Goal: Transaction & Acquisition: Purchase product/service

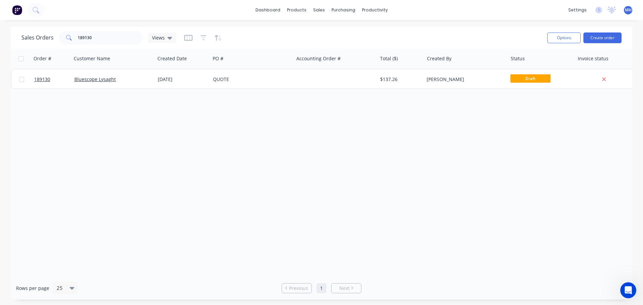
click at [151, 156] on div "Order # Customer Name Created Date PO # Accounting Order # Total ($) Created By…" at bounding box center [321, 163] width 621 height 228
click at [153, 213] on div "Order # Customer Name Created Date PO # Accounting Order # Total ($) Created By…" at bounding box center [321, 163] width 621 height 228
click at [93, 32] on input "189130" at bounding box center [110, 37] width 65 height 13
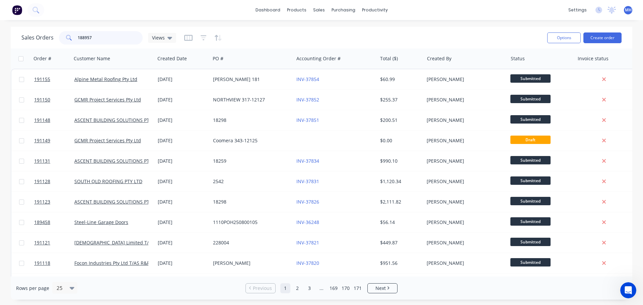
type input "188957"
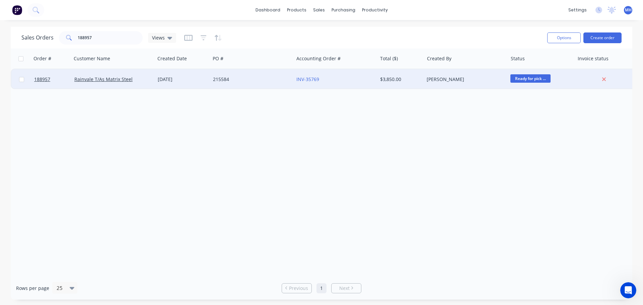
click at [232, 81] on div "215584" at bounding box center [250, 79] width 74 height 7
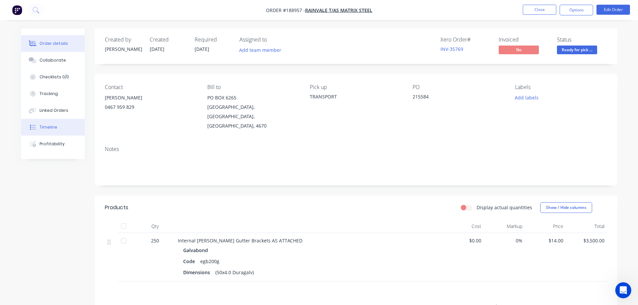
click at [54, 130] on div "Timeline" at bounding box center [49, 127] width 18 height 6
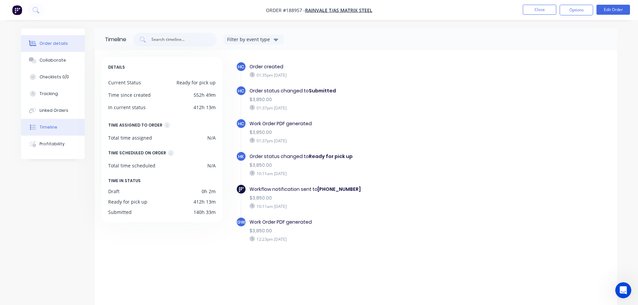
click at [71, 39] on button "Order details" at bounding box center [53, 43] width 64 height 17
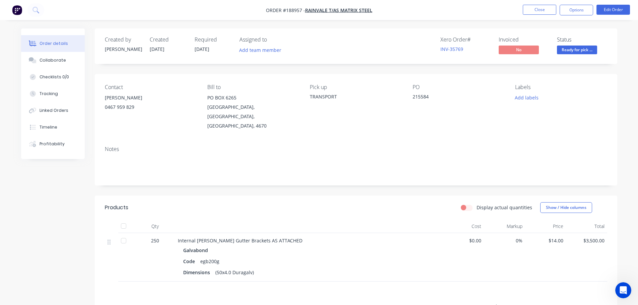
click at [243, 202] on div "Display actual quantities Show / Hide columns" at bounding box center [408, 207] width 395 height 11
click at [366, 196] on header "Products Display actual quantities Show / Hide columns" at bounding box center [356, 208] width 522 height 24
click at [536, 8] on button "Close" at bounding box center [539, 10] width 33 height 10
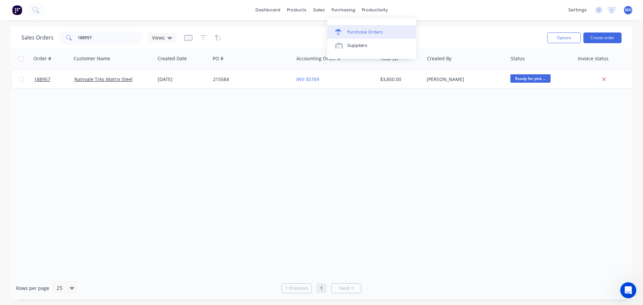
click at [356, 32] on div "Purchase Orders" at bounding box center [364, 32] width 35 height 6
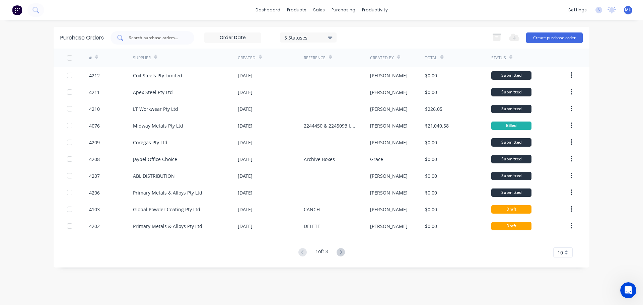
click at [176, 40] on input "text" at bounding box center [156, 37] width 56 height 7
type input "global"
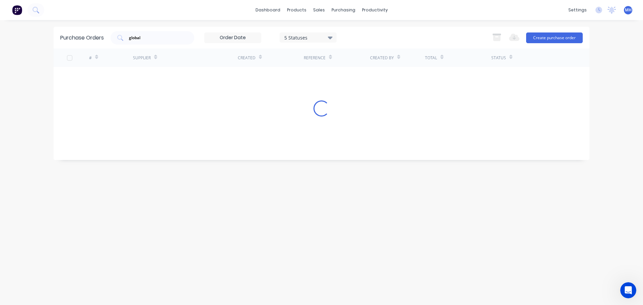
click at [351, 30] on div "Purchase Orders global 5 Statuses 5 Statuses Export to Excel (XLSX) Create purc…" at bounding box center [322, 38] width 536 height 22
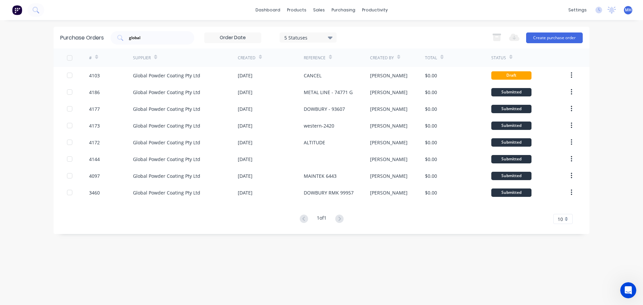
click at [307, 37] on div "5 Statuses" at bounding box center [308, 37] width 48 height 7
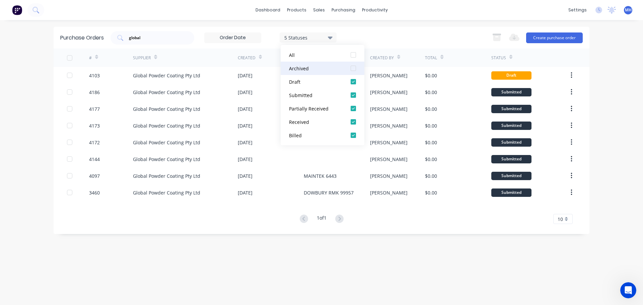
click at [353, 68] on div at bounding box center [353, 68] width 13 height 13
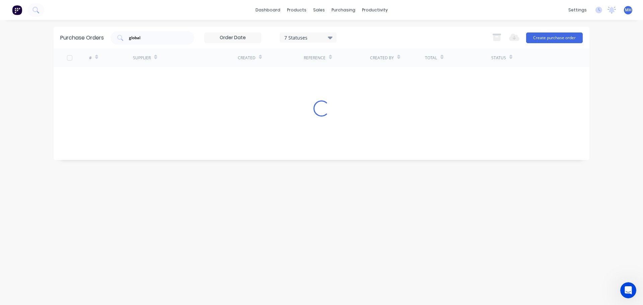
click at [380, 31] on div "global 7 Statuses 7 Statuses Export to Excel (XLSX) Create purchase order" at bounding box center [346, 37] width 472 height 13
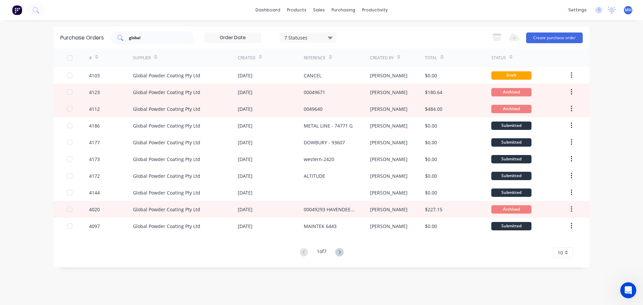
click at [167, 33] on div "global" at bounding box center [152, 37] width 84 height 13
click at [352, 46] on div "Suppliers" at bounding box center [357, 46] width 20 height 6
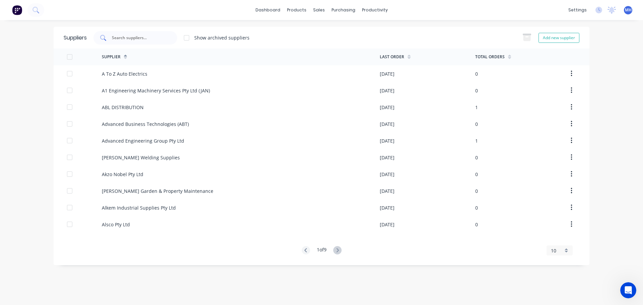
click at [150, 44] on div at bounding box center [135, 37] width 84 height 13
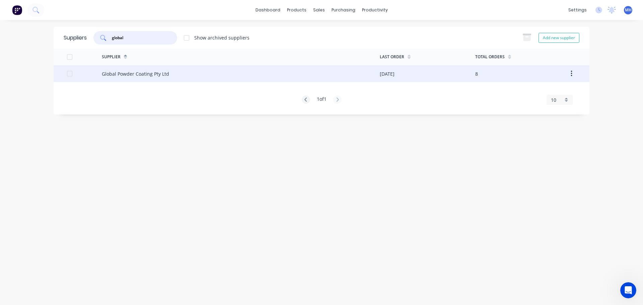
type input "global"
click at [173, 77] on div "Global Powder Coating Pty Ltd" at bounding box center [241, 73] width 278 height 17
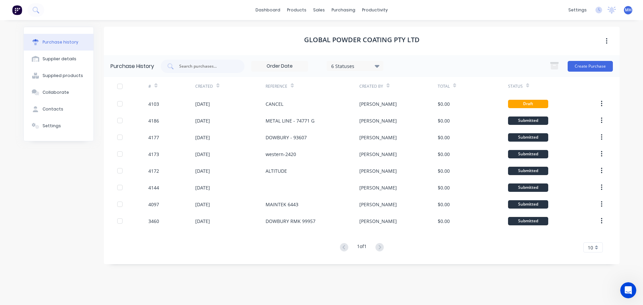
drag, startPoint x: 349, startPoint y: 64, endPoint x: 352, endPoint y: 67, distance: 5.0
click at [349, 64] on div "6 Statuses" at bounding box center [355, 65] width 48 height 7
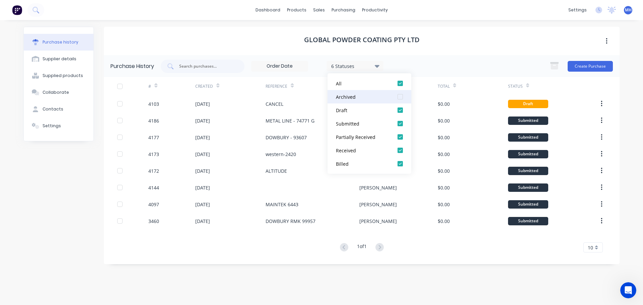
click at [400, 97] on div at bounding box center [399, 96] width 13 height 13
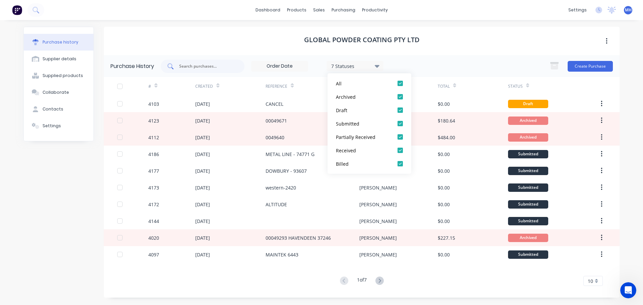
click at [194, 66] on input "text" at bounding box center [206, 66] width 56 height 7
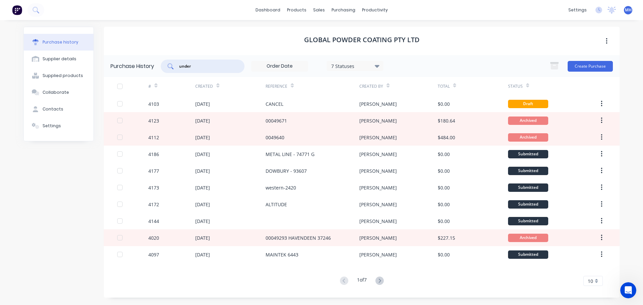
type input "under"
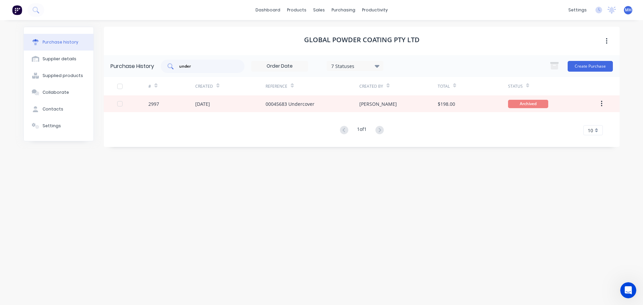
click at [202, 70] on div "under" at bounding box center [203, 66] width 84 height 13
click at [202, 69] on div "under" at bounding box center [203, 66] width 84 height 13
click at [201, 68] on input "under" at bounding box center [206, 66] width 56 height 7
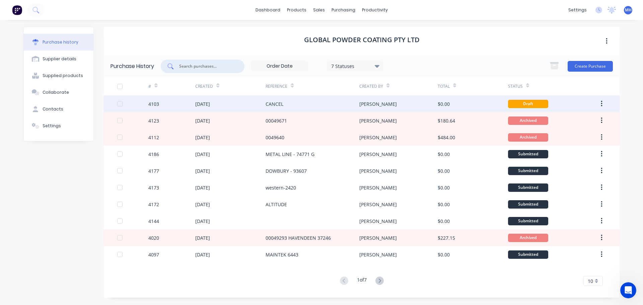
click at [301, 105] on div "CANCEL" at bounding box center [313, 103] width 94 height 17
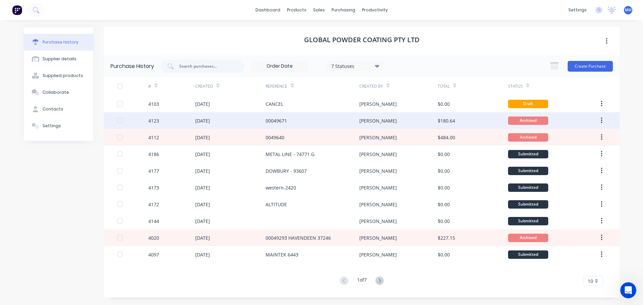
click at [303, 117] on div "00049671" at bounding box center [313, 120] width 94 height 17
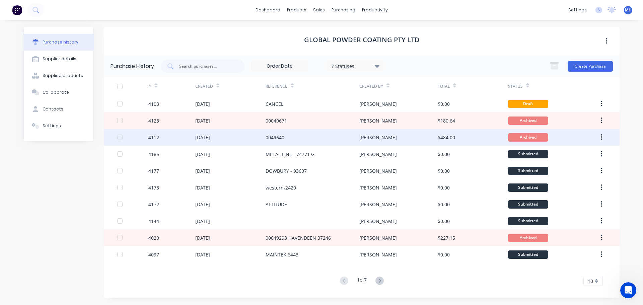
click at [284, 136] on div "0049640" at bounding box center [275, 137] width 19 height 7
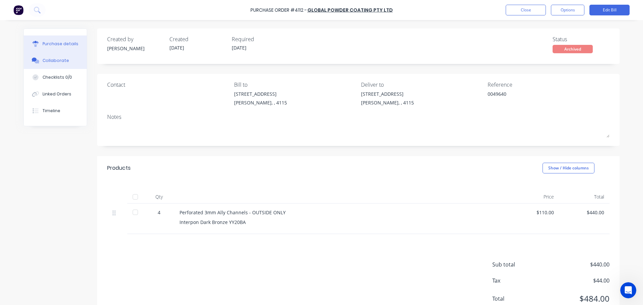
click at [69, 62] on button "Collaborate" at bounding box center [55, 60] width 63 height 17
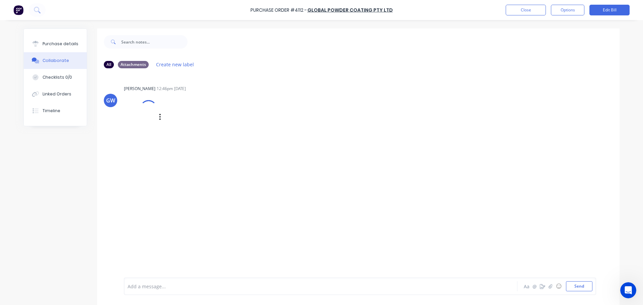
click at [133, 117] on div at bounding box center [140, 117] width 33 height 44
click at [51, 49] on button "Purchase details" at bounding box center [55, 43] width 63 height 17
type textarea "x"
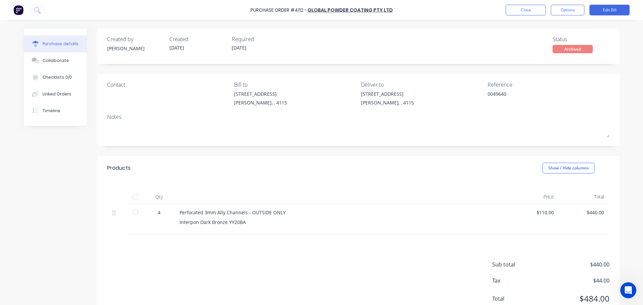
click at [292, 164] on div "Products Show / Hide columns" at bounding box center [358, 168] width 522 height 24
click at [538, 12] on button "Close" at bounding box center [526, 10] width 40 height 11
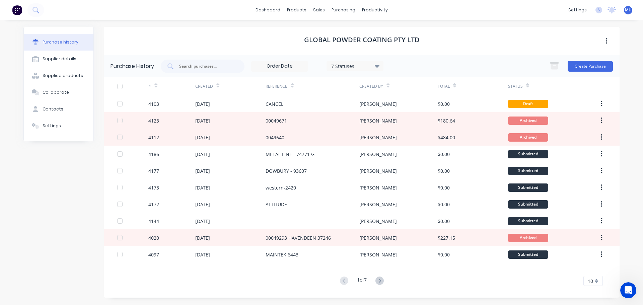
drag, startPoint x: 471, startPoint y: 31, endPoint x: 468, endPoint y: 38, distance: 7.4
click at [471, 31] on div "Global Powder Coating Pty Ltd" at bounding box center [362, 41] width 516 height 28
click at [332, 26] on link "Sales Orders" at bounding box center [354, 31] width 89 height 13
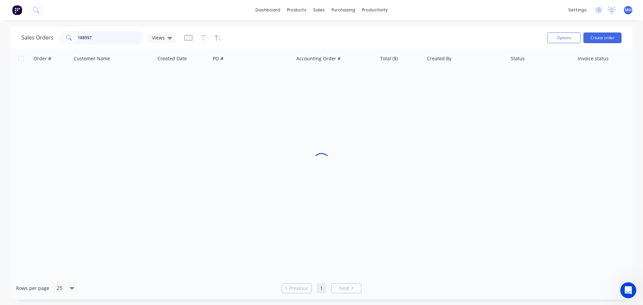
click at [109, 36] on input "188957" at bounding box center [110, 37] width 65 height 13
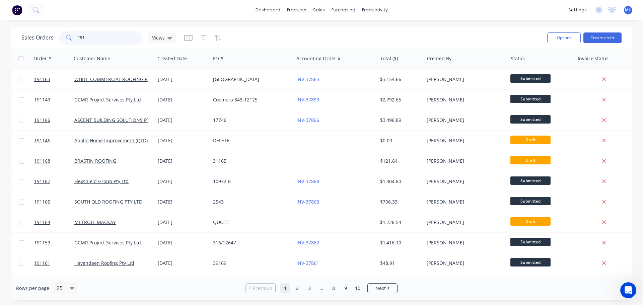
click at [109, 36] on input "191" at bounding box center [110, 37] width 65 height 13
type input "191162"
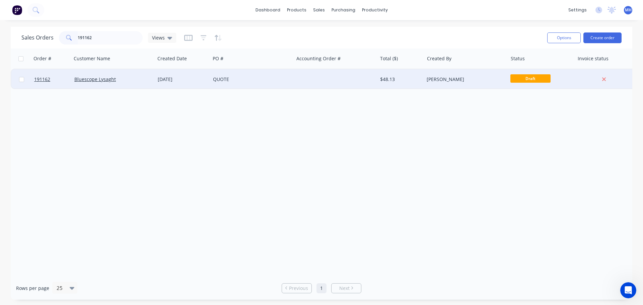
click at [270, 76] on div "QUOTE" at bounding box center [250, 79] width 74 height 7
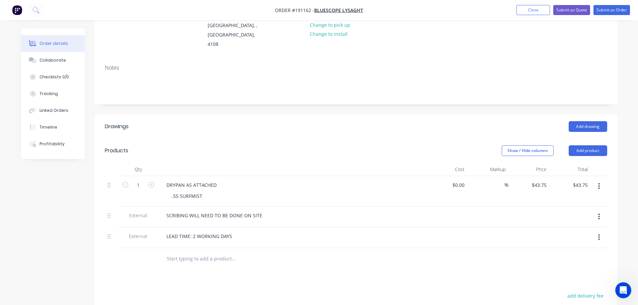
scroll to position [100, 0]
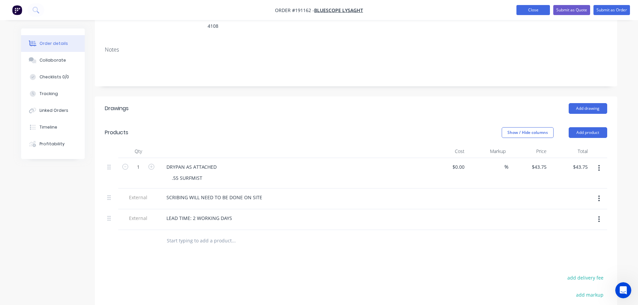
click at [529, 8] on button "Close" at bounding box center [532, 10] width 33 height 10
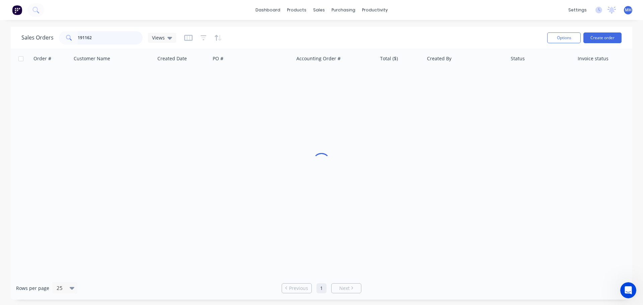
click at [112, 39] on input "191162" at bounding box center [110, 37] width 65 height 13
type input "191164"
click at [267, 42] on div "Sales Orders 191164 Views" at bounding box center [281, 37] width 520 height 16
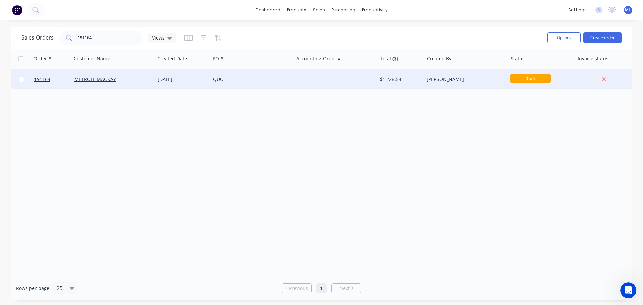
click at [196, 78] on div "[DATE]" at bounding box center [183, 79] width 50 height 7
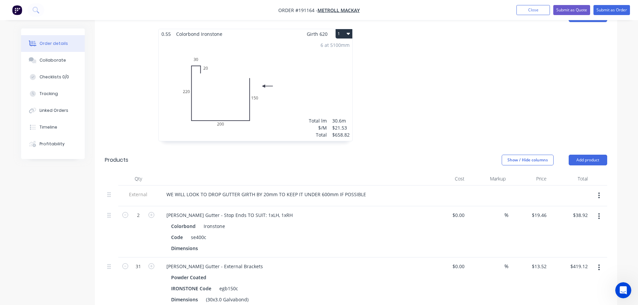
scroll to position [201, 0]
click at [524, 13] on button "Close" at bounding box center [532, 10] width 33 height 10
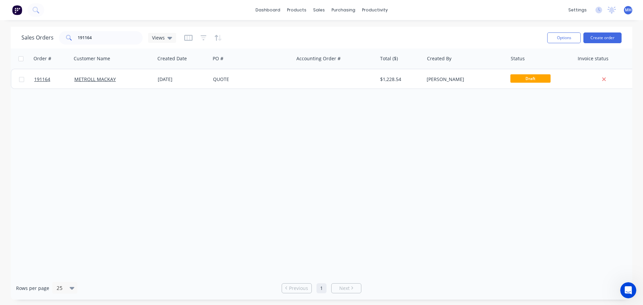
click at [0, 134] on div "Sales Orders 191164 Views Options Create order Order # Customer Name Created Da…" at bounding box center [321, 163] width 643 height 273
click at [96, 34] on input "191164" at bounding box center [110, 37] width 65 height 13
type input "tickle"
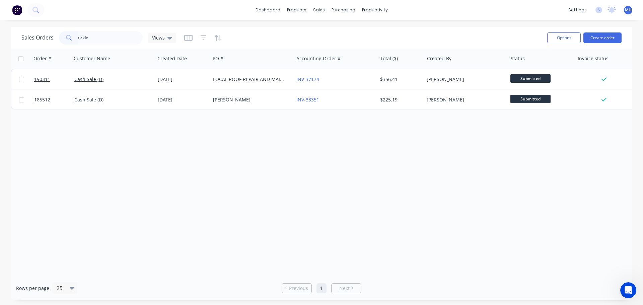
click at [200, 157] on div "Order # Customer Name Created Date PO # Accounting Order # Total ($) Created By…" at bounding box center [321, 163] width 621 height 228
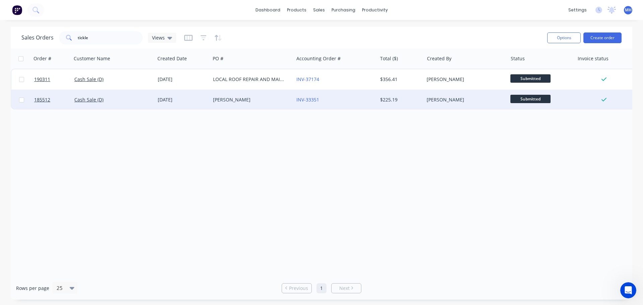
click at [229, 105] on div "LUKE TICKLE" at bounding box center [251, 100] width 83 height 20
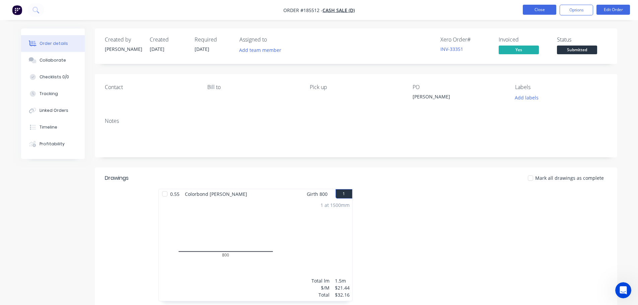
click at [537, 12] on button "Close" at bounding box center [539, 10] width 33 height 10
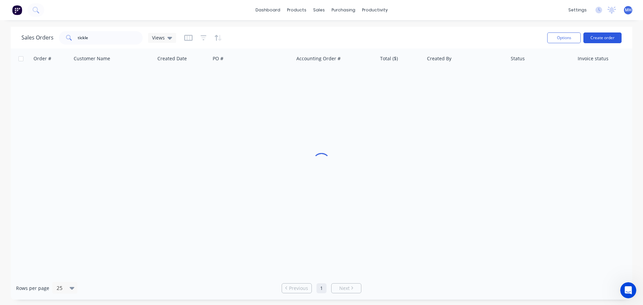
click at [606, 34] on button "Create order" at bounding box center [602, 37] width 38 height 11
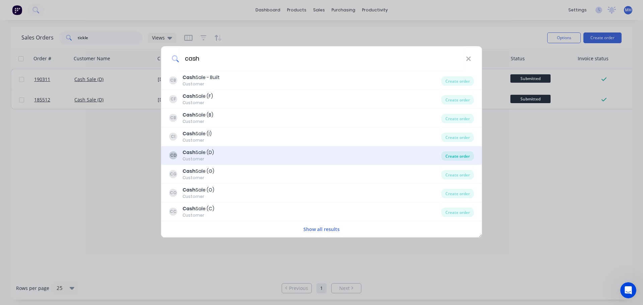
type input "cash"
click at [457, 151] on div "Create order" at bounding box center [457, 155] width 32 height 9
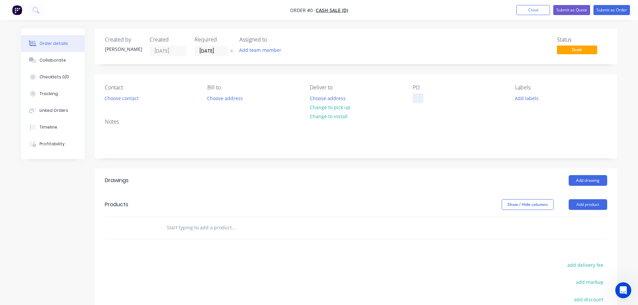
click at [418, 97] on div at bounding box center [418, 98] width 11 height 10
click at [421, 92] on div "PO" at bounding box center [459, 93] width 92 height 19
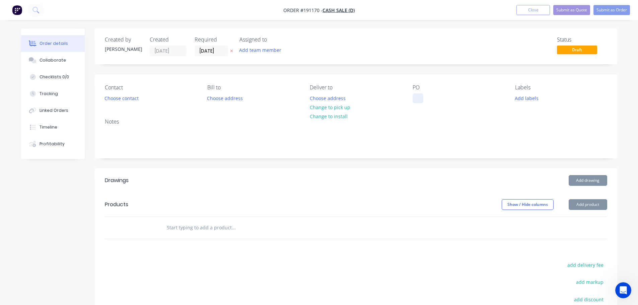
click at [420, 95] on div at bounding box center [418, 98] width 11 height 10
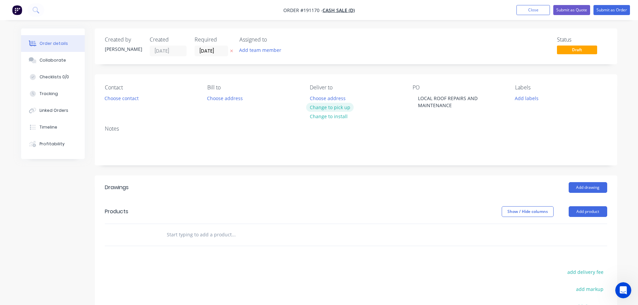
click at [337, 107] on button "Change to pick up" at bounding box center [330, 107] width 48 height 9
click at [231, 51] on icon at bounding box center [231, 51] width 3 height 3
click at [123, 97] on button "Choose contact" at bounding box center [121, 97] width 41 height 9
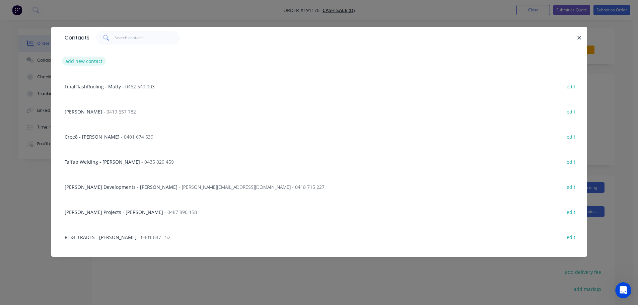
click at [95, 62] on button "add new contact" at bounding box center [84, 61] width 44 height 9
select select "AU"
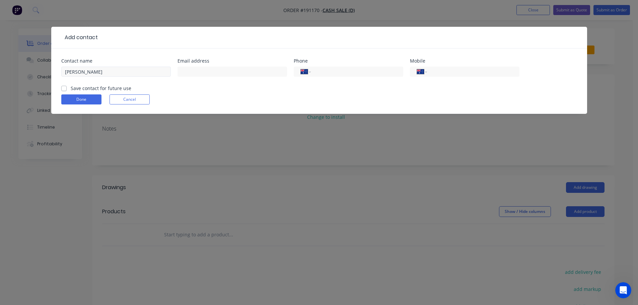
type input "LUKE"
type input "0478 779 814"
click button "Done" at bounding box center [81, 99] width 40 height 10
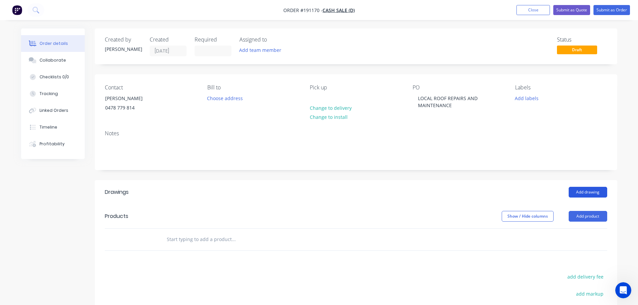
click at [576, 189] on button "Add drawing" at bounding box center [588, 192] width 39 height 11
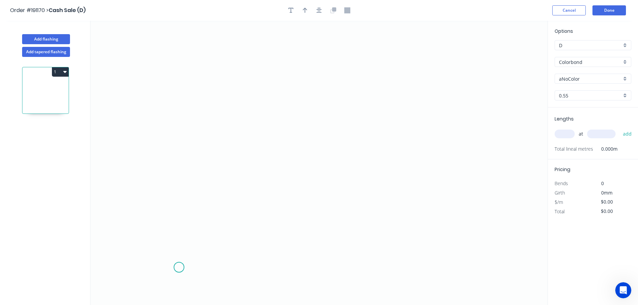
click at [198, 261] on icon "0" at bounding box center [318, 163] width 457 height 284
click at [180, 243] on icon "0" at bounding box center [318, 163] width 457 height 284
click at [195, 229] on icon "0 ?" at bounding box center [318, 163] width 457 height 284
click at [192, 105] on icon "0 ? ?" at bounding box center [318, 163] width 457 height 284
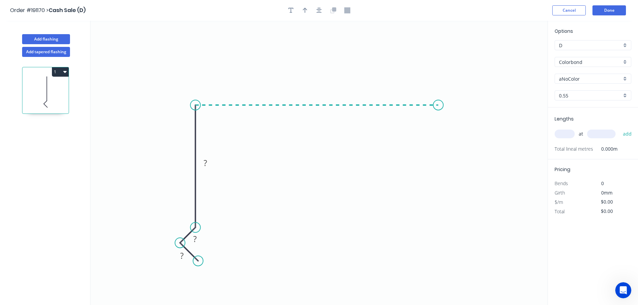
click at [438, 104] on icon "0 ? ? ?" at bounding box center [318, 163] width 457 height 284
click at [459, 125] on icon "0 ? ? ? ?" at bounding box center [318, 163] width 457 height 284
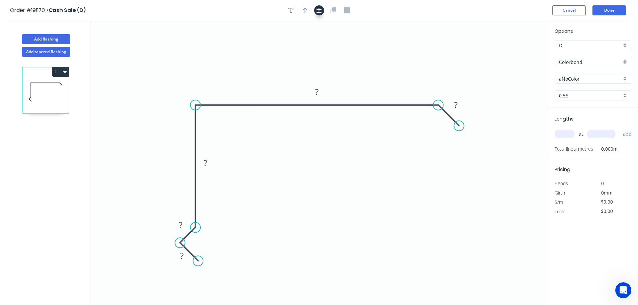
click at [319, 11] on icon "button" at bounding box center [318, 10] width 5 height 5
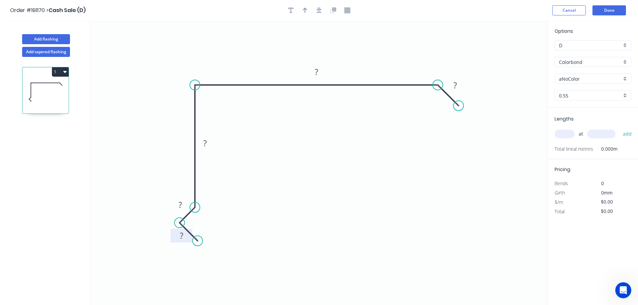
click at [186, 234] on rect at bounding box center [181, 235] width 13 height 9
type input "$15.83"
click at [587, 59] on input "Colorbond" at bounding box center [590, 62] width 63 height 7
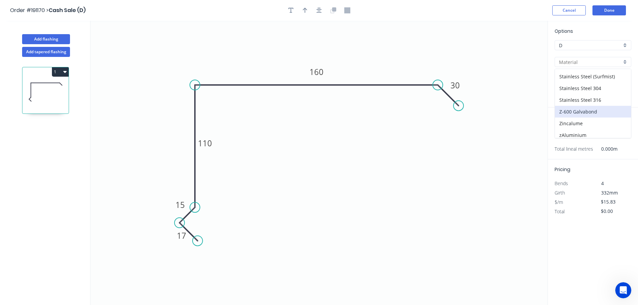
scroll to position [142, 0]
click at [575, 119] on div "Zincalume" at bounding box center [593, 121] width 76 height 12
type input "Zincalume"
type input "$14.72"
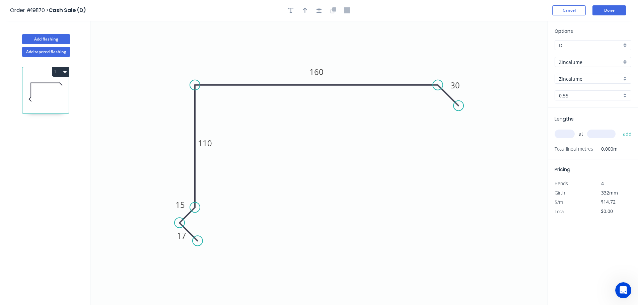
click at [563, 134] on input "text" at bounding box center [564, 134] width 20 height 9
type input "1"
type input "800"
click at [619, 128] on button "add" at bounding box center [627, 133] width 16 height 11
type input "$14.72"
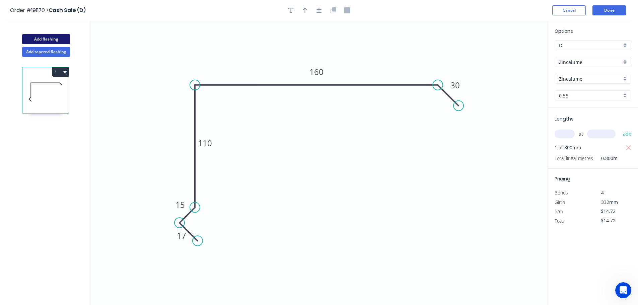
click at [65, 36] on button "Add flashing" at bounding box center [46, 39] width 48 height 10
type input "$0.00"
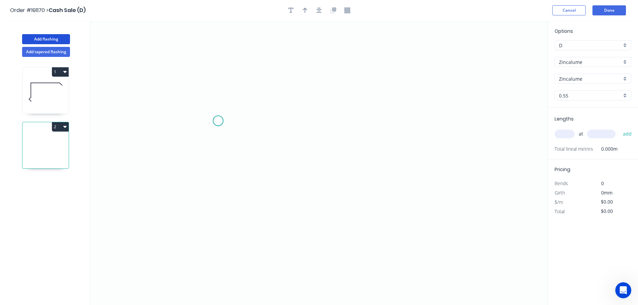
click at [218, 121] on icon "0" at bounding box center [318, 163] width 457 height 284
click at [225, 237] on icon "0" at bounding box center [318, 163] width 457 height 284
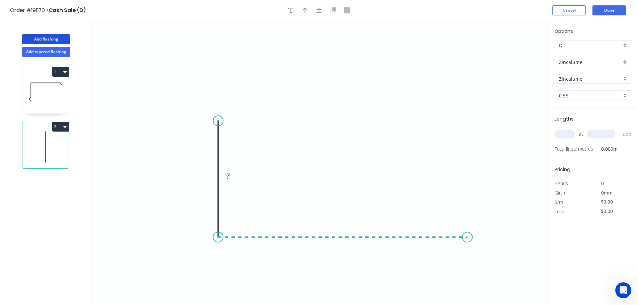
drag, startPoint x: 467, startPoint y: 240, endPoint x: 488, endPoint y: 253, distance: 24.4
click at [468, 240] on icon "0 ?" at bounding box center [318, 163] width 457 height 284
click at [487, 258] on icon "0 ? ?" at bounding box center [318, 163] width 457 height 284
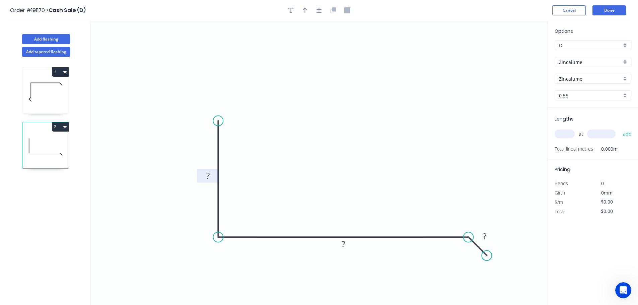
click at [209, 176] on tspan "?" at bounding box center [207, 175] width 3 height 11
type input "$12.91"
click at [562, 134] on input "text" at bounding box center [564, 134] width 20 height 9
type input "1"
type input "1200"
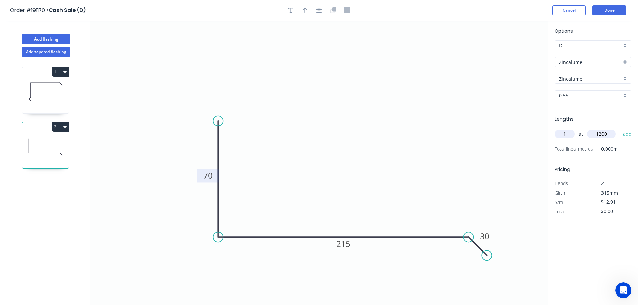
click at [619, 128] on button "add" at bounding box center [627, 133] width 16 height 11
drag, startPoint x: 61, startPoint y: 127, endPoint x: 60, endPoint y: 134, distance: 6.4
click at [61, 128] on button "2" at bounding box center [60, 126] width 17 height 9
click at [56, 144] on div "Duplicate" at bounding box center [37, 144] width 52 height 10
type input "$0.00"
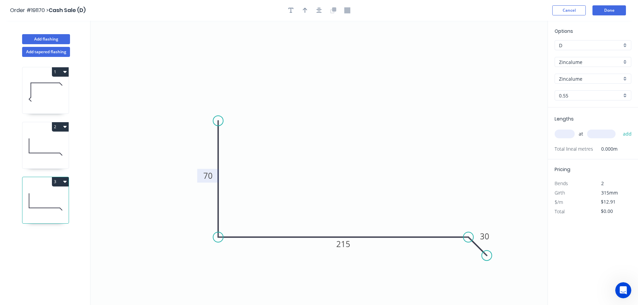
click at [208, 176] on tspan "70" at bounding box center [207, 175] width 9 height 11
type input "$14.94"
click at [570, 135] on input "text" at bounding box center [564, 134] width 20 height 9
type input "1"
type input "2550"
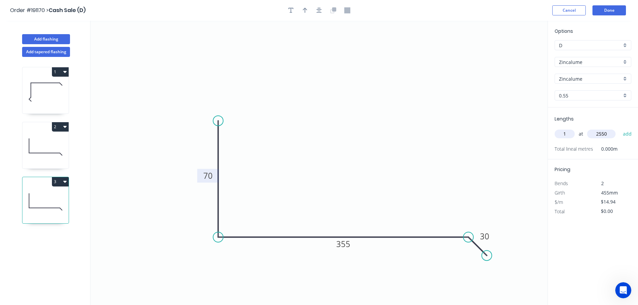
click at [619, 128] on button "add" at bounding box center [627, 133] width 16 height 11
drag, startPoint x: 60, startPoint y: 180, endPoint x: 60, endPoint y: 186, distance: 6.1
click at [60, 180] on button "3" at bounding box center [60, 181] width 17 height 9
click at [55, 195] on div "Duplicate" at bounding box center [37, 199] width 52 height 10
type input "$0.00"
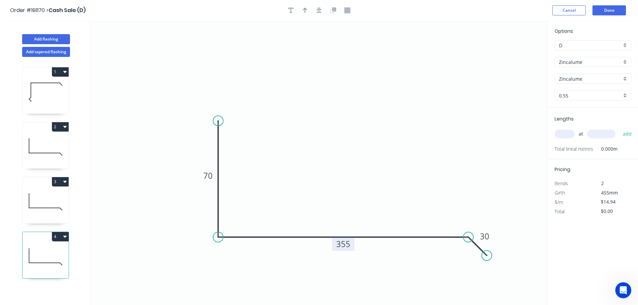
click at [340, 242] on tspan "355" at bounding box center [343, 243] width 14 height 11
type input "$12.91"
click at [568, 134] on input "text" at bounding box center [564, 134] width 20 height 9
click at [562, 135] on input "text" at bounding box center [564, 134] width 20 height 9
type input "2"
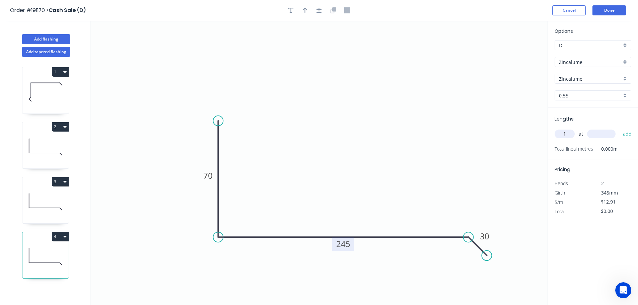
type input "1"
type input "2550"
click at [619, 128] on button "add" at bounding box center [627, 133] width 16 height 11
type input "$32.92"
click at [59, 40] on button "Add flashing" at bounding box center [46, 39] width 48 height 10
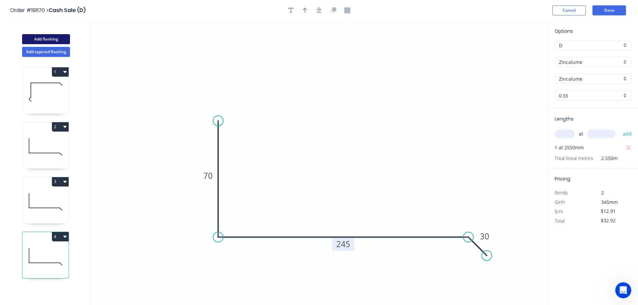
type input "$0.00"
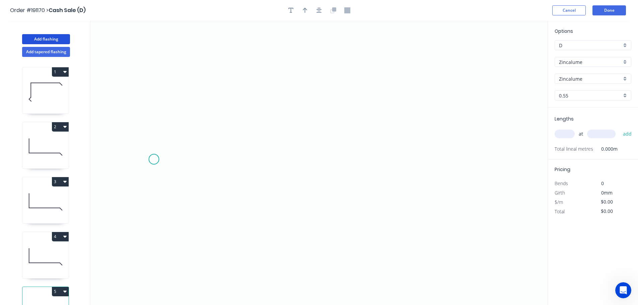
click at [152, 149] on icon "0" at bounding box center [318, 163] width 457 height 284
click at [294, 206] on icon "0" at bounding box center [318, 163] width 457 height 284
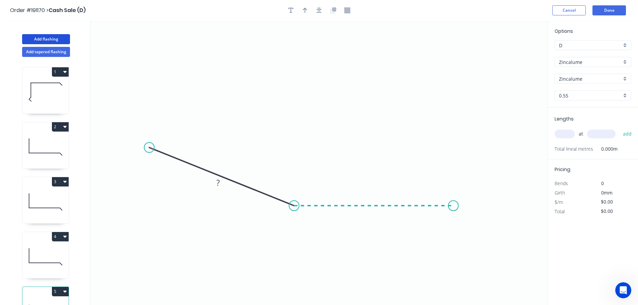
click at [453, 209] on icon "0 ?" at bounding box center [318, 163] width 457 height 284
click at [473, 226] on icon "0 ? ? ? º" at bounding box center [318, 163] width 457 height 284
click at [150, 148] on circle at bounding box center [149, 148] width 10 height 10
click at [171, 138] on icon "0 ? ? ? ? º" at bounding box center [318, 163] width 457 height 284
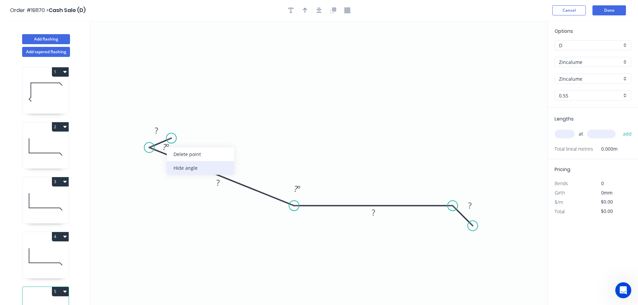
click at [187, 166] on div "Hide angle" at bounding box center [200, 168] width 67 height 14
click at [161, 132] on rect at bounding box center [156, 130] width 13 height 9
type input "$13.82"
click at [563, 137] on input "text" at bounding box center [564, 134] width 20 height 9
type input "2"
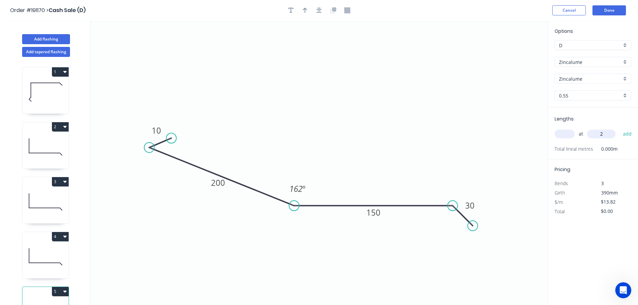
click at [563, 137] on input "text" at bounding box center [564, 134] width 20 height 9
type input "2"
type input "3400"
click at [619, 128] on button "add" at bounding box center [627, 133] width 16 height 11
type input "$93.98"
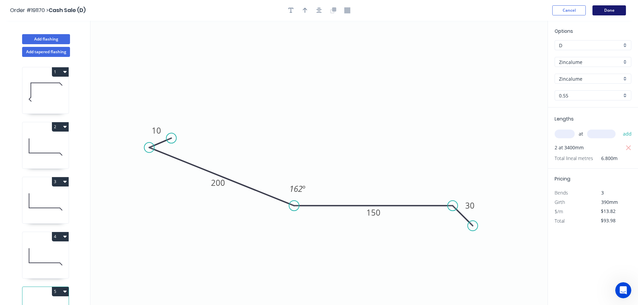
click at [605, 13] on button "Done" at bounding box center [608, 10] width 33 height 10
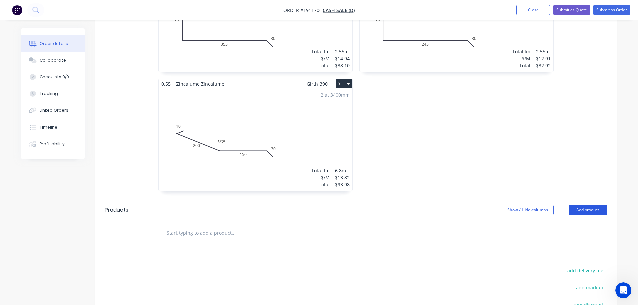
scroll to position [374, 0]
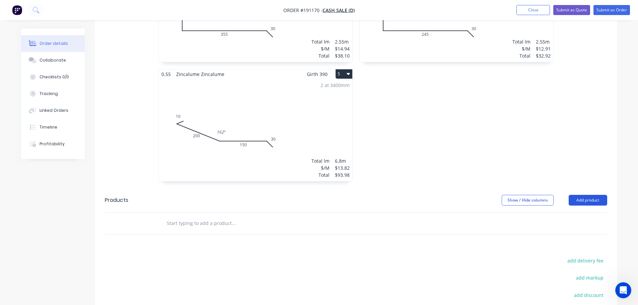
click at [578, 200] on button "Add product" at bounding box center [588, 200] width 39 height 11
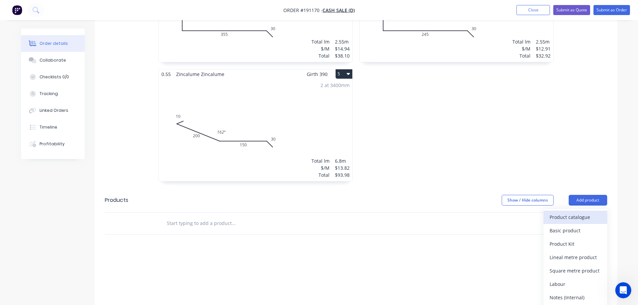
click at [573, 214] on div "Product catalogue" at bounding box center [575, 217] width 52 height 10
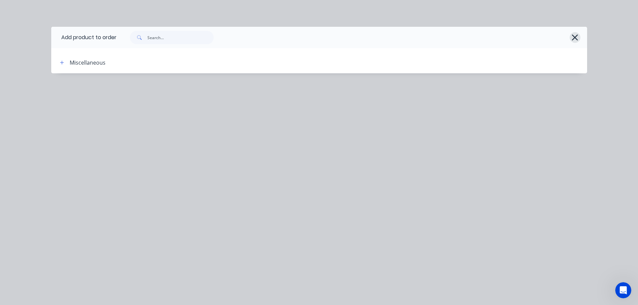
click at [575, 36] on icon "button" at bounding box center [574, 37] width 7 height 9
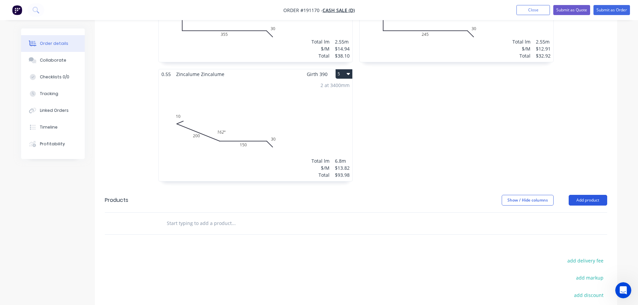
click at [591, 202] on button "Add product" at bounding box center [588, 200] width 39 height 11
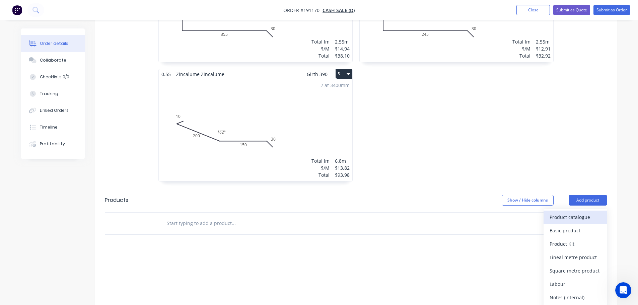
click at [586, 218] on div "Product catalogue" at bounding box center [575, 217] width 52 height 10
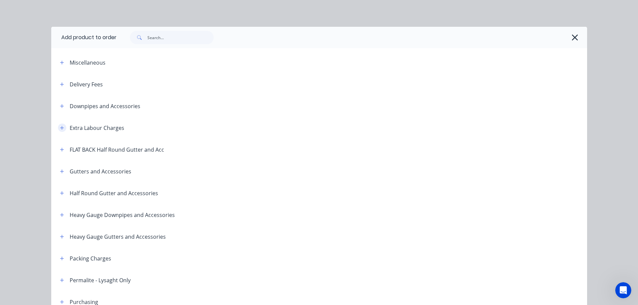
click at [58, 125] on button "button" at bounding box center [62, 128] width 8 height 8
click at [60, 127] on icon "button" at bounding box center [62, 128] width 4 height 5
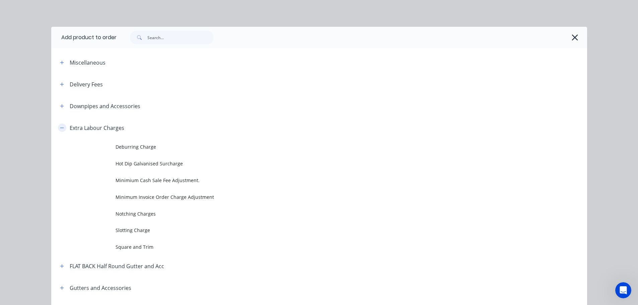
click at [60, 127] on icon "button" at bounding box center [62, 128] width 4 height 5
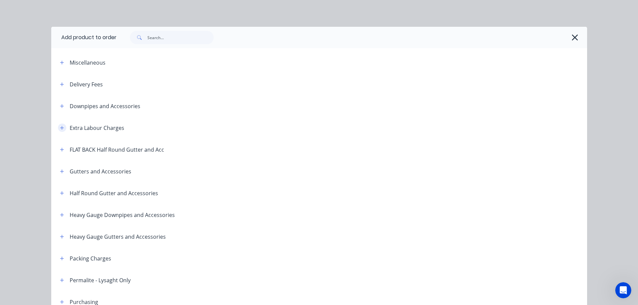
click at [60, 127] on icon "button" at bounding box center [62, 128] width 4 height 5
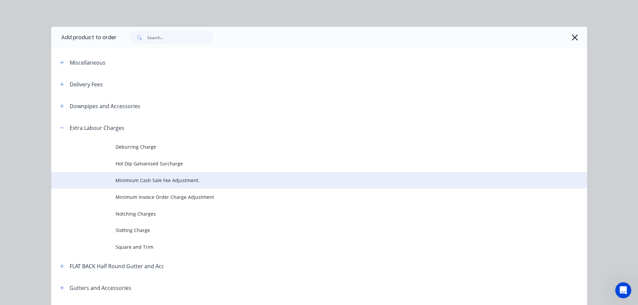
click at [129, 178] on span "Minimium Cash Sale Fee Adjustment." at bounding box center [304, 180] width 377 height 7
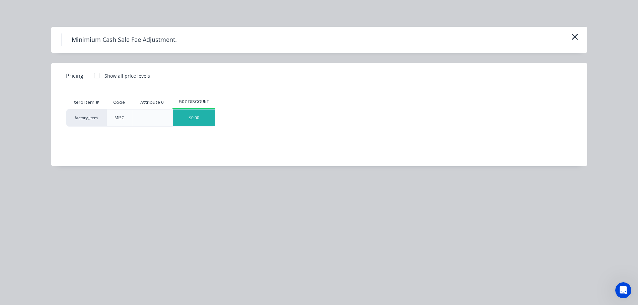
click at [212, 115] on div "$0.00" at bounding box center [194, 117] width 42 height 17
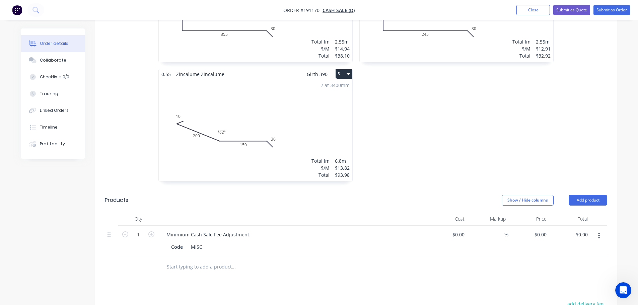
scroll to position [441, 0]
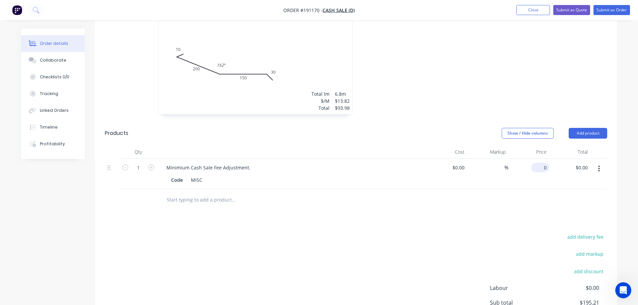
click at [540, 169] on div "0 $0.00" at bounding box center [540, 168] width 18 height 10
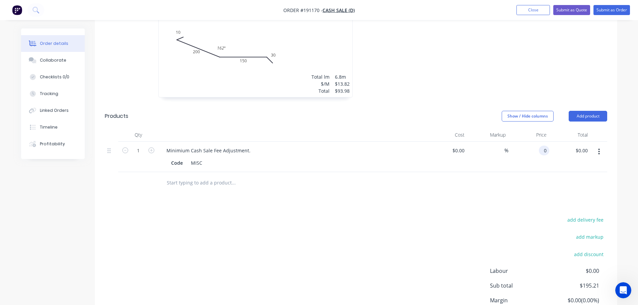
scroll to position [474, 0]
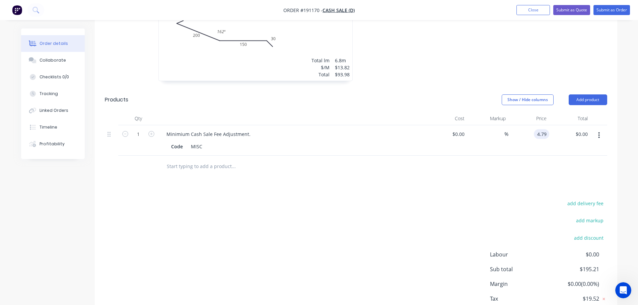
type input "$4.79"
drag, startPoint x: 492, startPoint y: 197, endPoint x: 492, endPoint y: 201, distance: 3.7
click at [493, 197] on div "Drawings Add drawing 0.55 Zincalume Zincalume Girth 332 1 0 17 15 110 160 30 0 …" at bounding box center [356, 22] width 522 height 632
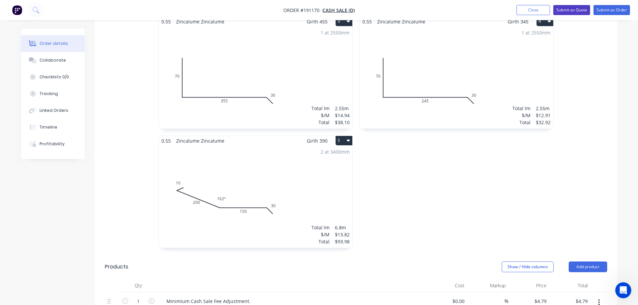
scroll to position [307, 0]
click at [565, 11] on button "Submit as Quote" at bounding box center [571, 10] width 37 height 10
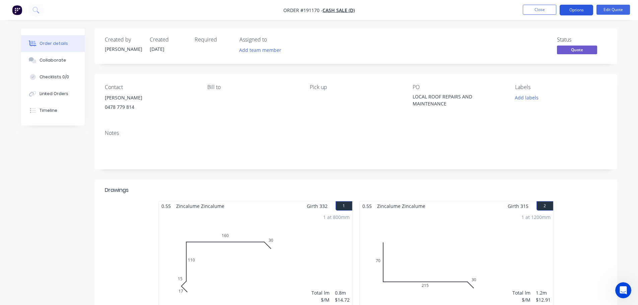
click at [582, 10] on button "Options" at bounding box center [576, 10] width 33 height 11
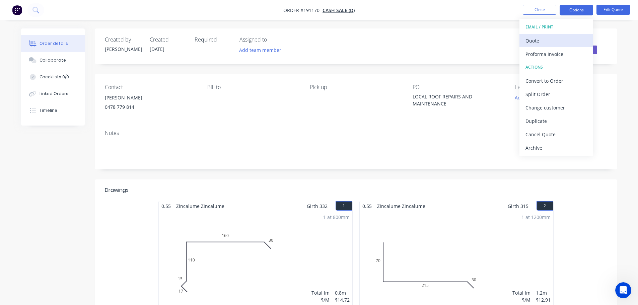
click at [560, 36] on div "Quote" at bounding box center [556, 41] width 62 height 10
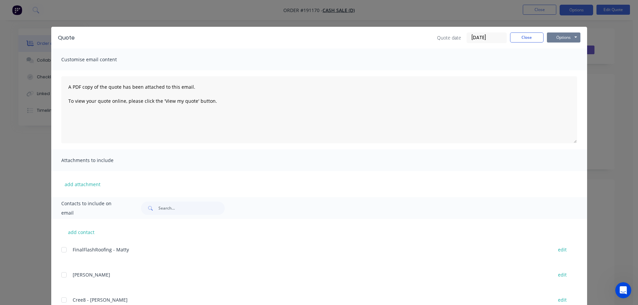
click at [561, 40] on button "Options" at bounding box center [563, 37] width 33 height 10
click at [563, 50] on button "Preview" at bounding box center [568, 49] width 43 height 11
drag, startPoint x: 523, startPoint y: 36, endPoint x: 559, endPoint y: 20, distance: 38.7
click at [524, 36] on button "Close" at bounding box center [526, 37] width 33 height 10
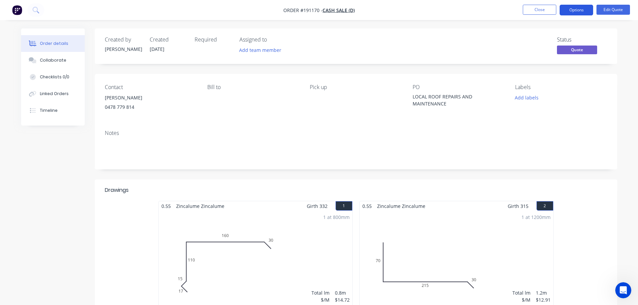
drag, startPoint x: 570, startPoint y: 10, endPoint x: 570, endPoint y: 16, distance: 6.7
click at [570, 10] on button "Options" at bounding box center [576, 10] width 33 height 11
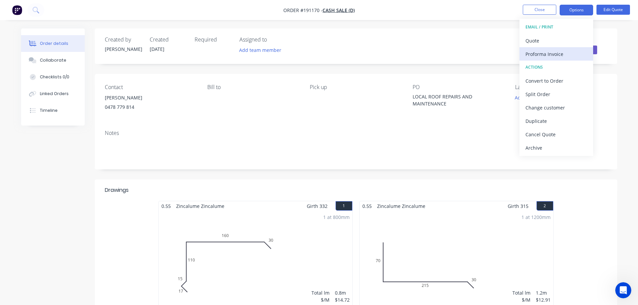
click at [565, 53] on div "Proforma Invoice" at bounding box center [556, 54] width 62 height 10
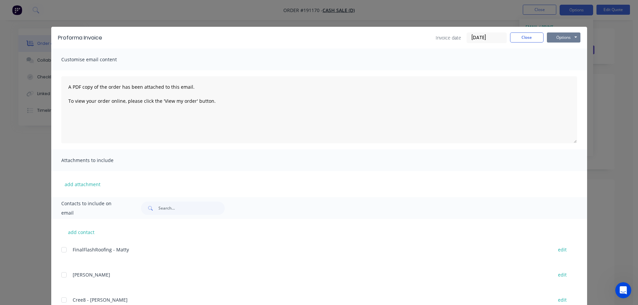
drag, startPoint x: 564, startPoint y: 40, endPoint x: 565, endPoint y: 44, distance: 3.7
click at [564, 40] on button "Options" at bounding box center [563, 37] width 33 height 10
click at [565, 48] on button "Preview" at bounding box center [568, 49] width 43 height 11
click at [526, 38] on button "Close" at bounding box center [526, 37] width 33 height 10
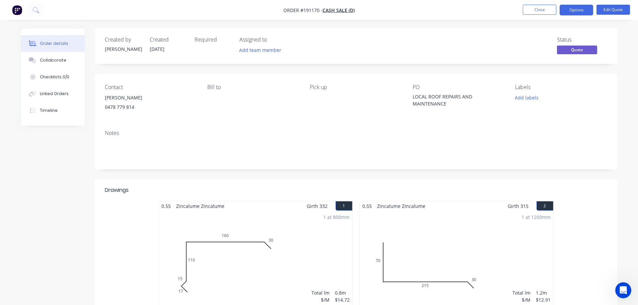
click at [569, 13] on button "Options" at bounding box center [576, 10] width 33 height 11
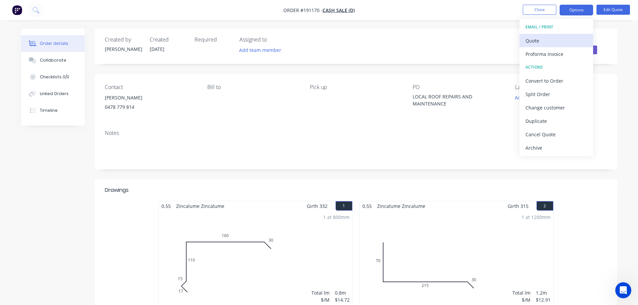
click at [552, 41] on div "Quote" at bounding box center [556, 41] width 62 height 10
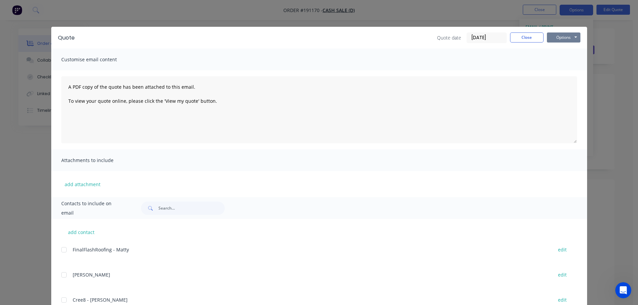
click at [559, 35] on button "Options" at bounding box center [563, 37] width 33 height 10
click at [559, 50] on button "Preview" at bounding box center [568, 49] width 43 height 11
click at [530, 42] on button "Close" at bounding box center [526, 37] width 33 height 10
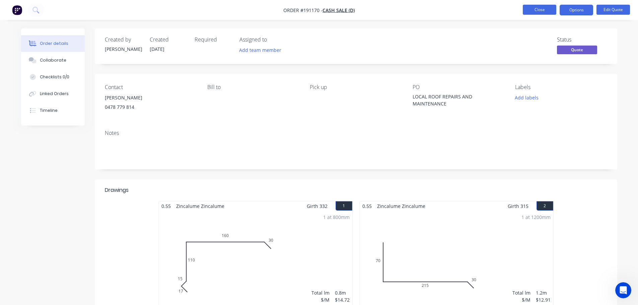
click at [538, 10] on button "Close" at bounding box center [539, 10] width 33 height 10
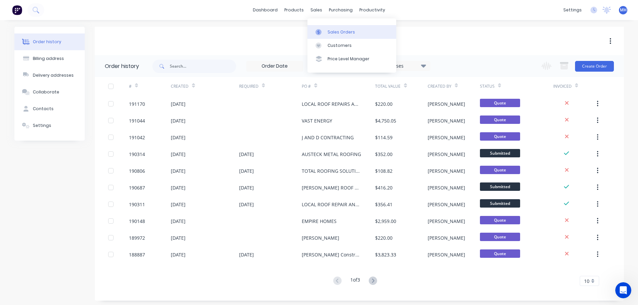
click at [324, 27] on link "Sales Orders" at bounding box center [351, 31] width 89 height 13
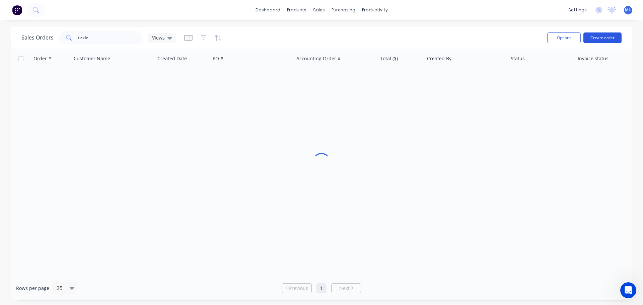
click at [607, 37] on button "Create order" at bounding box center [602, 37] width 38 height 11
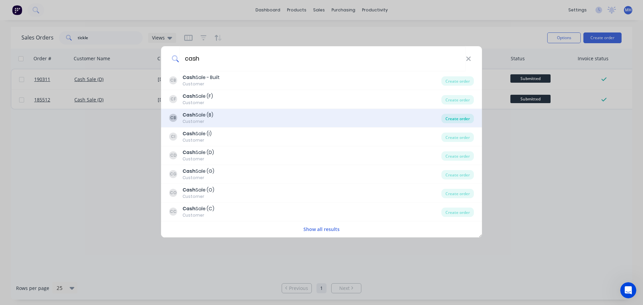
type input "cash"
click at [453, 117] on div "Create order" at bounding box center [457, 118] width 32 height 9
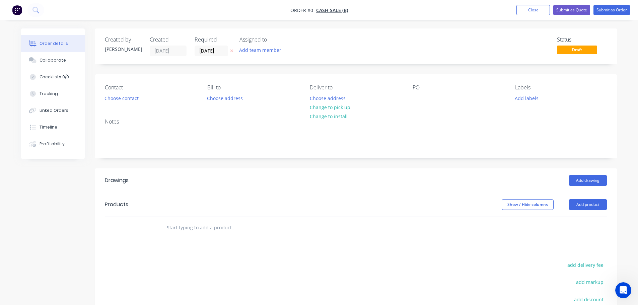
click at [405, 90] on div "Contact Choose contact Bill to Choose address Deliver to Choose address Change …" at bounding box center [356, 93] width 522 height 39
click at [417, 99] on div at bounding box center [418, 98] width 11 height 10
click at [228, 66] on div "Order details Collaborate Checklists 0/0 Tracking Linked Orders Timeline Profit…" at bounding box center [318, 218] width 609 height 381
click at [231, 51] on icon at bounding box center [231, 51] width 3 height 4
drag, startPoint x: 586, startPoint y: 204, endPoint x: 587, endPoint y: 210, distance: 5.8
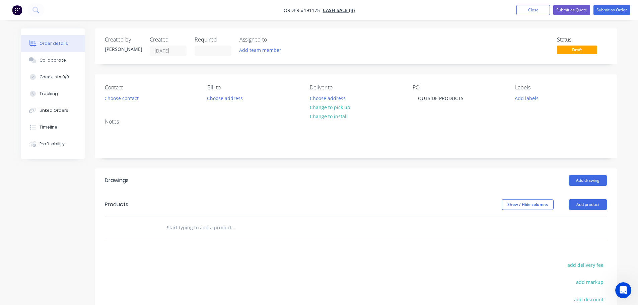
click at [586, 204] on button "Add product" at bounding box center [588, 204] width 39 height 11
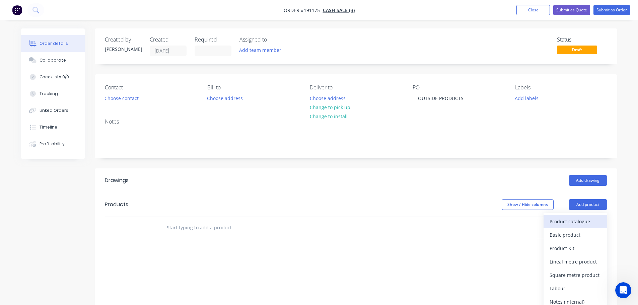
click at [588, 219] on div "Product catalogue" at bounding box center [575, 222] width 52 height 10
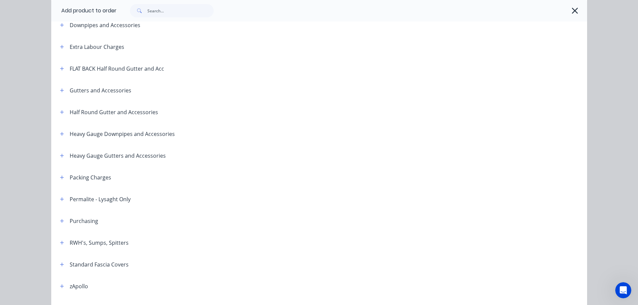
scroll to position [100, 0]
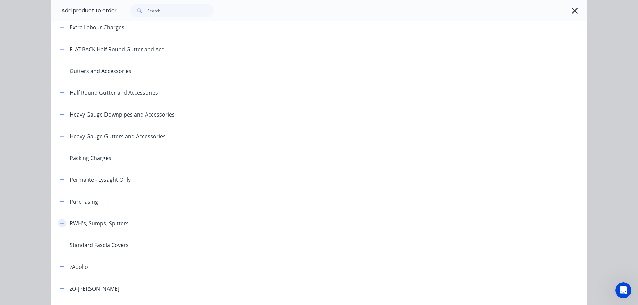
click at [59, 226] on button "button" at bounding box center [62, 223] width 8 height 8
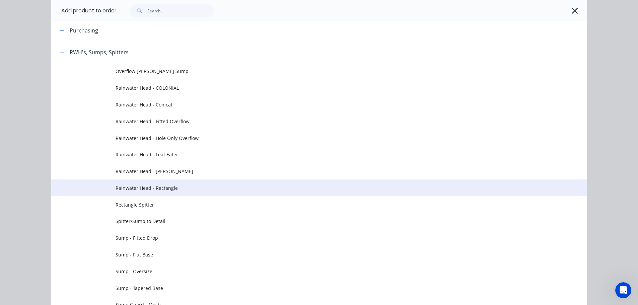
scroll to position [268, 0]
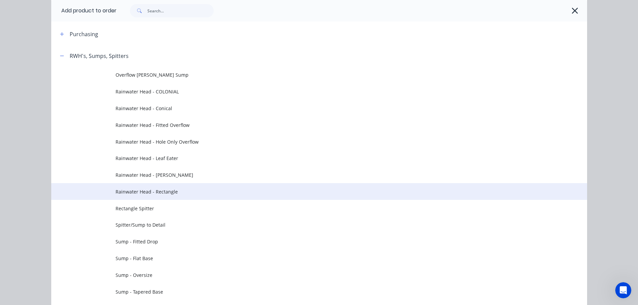
click at [189, 192] on span "Rainwater Head - Rectangle" at bounding box center [304, 191] width 377 height 7
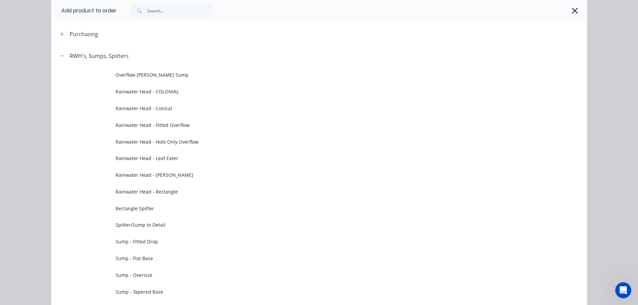
scroll to position [0, 0]
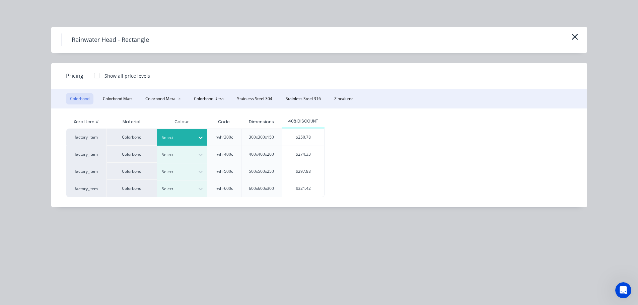
click at [180, 135] on div at bounding box center [177, 137] width 30 height 7
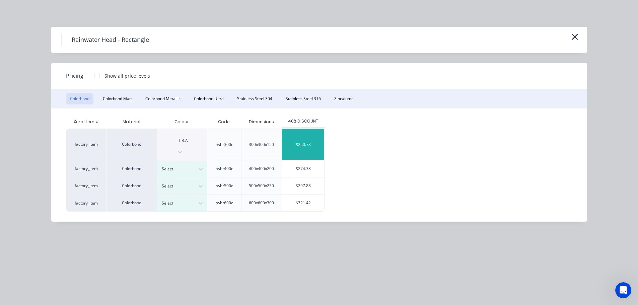
click at [292, 141] on div "$250.78" at bounding box center [303, 144] width 42 height 31
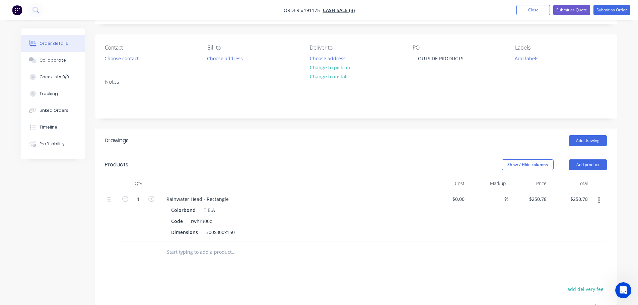
scroll to position [100, 0]
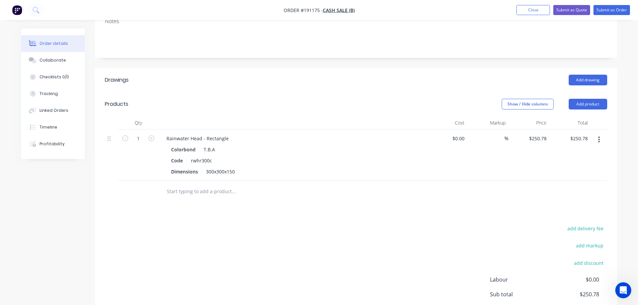
click at [598, 138] on button "button" at bounding box center [599, 140] width 16 height 12
click at [585, 193] on div "Delete" at bounding box center [575, 198] width 52 height 10
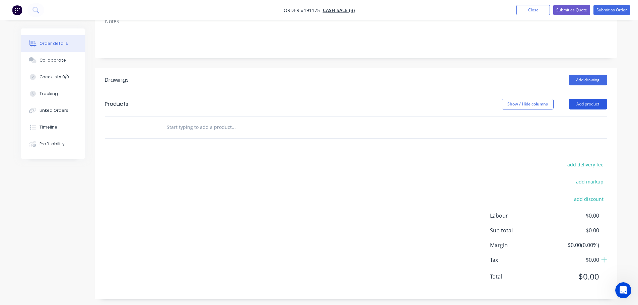
click at [589, 108] on button "Add product" at bounding box center [588, 104] width 39 height 11
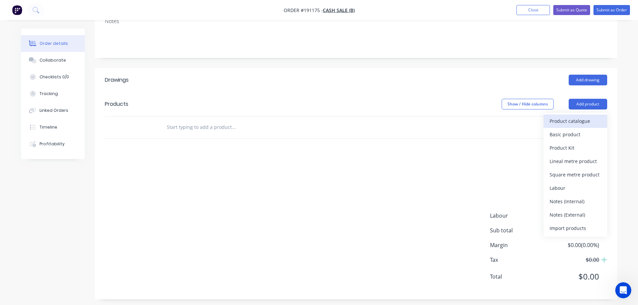
click at [589, 125] on div "Product catalogue" at bounding box center [575, 121] width 52 height 10
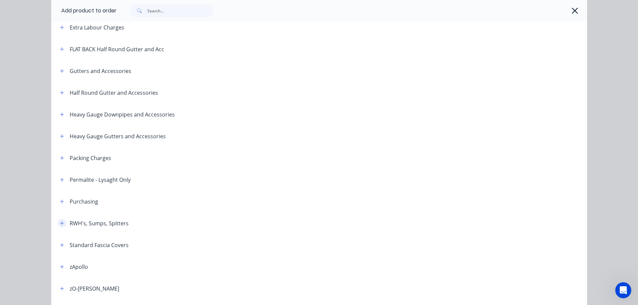
click at [60, 222] on icon "button" at bounding box center [62, 223] width 4 height 4
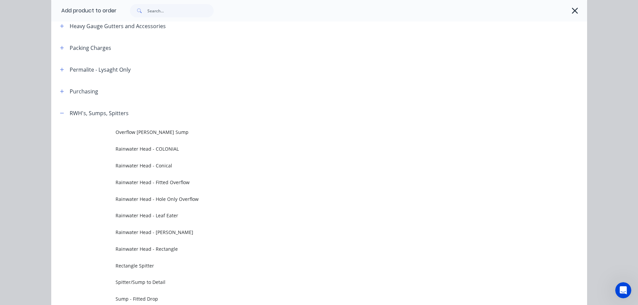
scroll to position [234, 0]
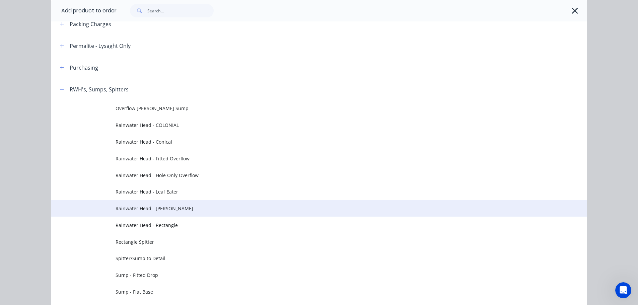
click at [173, 210] on span "Rainwater Head - Ned Kelly" at bounding box center [304, 208] width 377 height 7
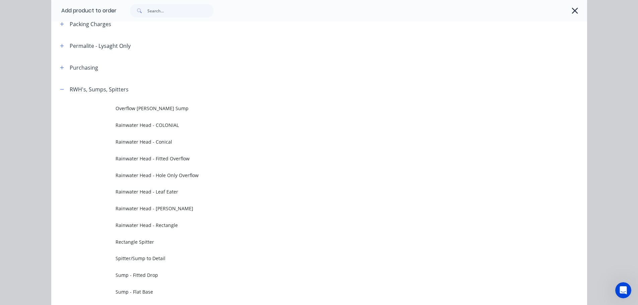
scroll to position [0, 0]
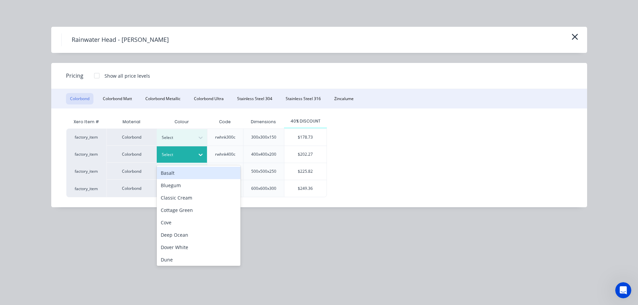
click at [166, 155] on div at bounding box center [177, 154] width 30 height 7
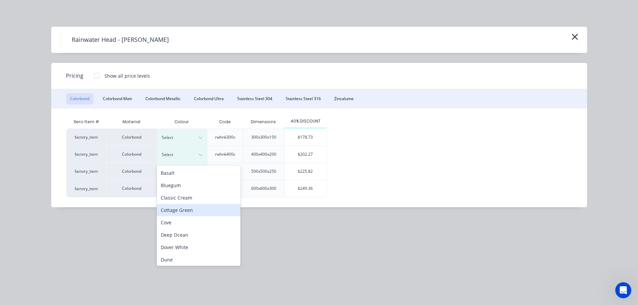
scroll to position [224, 0]
click at [191, 210] on div "T.B.A" at bounding box center [199, 209] width 84 height 12
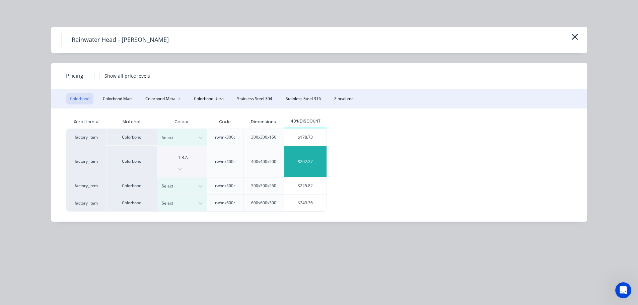
click at [296, 154] on div "$202.27" at bounding box center [305, 161] width 42 height 31
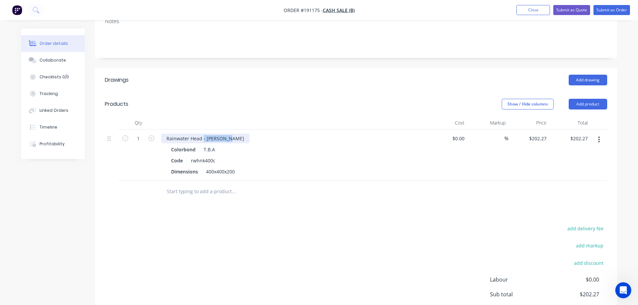
drag, startPoint x: 203, startPoint y: 139, endPoint x: 290, endPoint y: 147, distance: 87.4
click at [289, 147] on div "Rainwater Head - Ned Kelly Colorbond T.B.A Code rwhnk400c Dimensions 400x400x200" at bounding box center [292, 155] width 268 height 51
click at [328, 107] on div "Show / Hide columns Add product" at bounding box center [408, 104] width 395 height 11
click at [227, 170] on div "400x400x200" at bounding box center [220, 172] width 34 height 10
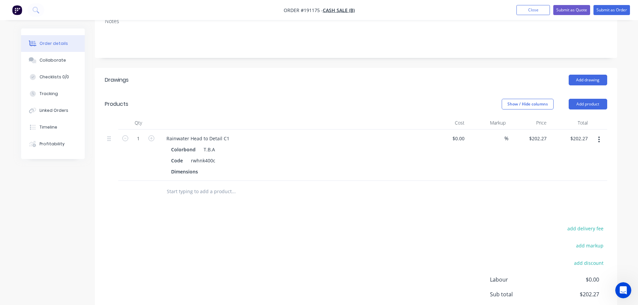
click at [272, 101] on div "Show / Hide columns Add product" at bounding box center [408, 104] width 395 height 11
click at [593, 141] on button "button" at bounding box center [599, 140] width 16 height 12
click at [578, 169] on div "Duplicate" at bounding box center [575, 171] width 52 height 10
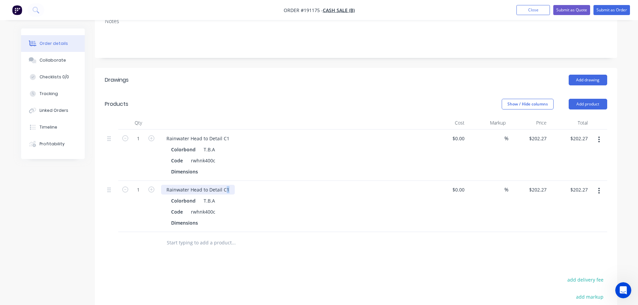
drag, startPoint x: 229, startPoint y: 191, endPoint x: 224, endPoint y: 191, distance: 5.4
click at [224, 191] on div "Rainwater Head to Detail C1" at bounding box center [198, 190] width 74 height 10
click at [287, 107] on div "Show / Hide columns Add product" at bounding box center [408, 104] width 395 height 11
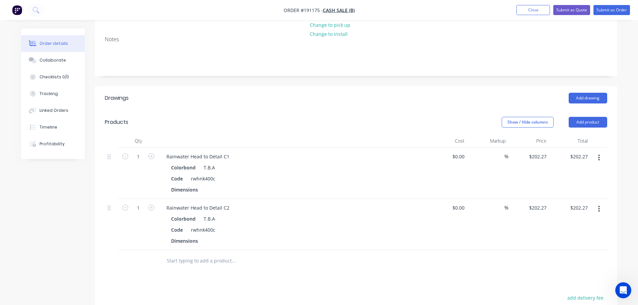
scroll to position [67, 0]
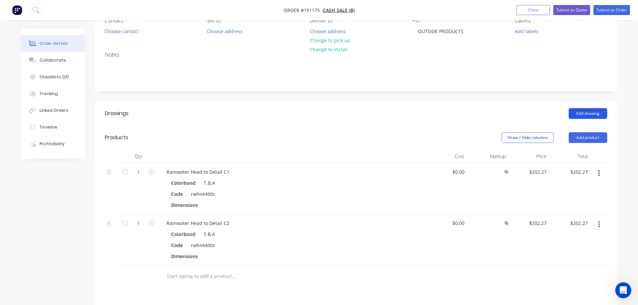
click at [589, 113] on button "Add drawing" at bounding box center [588, 113] width 39 height 11
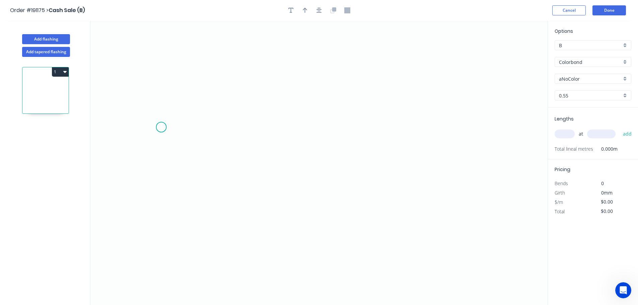
click at [181, 124] on icon "0" at bounding box center [318, 163] width 457 height 284
click at [183, 233] on icon "0" at bounding box center [318, 163] width 457 height 284
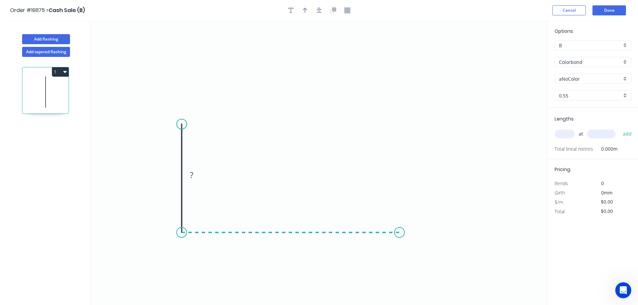
click at [421, 235] on icon "0 ?" at bounding box center [318, 163] width 457 height 284
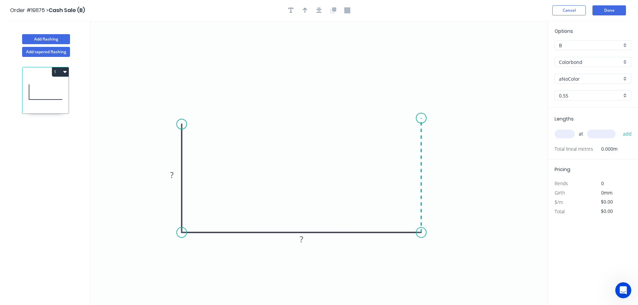
click at [419, 118] on icon "0 ? ?" at bounding box center [318, 163] width 457 height 284
click at [319, 8] on icon "button" at bounding box center [318, 10] width 5 height 5
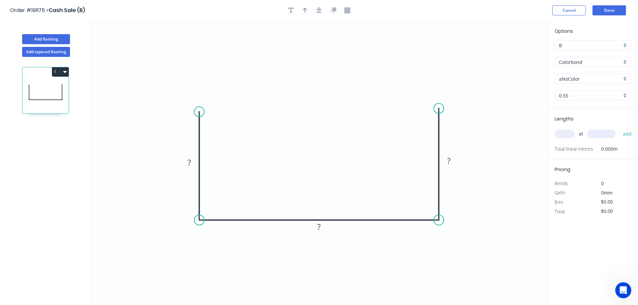
click at [439, 108] on circle at bounding box center [439, 108] width 10 height 10
click at [193, 163] on rect at bounding box center [188, 163] width 13 height 9
type input "$22.36"
click at [575, 131] on div "at add" at bounding box center [593, 133] width 78 height 11
click at [573, 133] on input "text" at bounding box center [564, 134] width 20 height 9
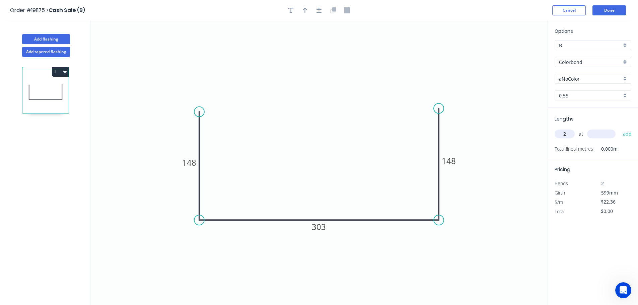
type input "2"
type input "4000"
click at [619, 128] on button "add" at bounding box center [627, 133] width 16 height 11
type input "$178.88"
click at [302, 12] on button "button" at bounding box center [305, 10] width 10 height 10
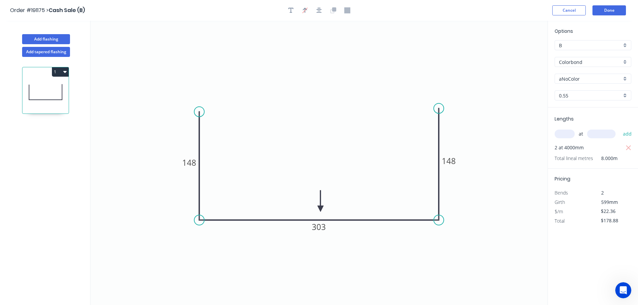
drag, startPoint x: 514, startPoint y: 54, endPoint x: 318, endPoint y: 212, distance: 251.2
click at [318, 212] on icon at bounding box center [320, 200] width 6 height 21
click at [616, 8] on button "Done" at bounding box center [608, 10] width 33 height 10
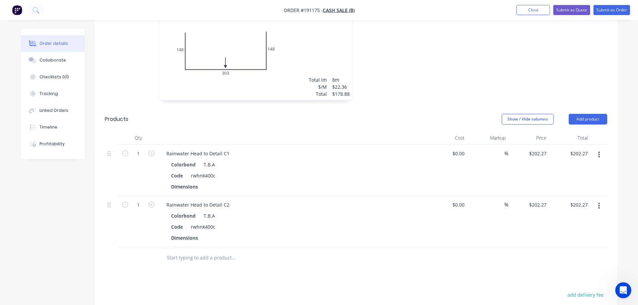
scroll to position [234, 0]
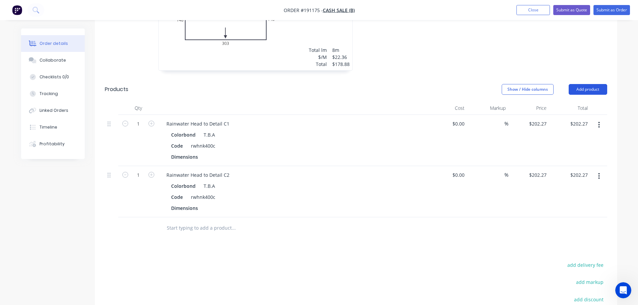
click at [586, 89] on button "Add product" at bounding box center [588, 89] width 39 height 11
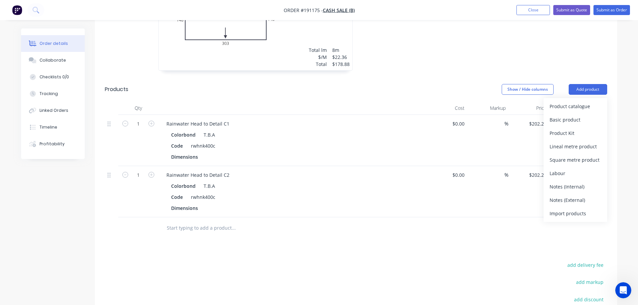
click at [570, 202] on div "Notes (External)" at bounding box center [575, 200] width 52 height 10
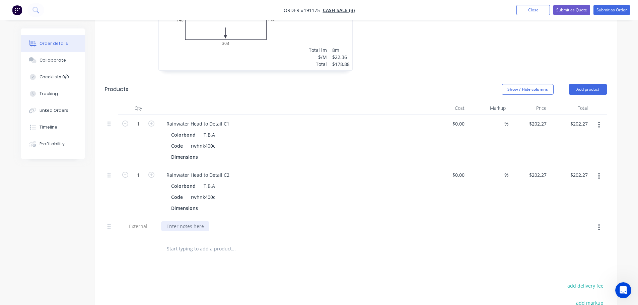
click at [197, 230] on div at bounding box center [185, 226] width 48 height 10
click at [187, 269] on div "Drawings Add drawing 0.55 Colorbond aNoColor Girth 599 1 0 148 303 148 0 148 30…" at bounding box center [356, 177] width 522 height 487
click at [169, 226] on div at bounding box center [166, 226] width 11 height 10
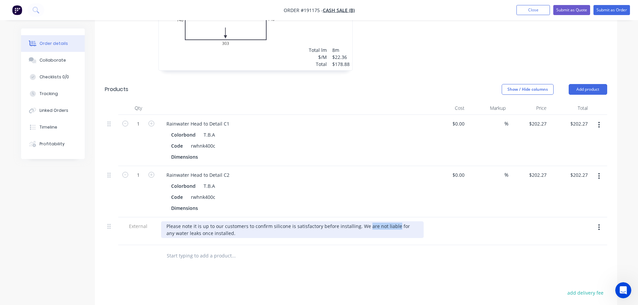
drag, startPoint x: 366, startPoint y: 226, endPoint x: 394, endPoint y: 225, distance: 27.8
click at [394, 225] on div "Please note it is up to our customers to confirm silicone is satisfactory befor…" at bounding box center [292, 229] width 263 height 17
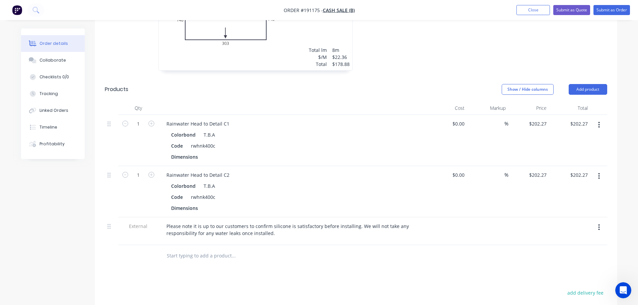
click at [300, 238] on div "Please note it is up to our customers to confirm silicone is satisfactory befor…" at bounding box center [292, 231] width 268 height 28
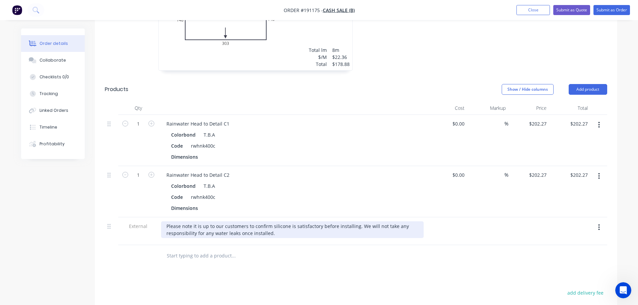
click at [297, 232] on div "Please note it is up to our customers to confirm silicone is satisfactory befor…" at bounding box center [292, 229] width 263 height 17
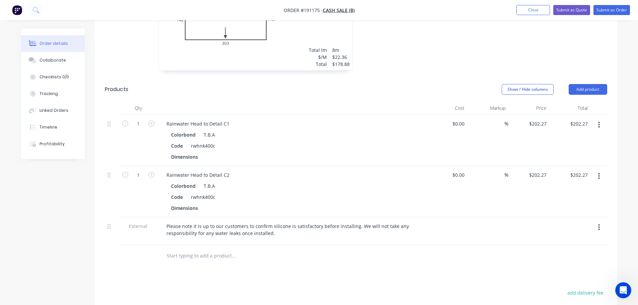
click at [291, 282] on div "Drawings Add drawing 0.55 Colorbond aNoColor Girth 599 1 0 148 303 148 0 148 30…" at bounding box center [356, 181] width 522 height 494
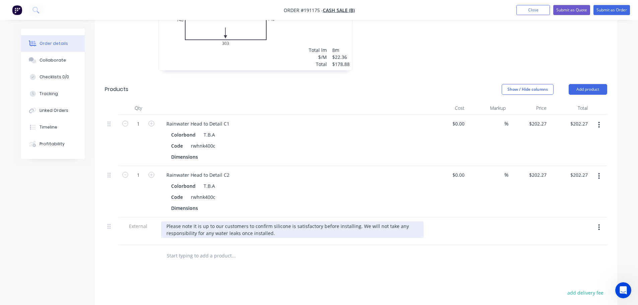
click at [288, 224] on div "Please note it is up to our customers to confirm silicone is satisfactory befor…" at bounding box center [292, 229] width 263 height 17
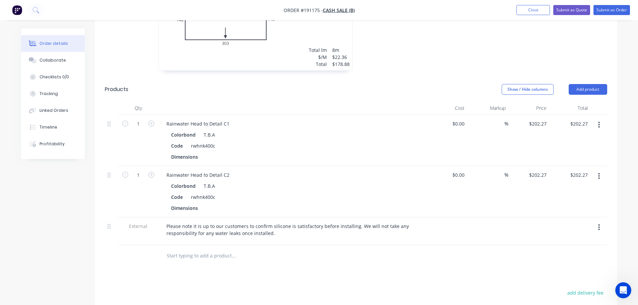
click at [295, 272] on div "Drawings Add drawing 0.55 Colorbond aNoColor Girth 599 1 0 148 303 148 0 148 30…" at bounding box center [356, 181] width 522 height 494
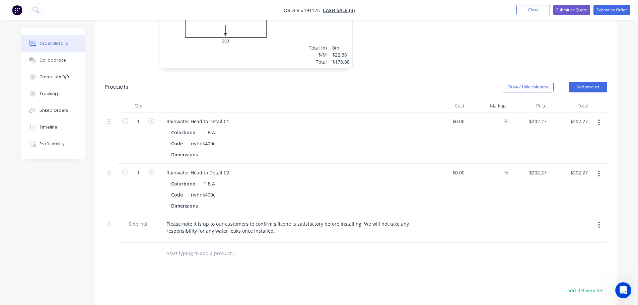
scroll to position [233, 0]
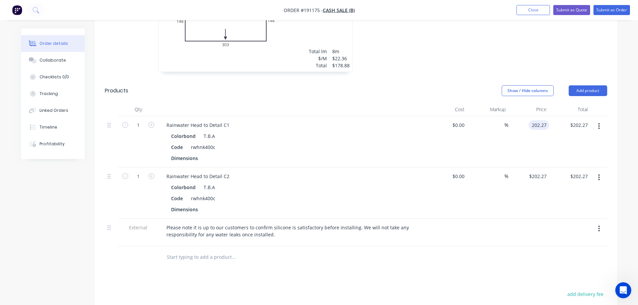
click at [543, 123] on input "202.27" at bounding box center [540, 125] width 18 height 10
type input "$202.27"
click at [598, 125] on icon "button" at bounding box center [599, 126] width 2 height 7
click at [594, 93] on button "Add product" at bounding box center [588, 90] width 39 height 11
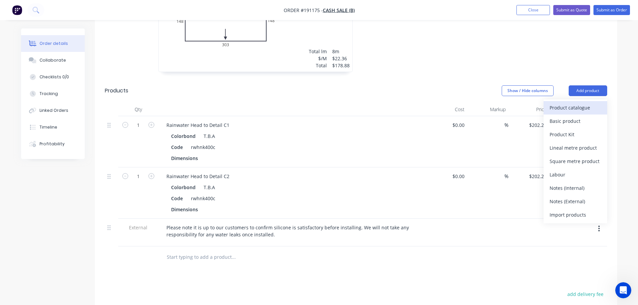
click at [589, 107] on div "Product catalogue" at bounding box center [575, 108] width 52 height 10
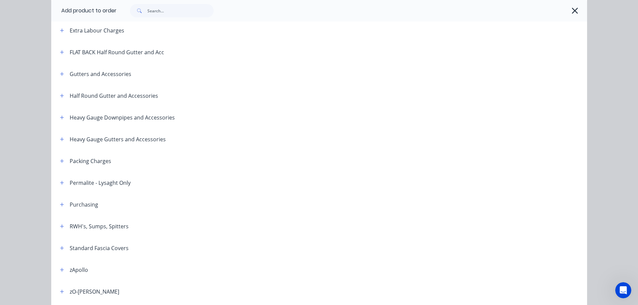
scroll to position [100, 0]
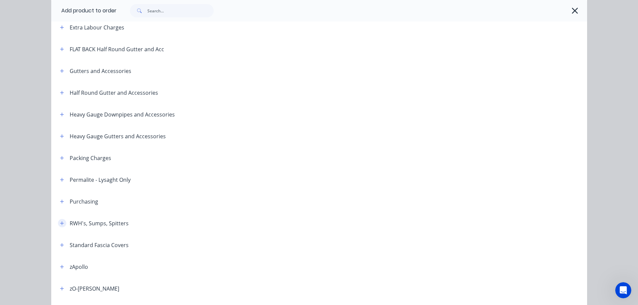
click at [58, 225] on button "button" at bounding box center [62, 223] width 8 height 8
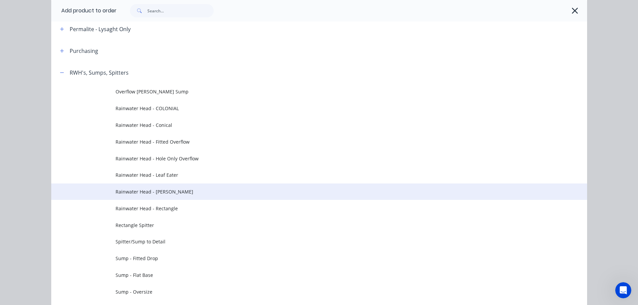
scroll to position [268, 0]
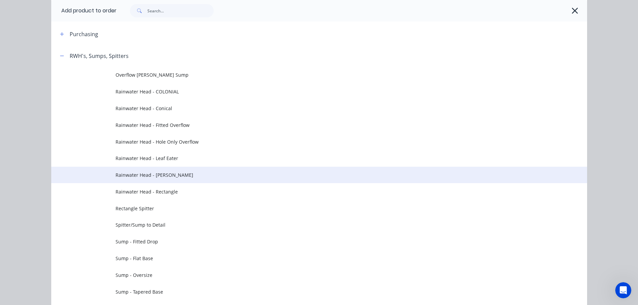
click at [173, 174] on span "Rainwater Head - Ned Kelly" at bounding box center [304, 174] width 377 height 7
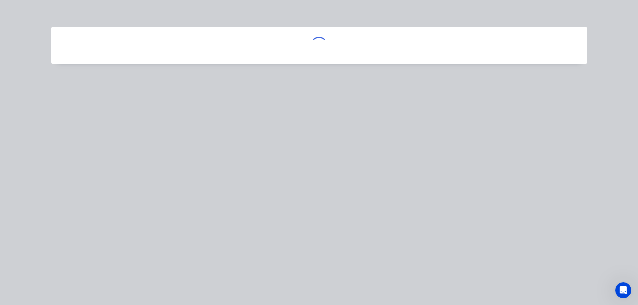
scroll to position [0, 0]
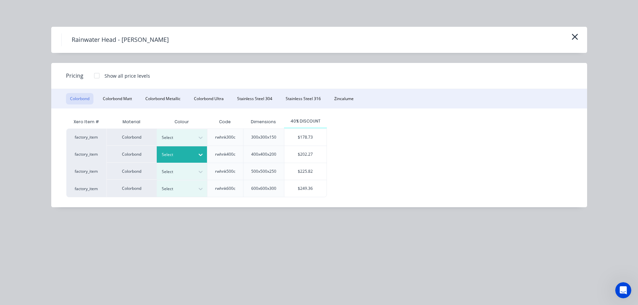
click at [177, 158] on div at bounding box center [177, 154] width 30 height 7
click at [84, 124] on div "T.B.A" at bounding box center [42, 118] width 84 height 12
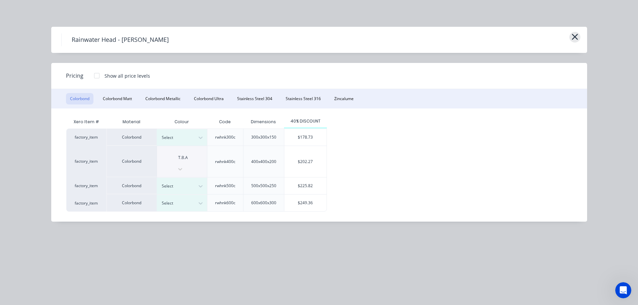
click at [572, 36] on icon "button" at bounding box center [574, 36] width 7 height 9
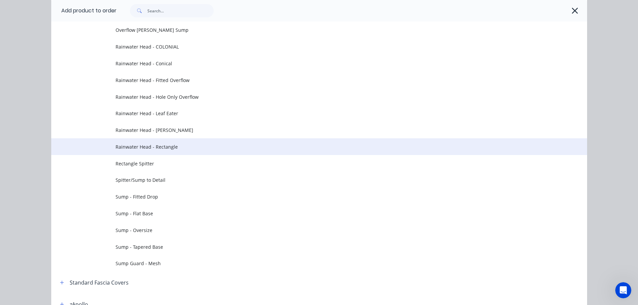
click at [244, 146] on span "Rainwater Head - Rectangle" at bounding box center [304, 146] width 377 height 7
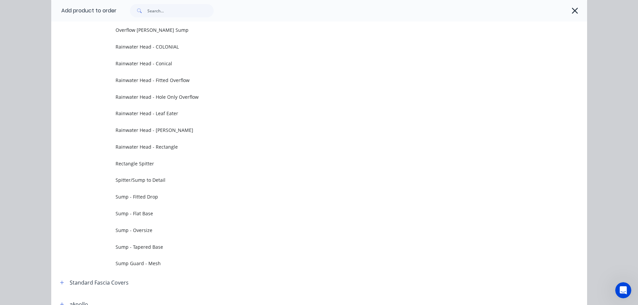
scroll to position [0, 0]
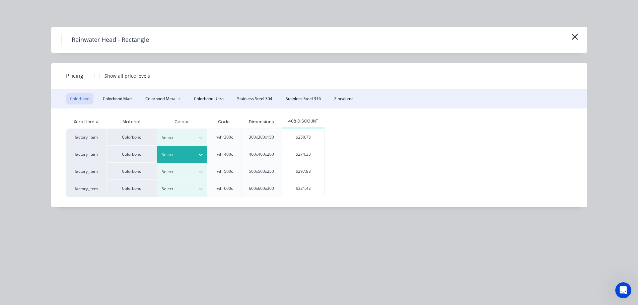
click at [187, 153] on div at bounding box center [177, 154] width 30 height 7
click at [187, 139] on div at bounding box center [177, 137] width 30 height 7
drag, startPoint x: 170, startPoint y: 216, endPoint x: 194, endPoint y: 203, distance: 26.7
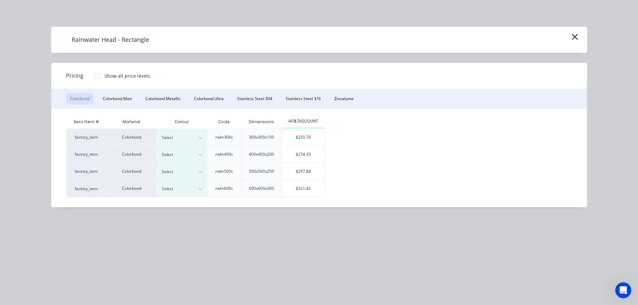
click at [84, 148] on div "T.B.A" at bounding box center [42, 141] width 84 height 12
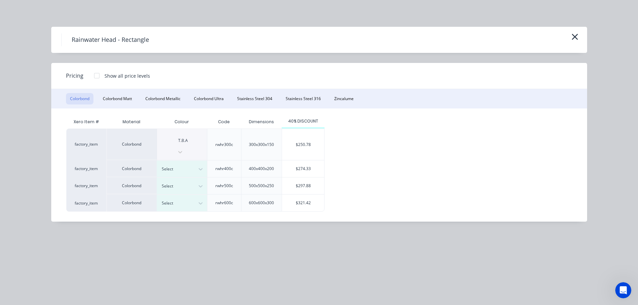
drag, startPoint x: 293, startPoint y: 136, endPoint x: 296, endPoint y: 137, distance: 3.4
click at [293, 137] on div "$250.78" at bounding box center [303, 144] width 42 height 31
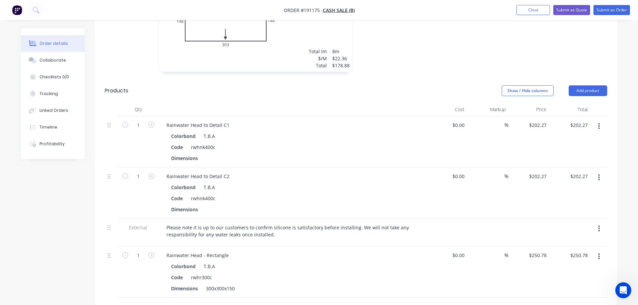
scroll to position [235, 0]
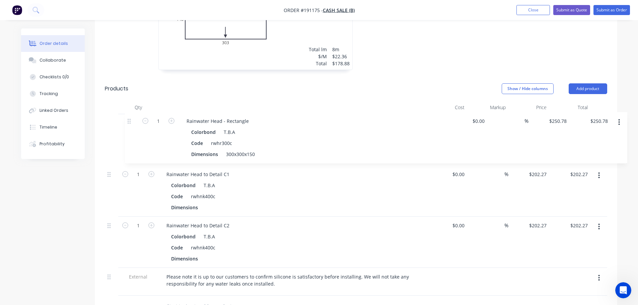
drag, startPoint x: 113, startPoint y: 247, endPoint x: 131, endPoint y: 115, distance: 133.5
click at [130, 116] on div "1 Rainwater Head to Detail C1 Colorbond T.B.A Code rwhnk400c Dimensions $0.00 $…" at bounding box center [356, 204] width 502 height 181
drag, startPoint x: 202, startPoint y: 124, endPoint x: 319, endPoint y: 129, distance: 117.0
click at [316, 129] on div "Rainwater Head - Rectangle Colorbond T.B.A Code rwhr300c Dimensions 300x300x150" at bounding box center [292, 139] width 268 height 51
click at [600, 176] on icon "button" at bounding box center [599, 175] width 2 height 7
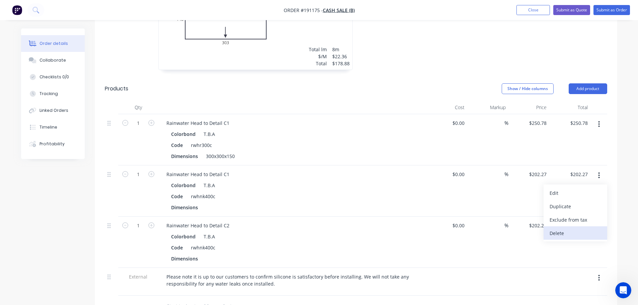
click at [572, 235] on div "Delete" at bounding box center [575, 233] width 52 height 10
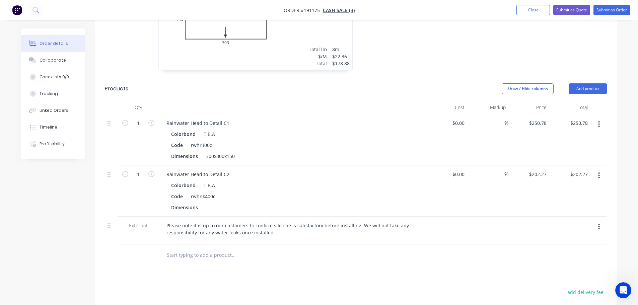
click at [602, 177] on button "button" at bounding box center [599, 175] width 16 height 12
click at [578, 228] on div "Delete" at bounding box center [575, 233] width 52 height 10
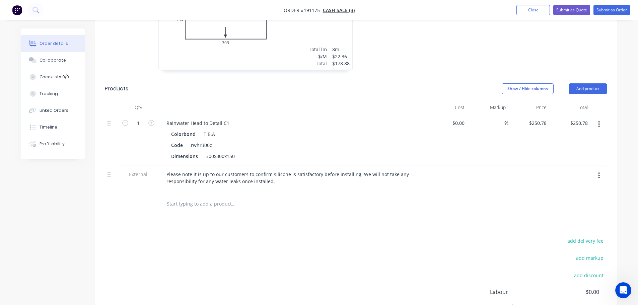
click at [602, 123] on button "button" at bounding box center [599, 124] width 16 height 12
click at [584, 152] on div "Duplicate" at bounding box center [575, 155] width 52 height 10
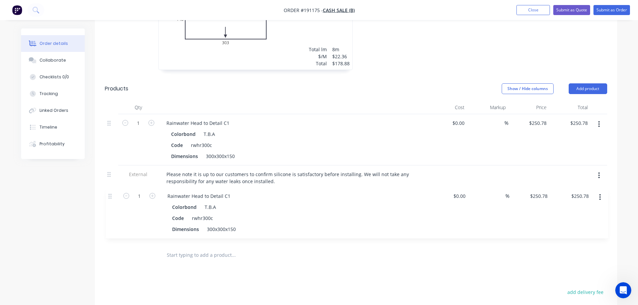
drag, startPoint x: 113, startPoint y: 198, endPoint x: 114, endPoint y: 159, distance: 39.5
click at [114, 159] on div "1 Rainwater Head to Detail C1 Colorbond T.B.A Code rwhr300c Dimensions 300x300x…" at bounding box center [356, 179] width 502 height 130
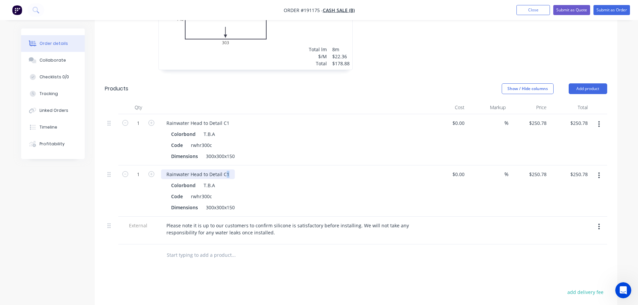
drag, startPoint x: 225, startPoint y: 174, endPoint x: 228, endPoint y: 184, distance: 10.2
click at [228, 175] on div "Rainwater Head to Detail C1" at bounding box center [198, 174] width 74 height 10
click at [222, 212] on div "Rainwater Head to Detail C2 Colorbond T.B.A Code rwhr300c Dimensions 300x300x150" at bounding box center [292, 190] width 268 height 51
drag, startPoint x: 222, startPoint y: 212, endPoint x: 222, endPoint y: 209, distance: 3.7
click at [222, 211] on div "Rainwater Head to Detail C2 Colorbond T.B.A Code rwhr300c Dimensions 300x300x150" at bounding box center [292, 190] width 268 height 51
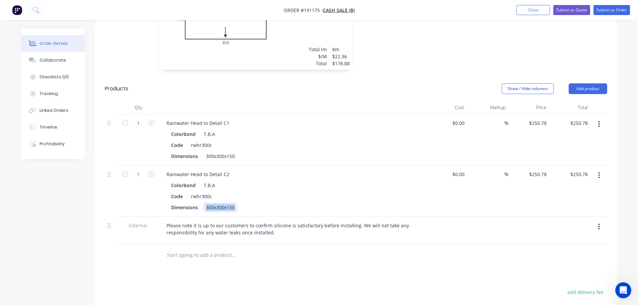
click at [222, 208] on div "300x300x150" at bounding box center [220, 208] width 34 height 10
click at [223, 159] on div "300x300x150" at bounding box center [220, 156] width 34 height 10
click at [409, 82] on header "Products Show / Hide columns Add product" at bounding box center [356, 89] width 522 height 24
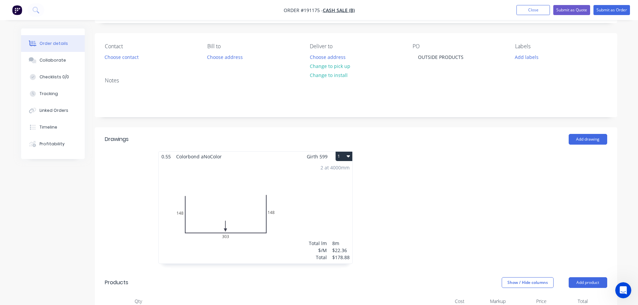
scroll to position [34, 0]
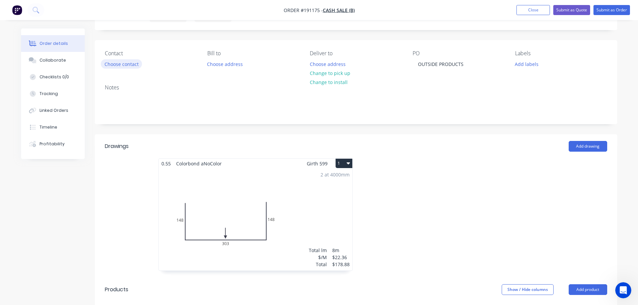
click at [120, 63] on button "Choose contact" at bounding box center [121, 63] width 41 height 9
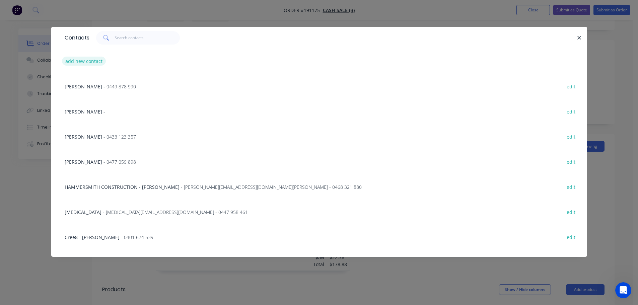
click at [78, 63] on button "add new contact" at bounding box center [84, 61] width 44 height 9
select select "AU"
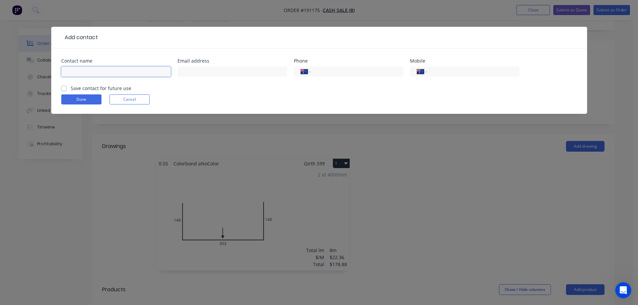
click at [89, 74] on input "text" at bounding box center [115, 72] width 109 height 10
type input "MAHESH"
type input "0400 412 400"
click button "Done" at bounding box center [81, 99] width 40 height 10
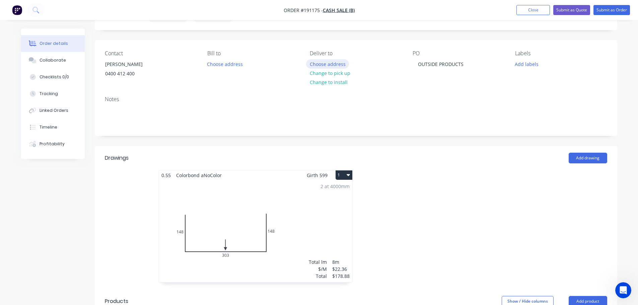
click at [329, 61] on button "Choose address" at bounding box center [327, 63] width 43 height 9
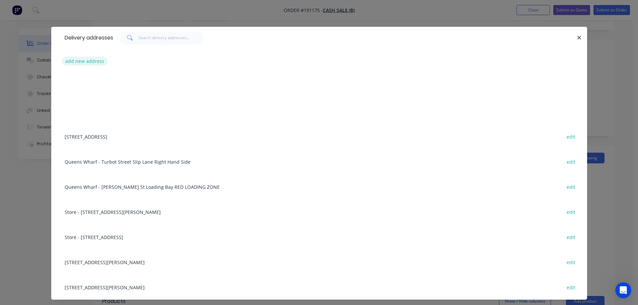
click at [73, 59] on button "add new address" at bounding box center [85, 61] width 46 height 9
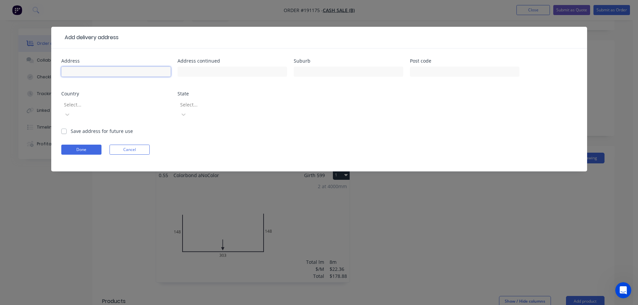
click at [100, 71] on input "text" at bounding box center [115, 72] width 109 height 10
type input "BRENDALE"
click button "Done" at bounding box center [81, 150] width 40 height 10
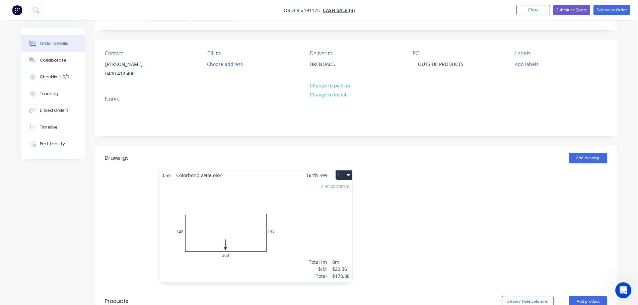
scroll to position [202, 0]
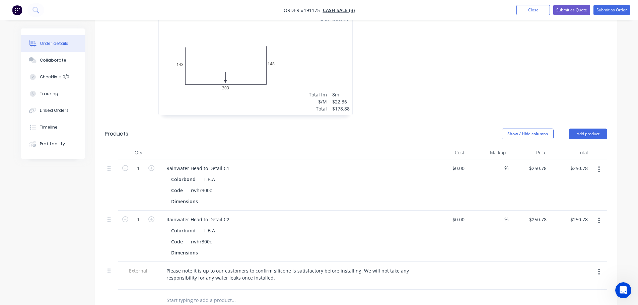
click at [583, 135] on button "Add product" at bounding box center [588, 134] width 39 height 11
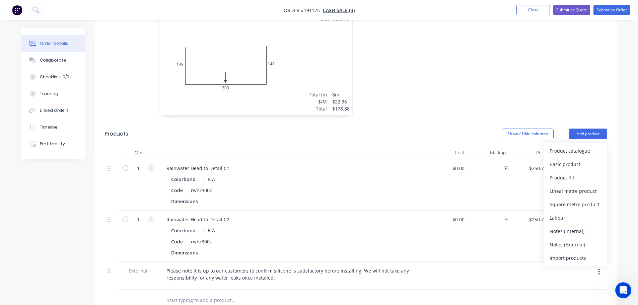
click at [583, 147] on div "Product catalogue" at bounding box center [575, 151] width 52 height 10
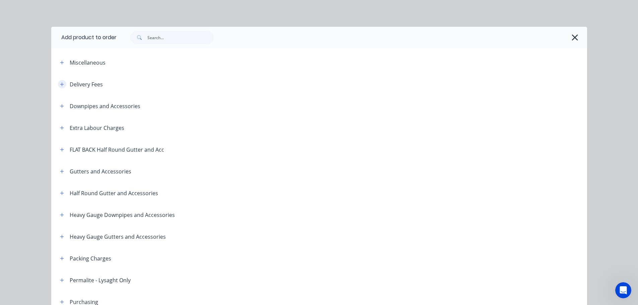
click at [61, 81] on button "button" at bounding box center [62, 84] width 8 height 8
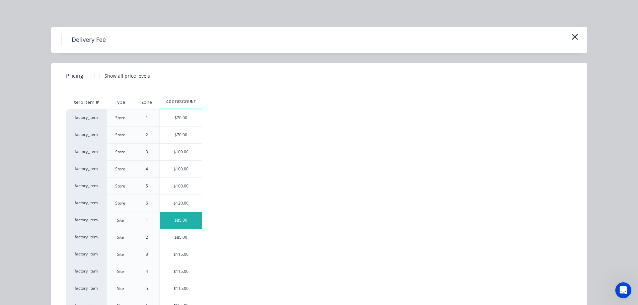
click at [180, 218] on div "$85.00" at bounding box center [181, 220] width 42 height 17
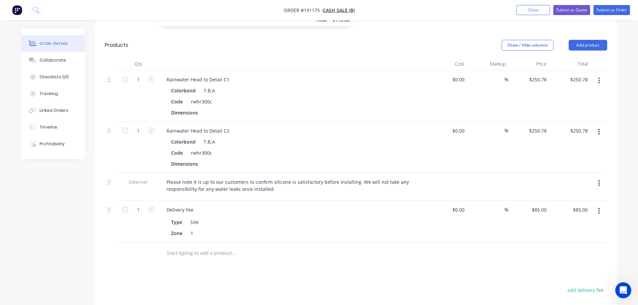
scroll to position [302, 0]
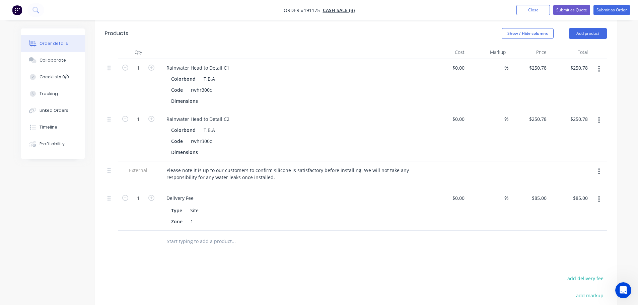
click at [278, 263] on div "Drawings Add drawing 0.55 Colorbond aNoColor Girth 599 1 0 148 303 148 0 148 30…" at bounding box center [356, 145] width 522 height 535
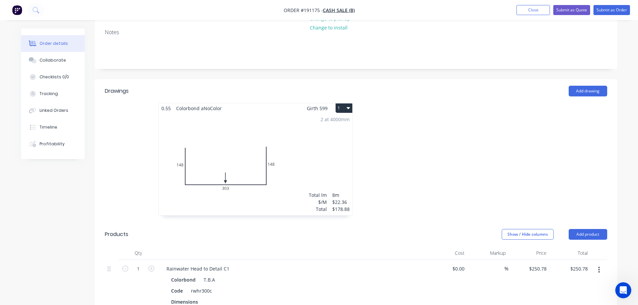
click at [252, 119] on div "2 at 4000mm Total lm $/M Total 8m $22.36 $178.88" at bounding box center [256, 164] width 194 height 102
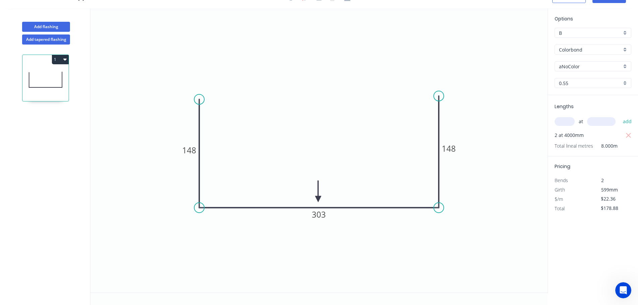
scroll to position [12, 0]
click at [630, 135] on icon "button" at bounding box center [628, 136] width 6 height 8
type input "$0.00"
click at [569, 126] on div "at add" at bounding box center [593, 121] width 78 height 11
click at [569, 122] on input "text" at bounding box center [564, 121] width 20 height 9
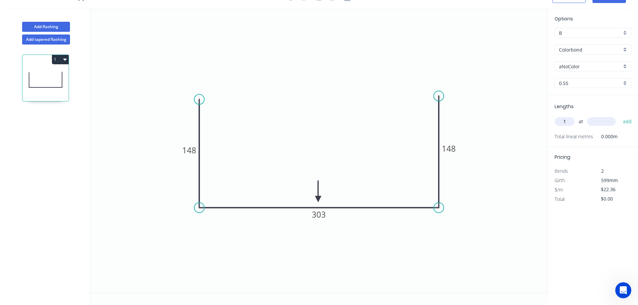
type input "1"
type input "4000"
click at [619, 116] on button "add" at bounding box center [627, 121] width 16 height 11
type input "$89.44"
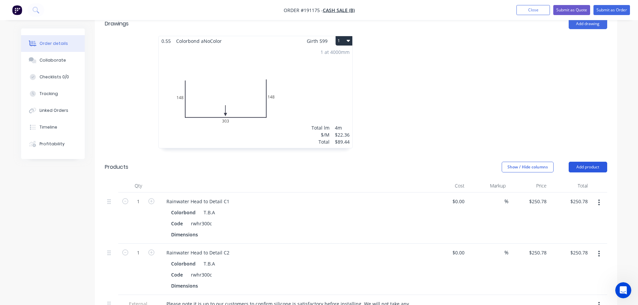
scroll to position [167, 0]
click at [586, 174] on header "Products Show / Hide columns Add product" at bounding box center [356, 168] width 522 height 24
click at [585, 169] on button "Add product" at bounding box center [588, 168] width 39 height 11
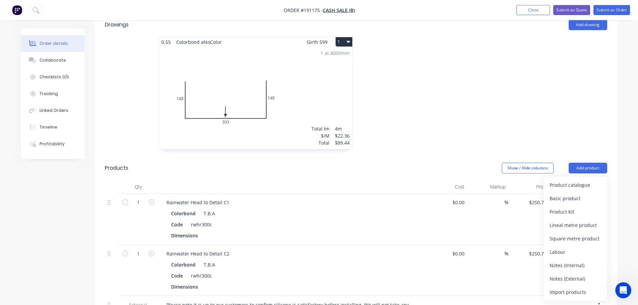
click at [580, 183] on div "Product catalogue" at bounding box center [575, 185] width 52 height 10
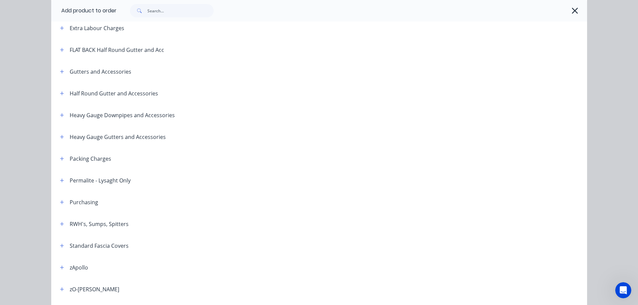
scroll to position [100, 0]
click at [60, 69] on icon "button" at bounding box center [62, 71] width 4 height 5
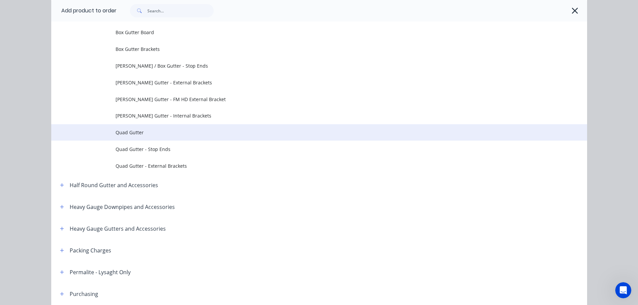
scroll to position [134, 0]
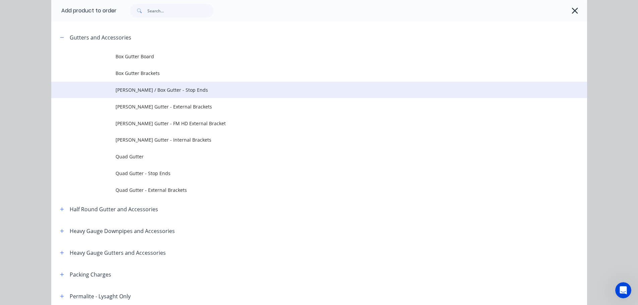
click at [151, 93] on span "Eaves / Box Gutter - Stop Ends" at bounding box center [304, 89] width 377 height 7
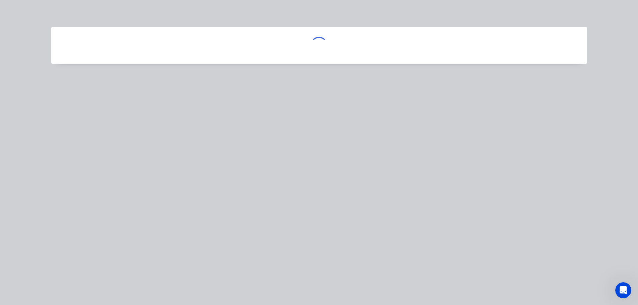
scroll to position [0, 0]
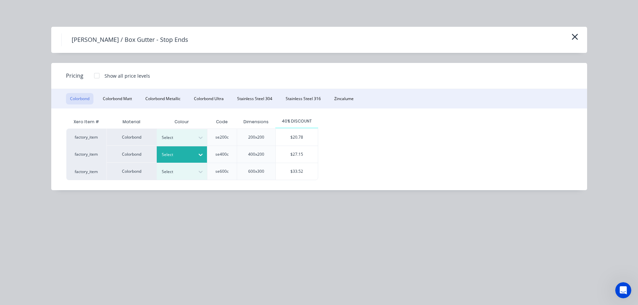
click at [183, 156] on div at bounding box center [177, 154] width 30 height 7
click at [84, 213] on div "T.B.A" at bounding box center [42, 207] width 84 height 12
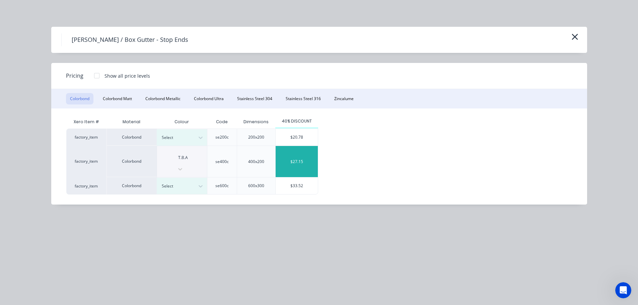
click at [295, 151] on div "$27.15" at bounding box center [297, 161] width 42 height 31
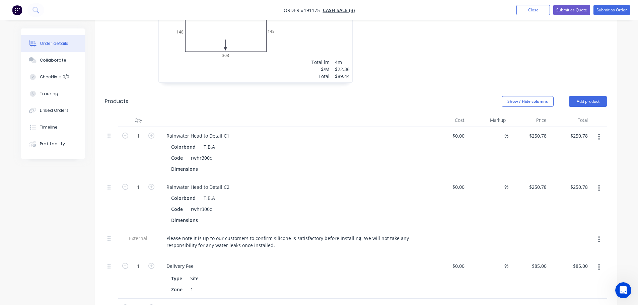
scroll to position [368, 0]
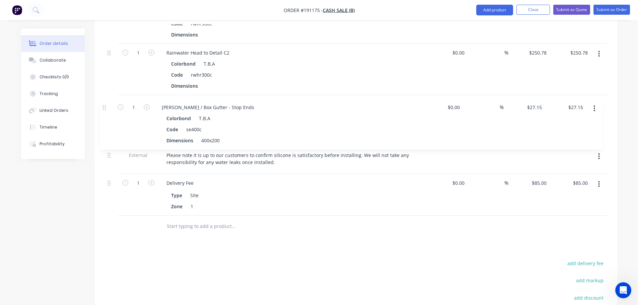
drag, startPoint x: 110, startPoint y: 174, endPoint x: 105, endPoint y: 106, distance: 68.5
click at [105, 106] on div "1 Rainwater Head to Detail C1 Colorbond T.B.A Code rwhr300c Dimensions $0.00 $0…" at bounding box center [356, 104] width 502 height 223
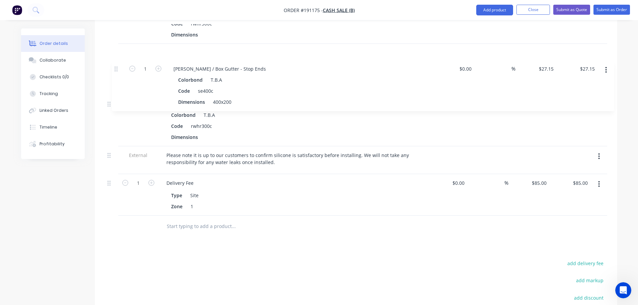
drag, startPoint x: 110, startPoint y: 104, endPoint x: 118, endPoint y: 58, distance: 47.2
click at [118, 61] on div "1 Rainwater Head to Detail C1 Colorbond T.B.A Code rwhr300c Dimensions $0.00 $0…" at bounding box center [356, 104] width 502 height 223
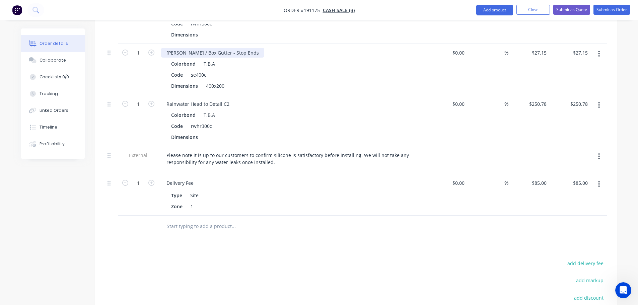
click at [232, 53] on div "Eaves / Box Gutter - Stop Ends" at bounding box center [212, 53] width 103 height 10
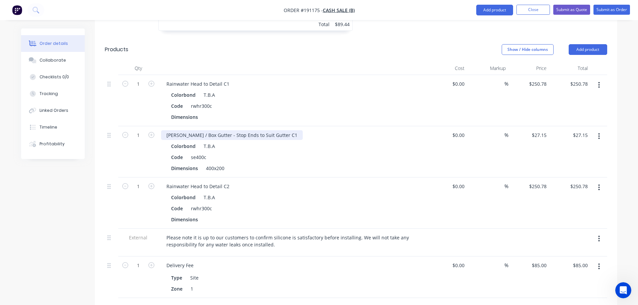
scroll to position [268, 0]
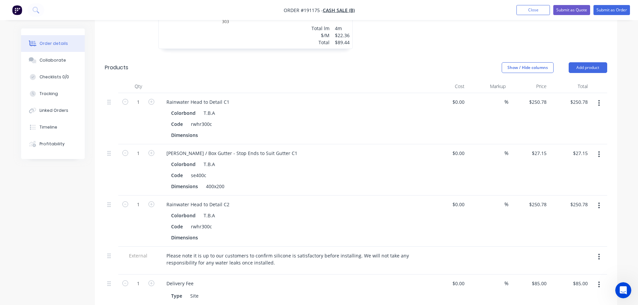
click at [54, 210] on div "Created by Michael Created 28/08/25 Required Assigned to Add team member Status…" at bounding box center [319, 135] width 596 height 748
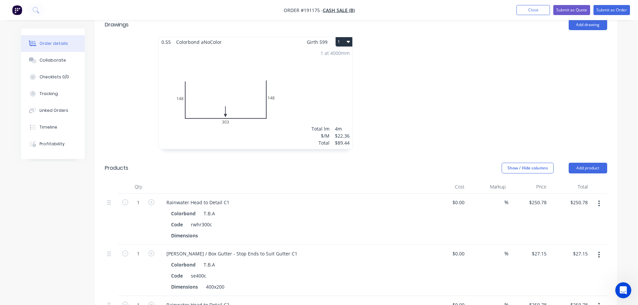
click at [232, 93] on div "1 at 4000mm Total lm $/M Total 4m $22.36 $89.44" at bounding box center [256, 98] width 194 height 102
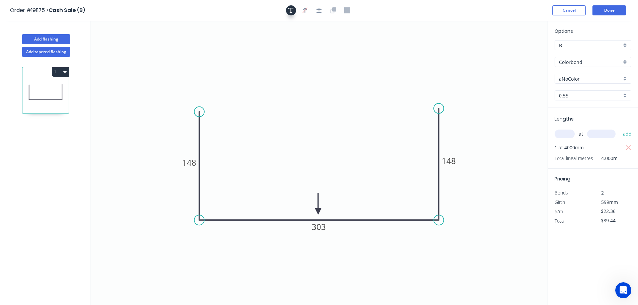
click at [290, 11] on icon "button" at bounding box center [290, 10] width 5 height 6
click at [148, 39] on textarea at bounding box center [133, 47] width 54 height 25
click at [232, 60] on icon "C12 148 303 148" at bounding box center [318, 163] width 457 height 284
click at [108, 42] on textarea "C12" at bounding box center [133, 47] width 54 height 25
click at [134, 43] on textarea "C12" at bounding box center [133, 47] width 54 height 25
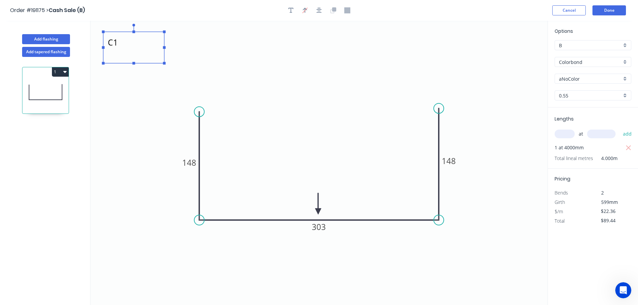
click at [212, 57] on icon "C1 148 303 148" at bounding box center [318, 163] width 457 height 284
type textarea "C1"
drag, startPoint x: 132, startPoint y: 44, endPoint x: 331, endPoint y: 123, distance: 214.0
click at [325, 134] on textarea "C1" at bounding box center [327, 131] width 54 height 25
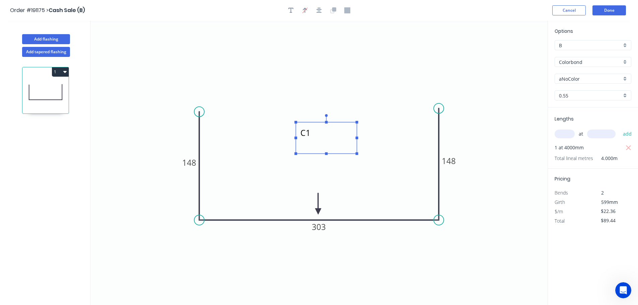
click at [350, 88] on icon "C1 148 303 148" at bounding box center [318, 163] width 457 height 284
click at [612, 9] on button "Done" at bounding box center [608, 10] width 33 height 10
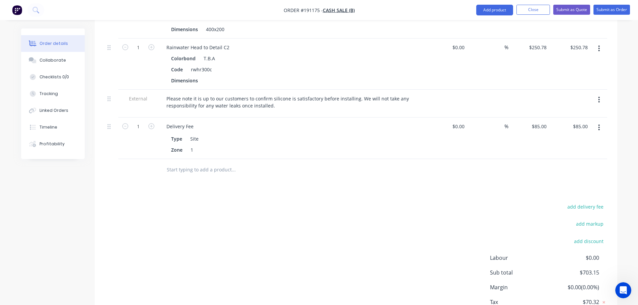
scroll to position [469, 0]
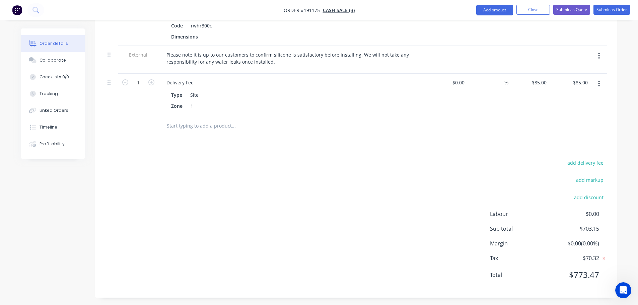
click at [303, 154] on div "Drawings Add drawing 0.55 Colorbond aNoColor Girth 599 1 C1 148 303 148 C1 148 …" at bounding box center [356, 4] width 522 height 586
click at [568, 9] on button "Submit as Quote" at bounding box center [571, 10] width 37 height 10
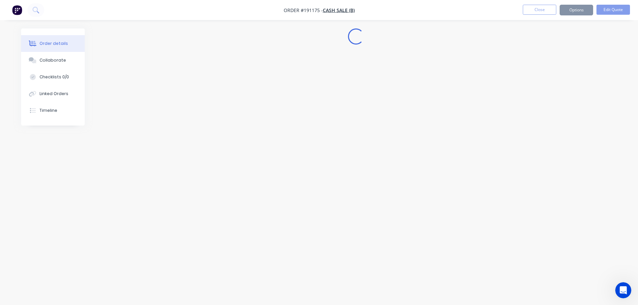
scroll to position [0, 0]
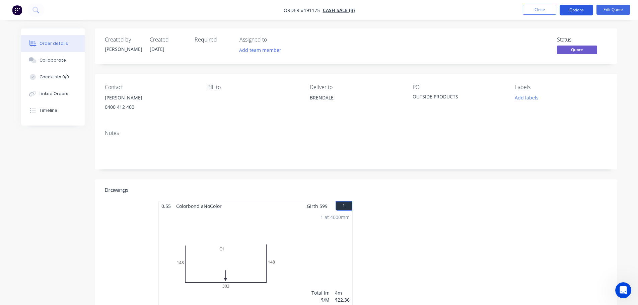
drag, startPoint x: 576, startPoint y: 10, endPoint x: 572, endPoint y: 17, distance: 7.7
click at [576, 10] on button "Options" at bounding box center [576, 10] width 33 height 11
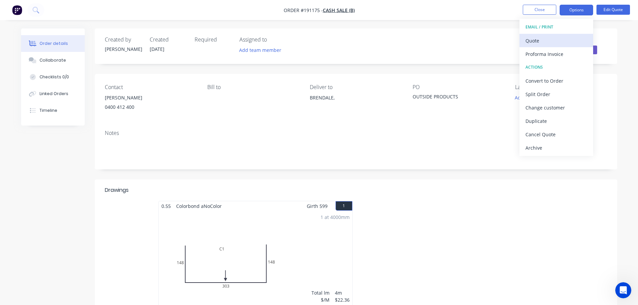
click at [561, 39] on div "Quote" at bounding box center [556, 41] width 62 height 10
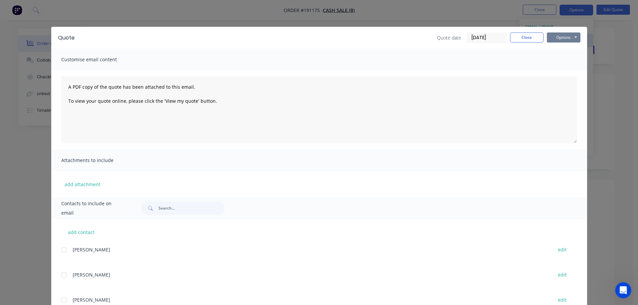
click at [561, 39] on button "Options" at bounding box center [563, 37] width 33 height 10
click at [562, 53] on button "Preview" at bounding box center [568, 49] width 43 height 11
click at [525, 36] on button "Close" at bounding box center [526, 37] width 33 height 10
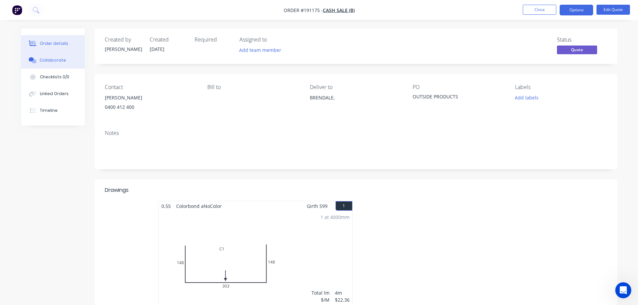
click at [59, 58] on div "Collaborate" at bounding box center [53, 60] width 26 height 6
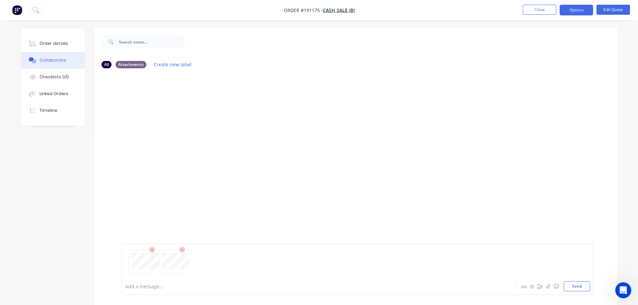
drag, startPoint x: 575, startPoint y: 287, endPoint x: 576, endPoint y: 256, distance: 30.2
click at [575, 287] on button "Send" at bounding box center [577, 286] width 26 height 10
click at [541, 10] on button "Close" at bounding box center [539, 10] width 33 height 10
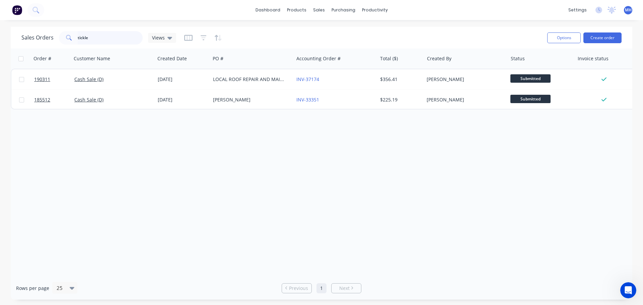
click at [127, 41] on input "tickle" at bounding box center [110, 37] width 65 height 13
type input "vast"
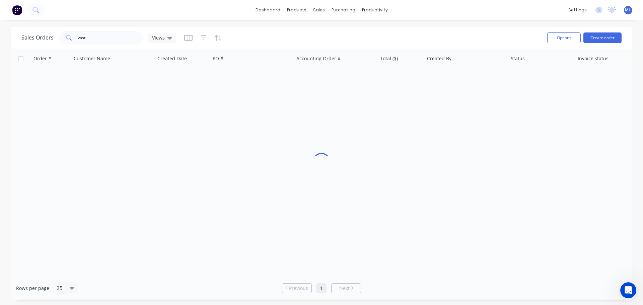
click at [254, 33] on div "Sales Orders vast Views" at bounding box center [281, 37] width 520 height 16
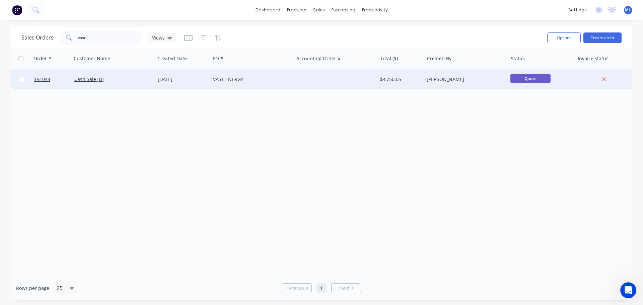
click at [135, 77] on div "Cash Sale (D)" at bounding box center [111, 79] width 74 height 7
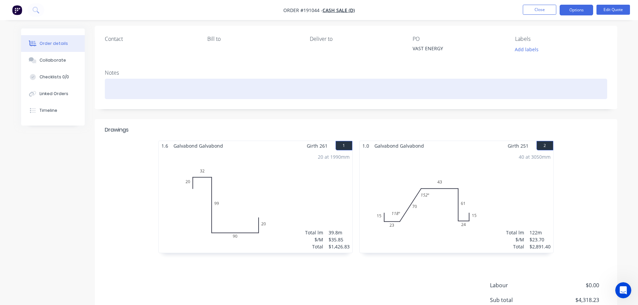
scroll to position [67, 0]
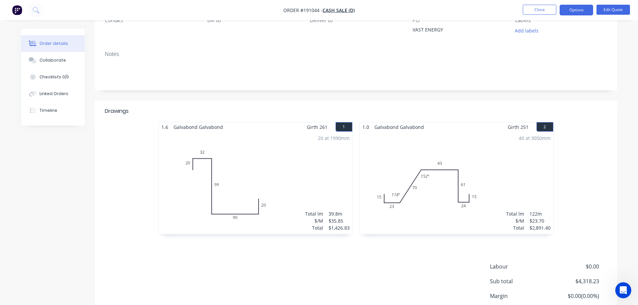
click at [559, 165] on div "1.6 Galvabond Galvabond Girth 261 1 0 20 32 99 90 20 0 20 32 99 90 20 20 at 199…" at bounding box center [356, 181] width 522 height 119
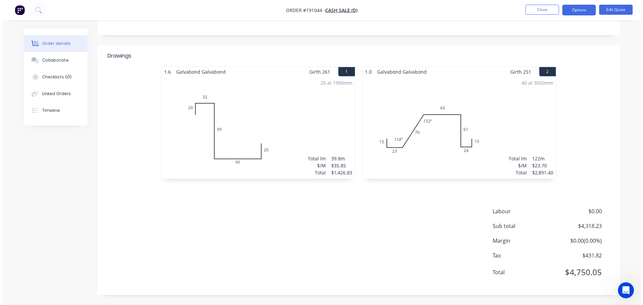
scroll to position [0, 0]
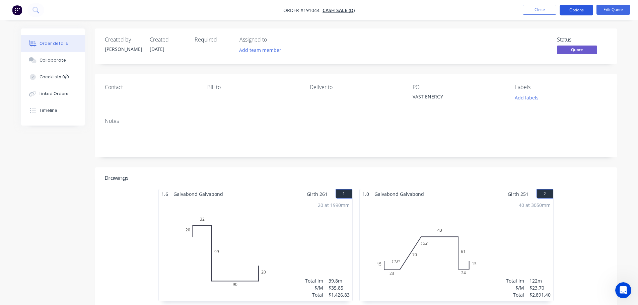
click at [572, 12] on button "Options" at bounding box center [576, 10] width 33 height 11
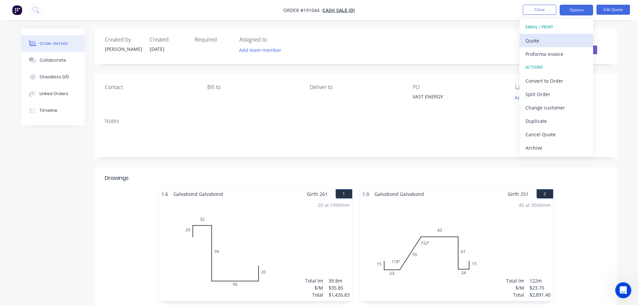
click at [568, 38] on div "Quote" at bounding box center [556, 41] width 62 height 10
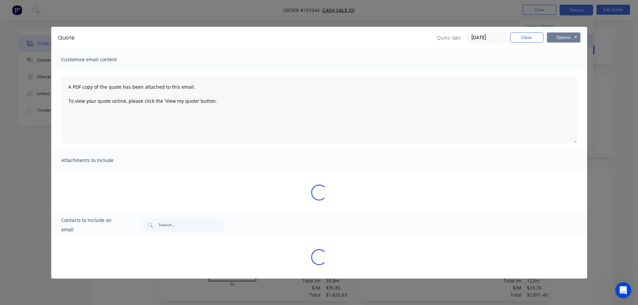
click at [568, 38] on button "Options" at bounding box center [563, 37] width 33 height 10
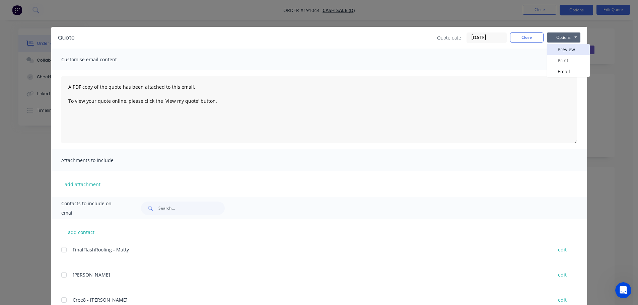
click at [568, 46] on button "Preview" at bounding box center [568, 49] width 43 height 11
click at [530, 36] on button "Close" at bounding box center [526, 37] width 33 height 10
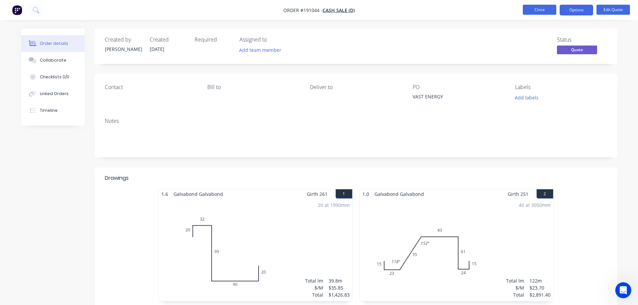
click at [535, 13] on button "Close" at bounding box center [539, 10] width 33 height 10
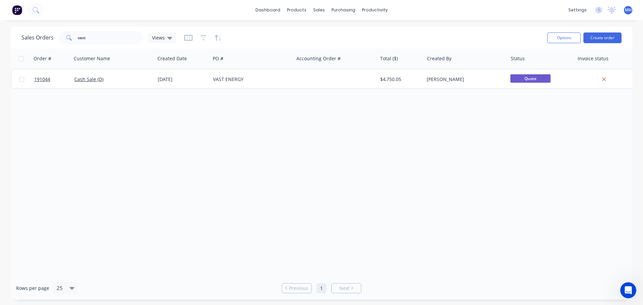
click at [433, 174] on div "Order # Customer Name Created Date PO # Accounting Order # Total ($) Created By…" at bounding box center [321, 163] width 621 height 228
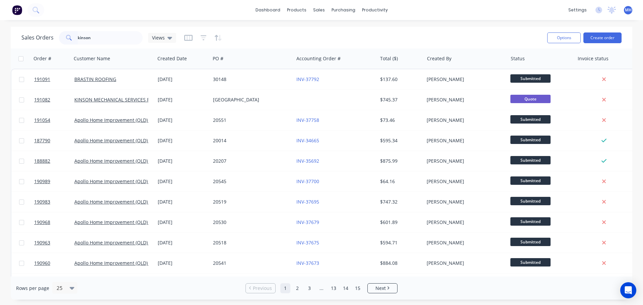
click at [108, 39] on input "kinson" at bounding box center [110, 37] width 65 height 13
click at [107, 39] on input "kinson" at bounding box center [110, 37] width 65 height 13
click at [97, 36] on input "kinson" at bounding box center [110, 37] width 65 height 13
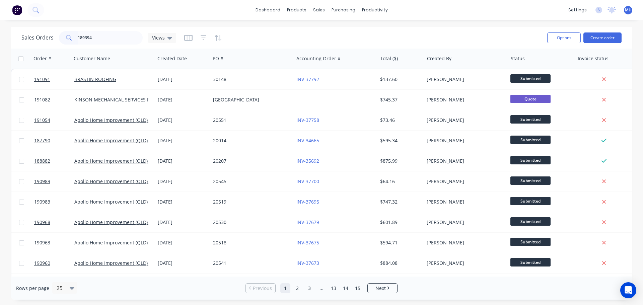
type input "189394"
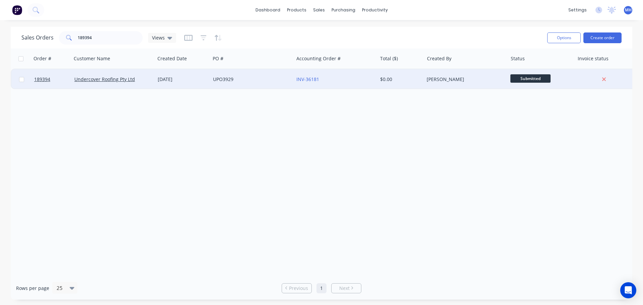
click at [173, 79] on div "[DATE]" at bounding box center [183, 79] width 50 height 7
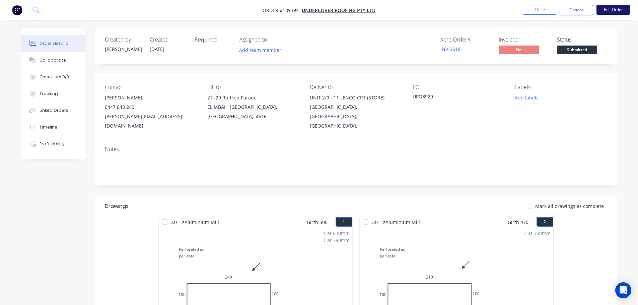
click at [611, 9] on button "Edit Order" at bounding box center [612, 10] width 33 height 10
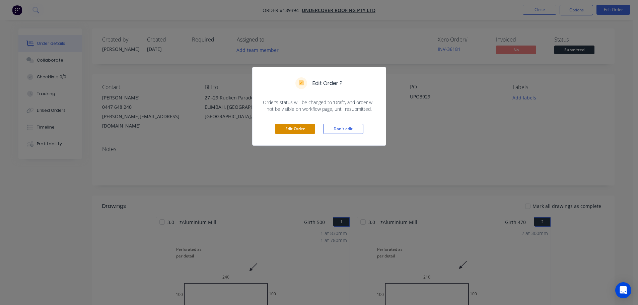
click at [297, 128] on button "Edit Order" at bounding box center [295, 129] width 40 height 10
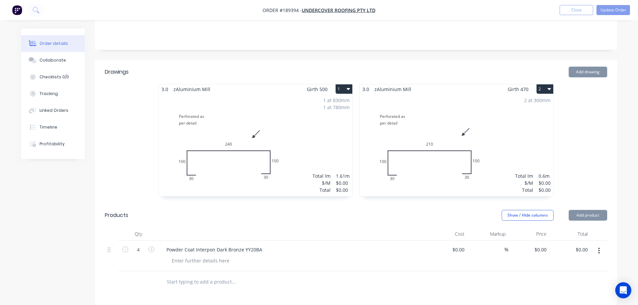
scroll to position [167, 0]
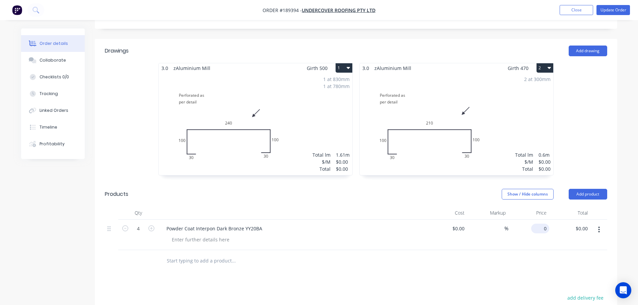
click at [544, 224] on input "0" at bounding box center [541, 229] width 15 height 10
type input "$150.00"
type input "$600.00"
click at [578, 146] on div "3.0 zAluminium Mill Girth 500 1 Perforated as per detail 30 100 240 100 30 Perf…" at bounding box center [356, 122] width 522 height 119
click at [126, 225] on icon "button" at bounding box center [125, 228] width 6 height 6
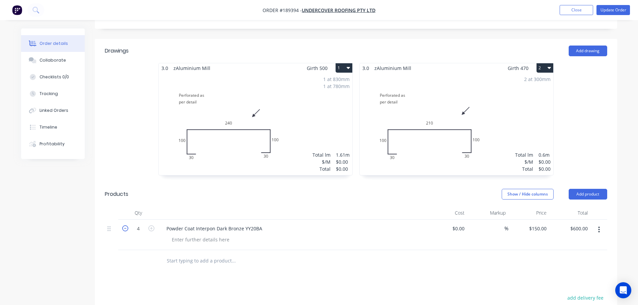
type input "3"
type input "$450.00"
click at [126, 225] on icon "button" at bounding box center [125, 228] width 6 height 6
type input "2"
type input "$300.00"
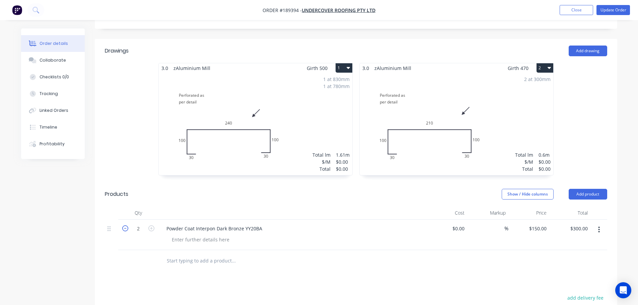
click at [126, 225] on icon "button" at bounding box center [125, 228] width 6 height 6
type input "1"
type input "$150.00"
click at [293, 280] on div "Drawings Add drawing 3.0 zAluminium Mill Girth 500 1 Perforated as per detail 3…" at bounding box center [356, 236] width 522 height 394
click at [326, 113] on div "1 at 830mm 1 at 780mm Total lm $/M Total 1.61m $0.00 $0.00" at bounding box center [256, 124] width 194 height 102
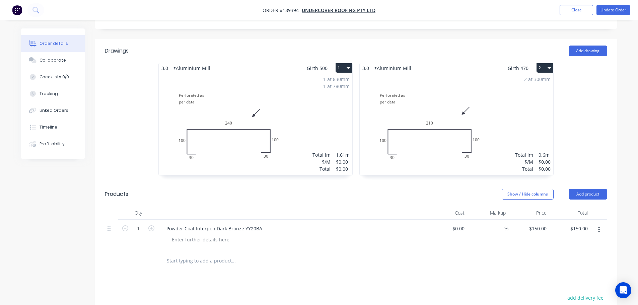
scroll to position [12, 0]
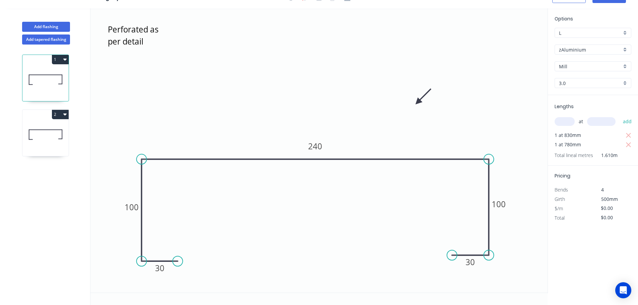
click at [572, 85] on input "3.0" at bounding box center [590, 83] width 63 height 7
click at [572, 112] on div "1.2" at bounding box center [593, 108] width 76 height 12
type input "1.2"
type input "$43.72"
type input "$87.44"
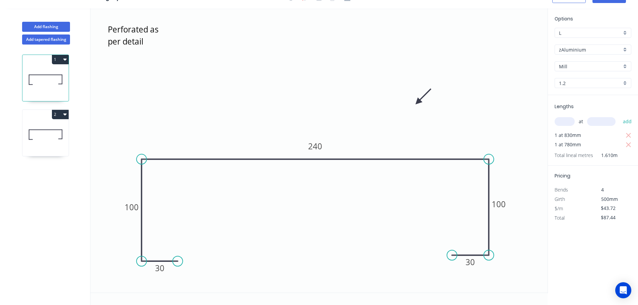
click at [568, 80] on input "1.2" at bounding box center [590, 83] width 63 height 7
click at [575, 138] on div "3.0" at bounding box center [593, 143] width 76 height 12
type input "3.0"
type input "$0.00"
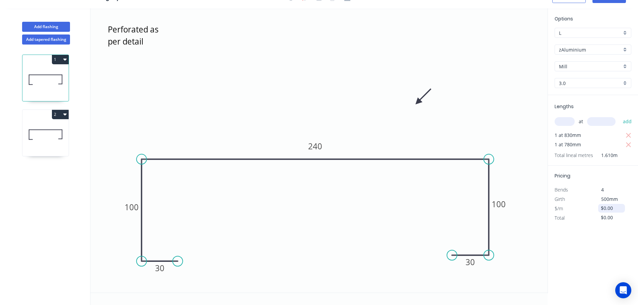
click at [609, 206] on input "$0.00" at bounding box center [612, 208] width 23 height 9
drag, startPoint x: 609, startPoint y: 206, endPoint x: 614, endPoint y: 201, distance: 6.9
click at [609, 206] on input "$0.00" at bounding box center [612, 208] width 23 height 9
type input "$109.29"
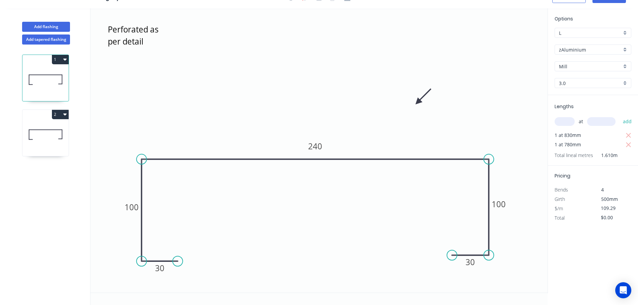
type input "$218.58"
click at [47, 150] on icon at bounding box center [45, 134] width 46 height 43
type input "$0.00"
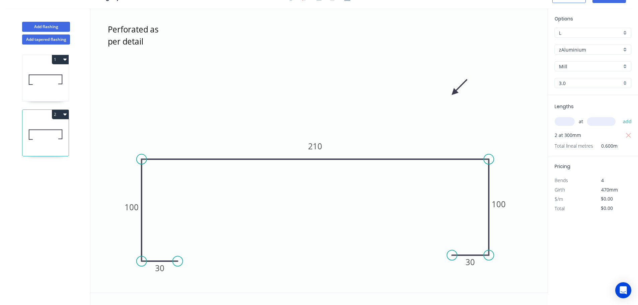
click at [567, 78] on div "3.0" at bounding box center [592, 83] width 77 height 10
click at [570, 108] on div "1.2" at bounding box center [593, 108] width 76 height 12
type input "1.2"
type input "$43.72"
type input "$87.44"
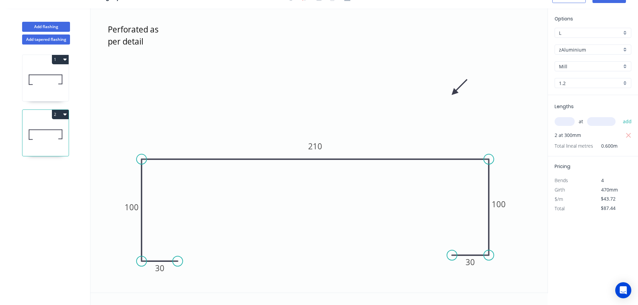
click at [581, 81] on input "1.2" at bounding box center [590, 83] width 63 height 7
click at [575, 144] on div "3.0" at bounding box center [593, 143] width 76 height 12
type input "3.0"
type input "$0.00"
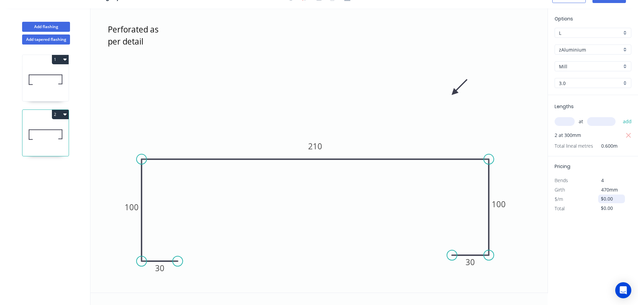
click at [613, 197] on input "$0.00" at bounding box center [612, 198] width 23 height 9
type input "$109.29"
type input "$218.58"
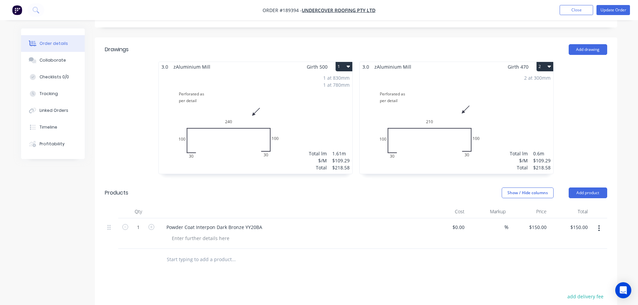
scroll to position [234, 0]
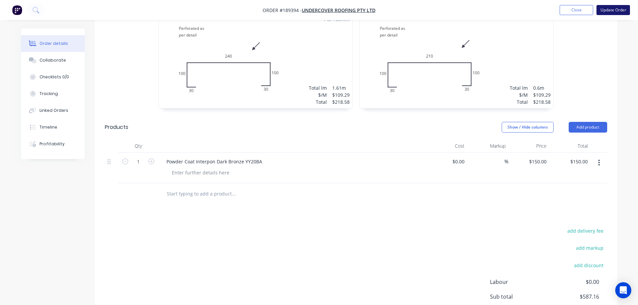
click at [608, 8] on button "Update Order" at bounding box center [612, 10] width 33 height 10
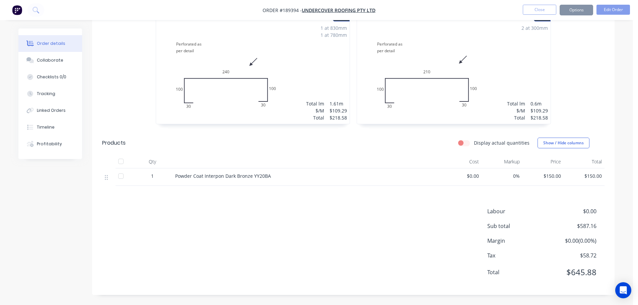
scroll to position [0, 0]
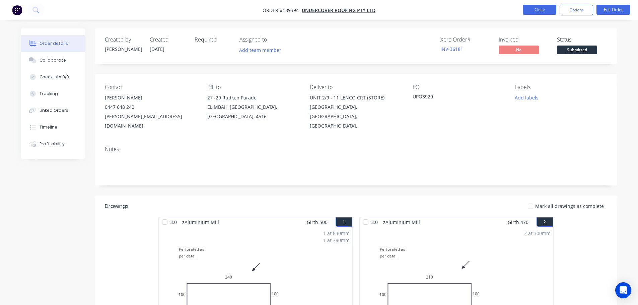
click at [532, 7] on button "Close" at bounding box center [539, 10] width 33 height 10
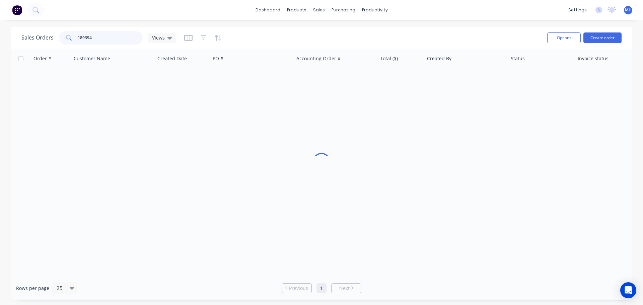
click at [100, 35] on input "189394" at bounding box center [110, 37] width 65 height 13
type input "188957"
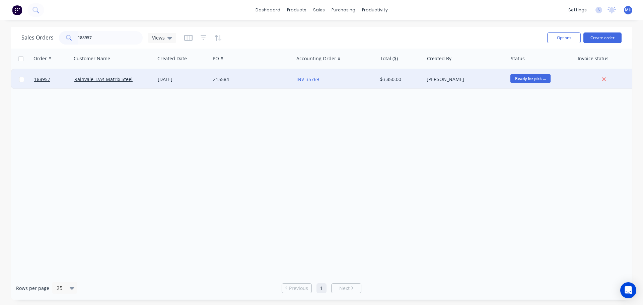
click at [209, 85] on div "[DATE]" at bounding box center [182, 79] width 55 height 20
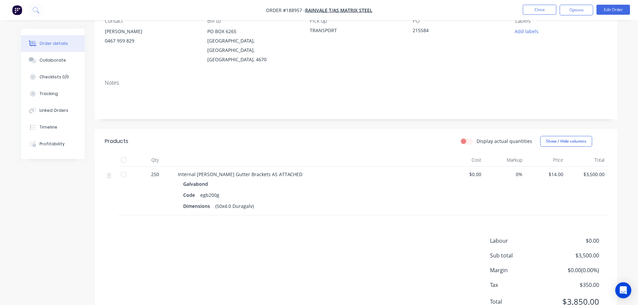
scroll to position [67, 0]
click at [57, 128] on button "Timeline" at bounding box center [53, 127] width 64 height 17
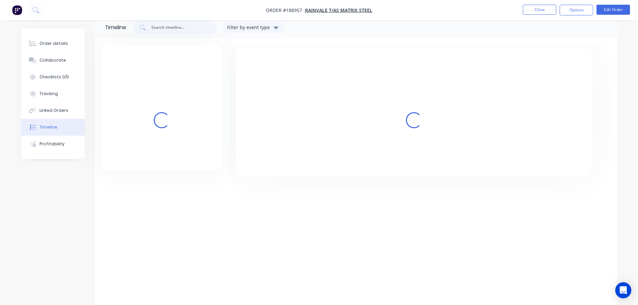
scroll to position [12, 0]
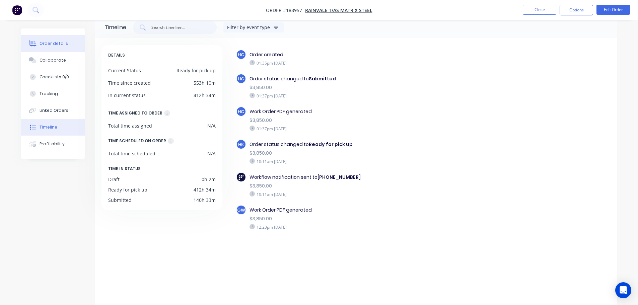
click at [49, 44] on div "Order details" at bounding box center [54, 44] width 28 height 6
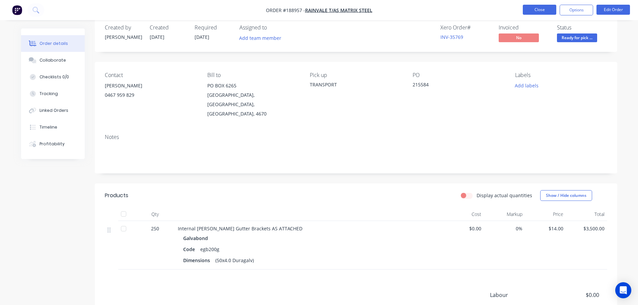
click at [543, 14] on button "Close" at bounding box center [539, 10] width 33 height 10
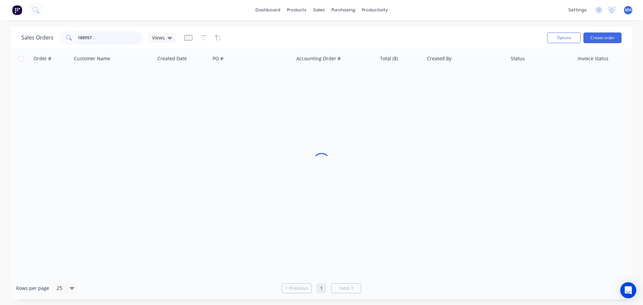
click at [127, 43] on input "188957" at bounding box center [110, 37] width 65 height 13
type input "187818"
click at [217, 93] on div "Order # Customer Name Created Date PO # Accounting Order # Total ($) Created By…" at bounding box center [321, 163] width 621 height 228
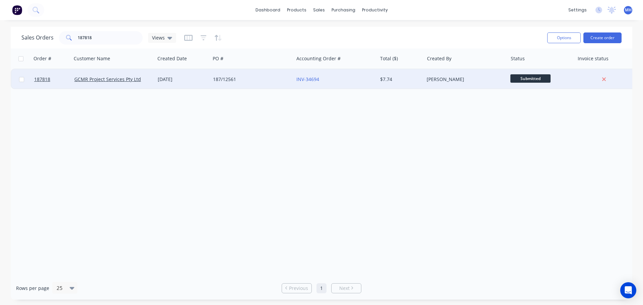
click at [224, 84] on div "187/12561" at bounding box center [251, 79] width 83 height 20
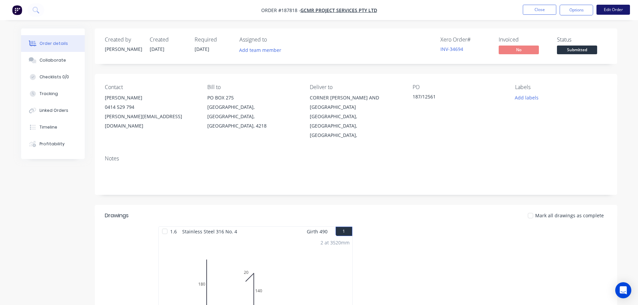
click at [601, 10] on button "Edit Order" at bounding box center [612, 10] width 33 height 10
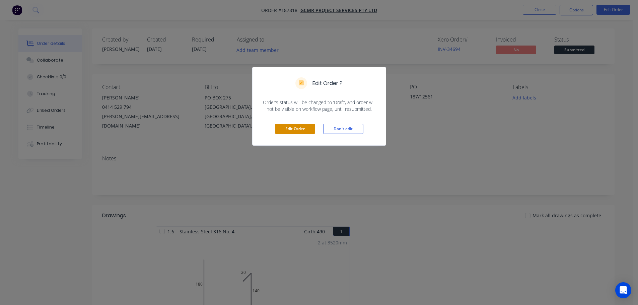
click at [301, 130] on button "Edit Order" at bounding box center [295, 129] width 40 height 10
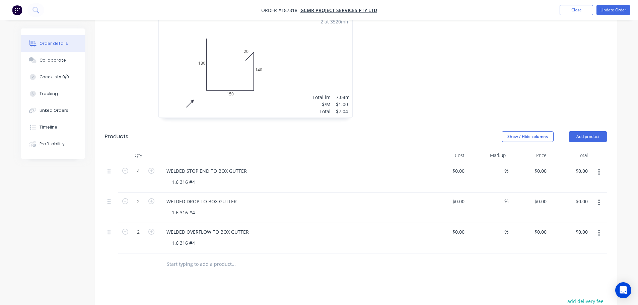
click at [307, 75] on div "2 at 3520mm Total lm $/M Total 7.04m $1.00 $7.04" at bounding box center [256, 66] width 194 height 102
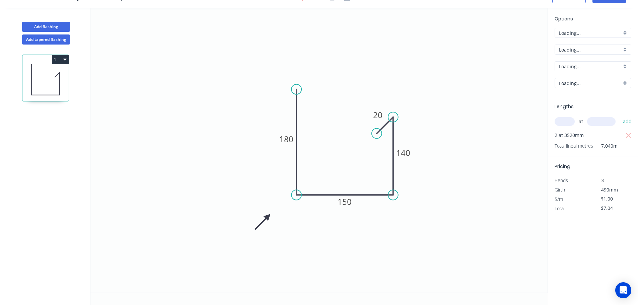
scroll to position [12, 0]
click at [587, 82] on input "1.6" at bounding box center [590, 83] width 63 height 7
click at [571, 127] on div "1.2" at bounding box center [593, 131] width 76 height 12
type input "1.2"
type input "$99.39"
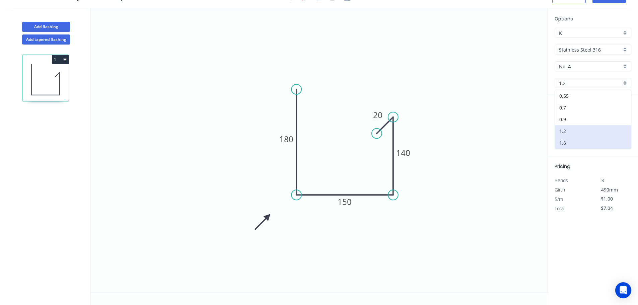
type input "$699.71"
drag, startPoint x: 565, startPoint y: 85, endPoint x: 566, endPoint y: 89, distance: 3.4
click at [565, 85] on input "1.2" at bounding box center [590, 83] width 63 height 7
click at [572, 137] on div "1.6" at bounding box center [593, 143] width 76 height 12
type input "1.6"
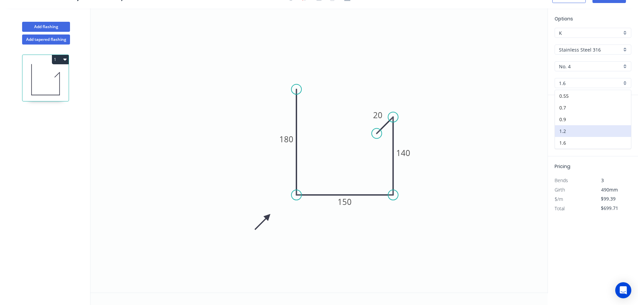
type input "$1.00"
type input "$7.04"
click at [619, 195] on input "$1.00" at bounding box center [612, 198] width 23 height 9
click at [617, 197] on input "$1.00" at bounding box center [612, 198] width 23 height 9
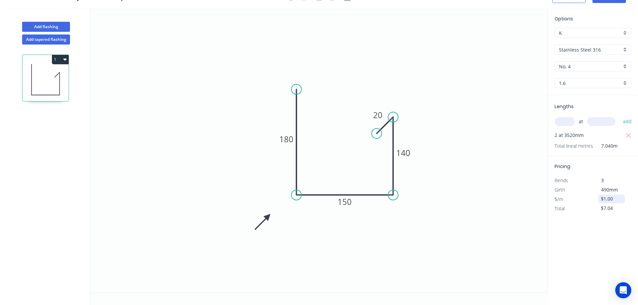
click at [617, 197] on input "$1.00" at bounding box center [612, 198] width 23 height 9
type input "$124.23"
type input "$874.58"
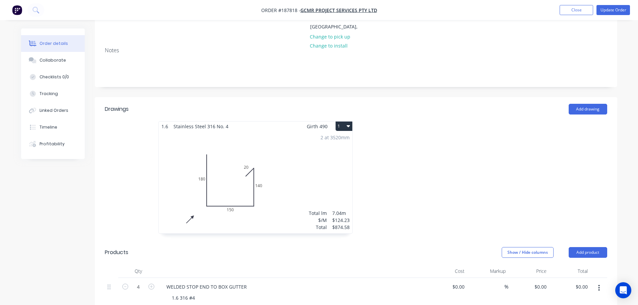
scroll to position [167, 0]
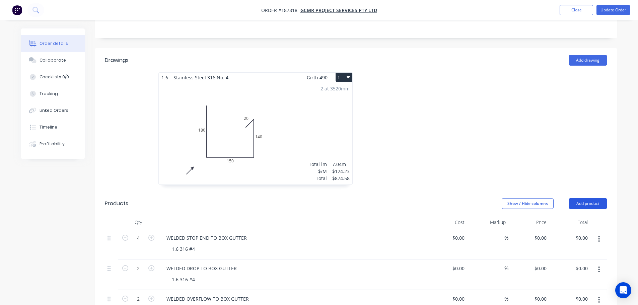
click at [583, 198] on button "Add product" at bounding box center [588, 203] width 39 height 11
click at [578, 212] on div "Product catalogue Basic product Product Kit Lineal metre product Square metre p…" at bounding box center [575, 274] width 64 height 124
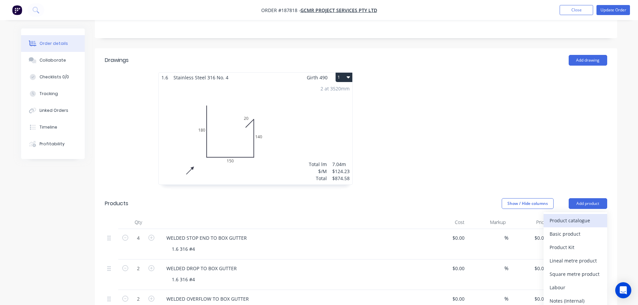
click at [578, 214] on button "Product catalogue" at bounding box center [575, 220] width 64 height 13
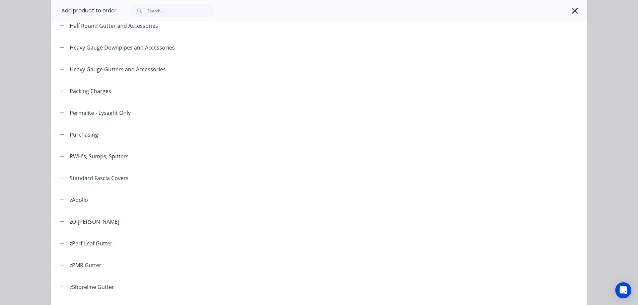
click at [571, 13] on icon "button" at bounding box center [574, 10] width 7 height 9
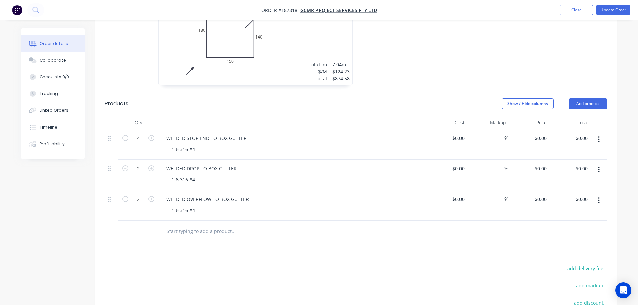
scroll to position [268, 0]
click at [542, 133] on input "0" at bounding box center [545, 138] width 8 height 10
type input "$103.90"
type input "$415.60"
click at [542, 163] on input "0" at bounding box center [541, 168] width 15 height 10
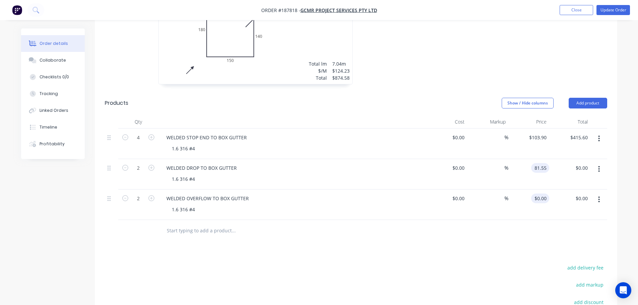
type input "$81.55"
type input "$163.10"
click at [541, 194] on div "0 $0.00" at bounding box center [540, 199] width 18 height 10
type input "$81.55"
type input "$163.10"
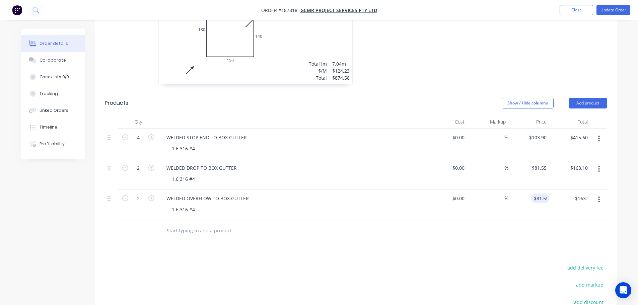
click at [509, 226] on div "Drawings Add drawing 1.6 Stainless Steel 316 No. 4 Girth 490 1 0 180 150 140 20…" at bounding box center [356, 175] width 522 height 455
click at [616, 9] on button "Update Order" at bounding box center [612, 10] width 33 height 10
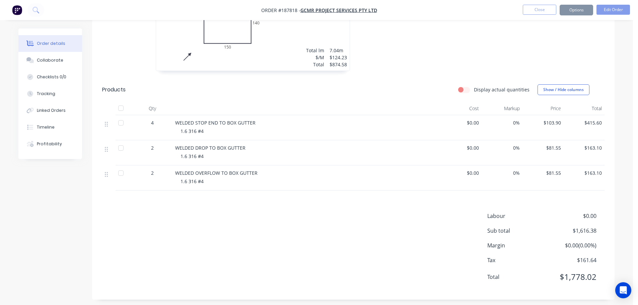
scroll to position [0, 0]
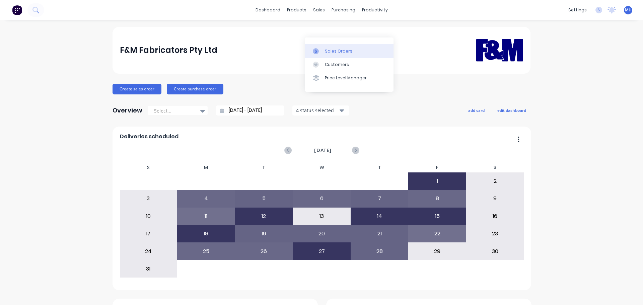
click at [321, 47] on link "Sales Orders" at bounding box center [349, 50] width 89 height 13
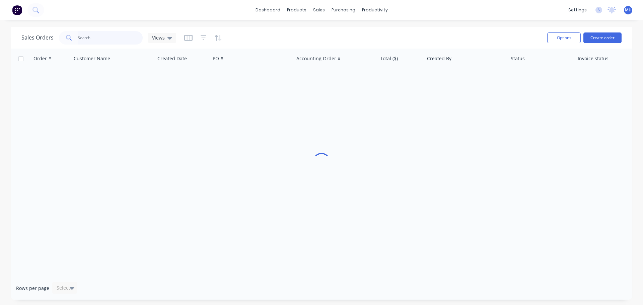
click at [128, 41] on input "text" at bounding box center [110, 37] width 65 height 13
type input "m"
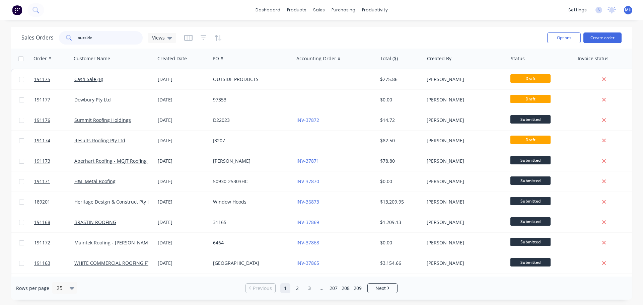
type input "outside"
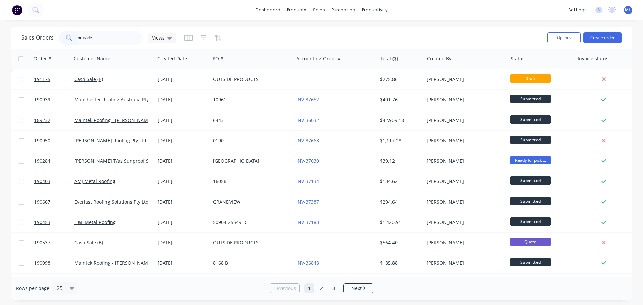
click at [269, 35] on div "Sales Orders outside Views" at bounding box center [281, 37] width 520 height 16
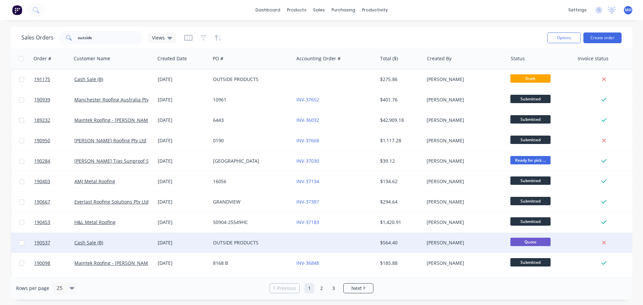
click at [229, 247] on div "OUTSIDE PRODUCTS" at bounding box center [251, 243] width 83 height 20
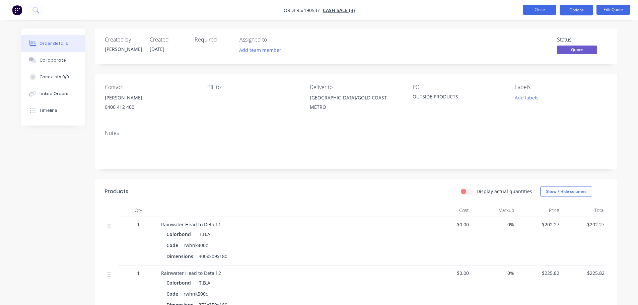
click at [531, 12] on button "Close" at bounding box center [539, 10] width 33 height 10
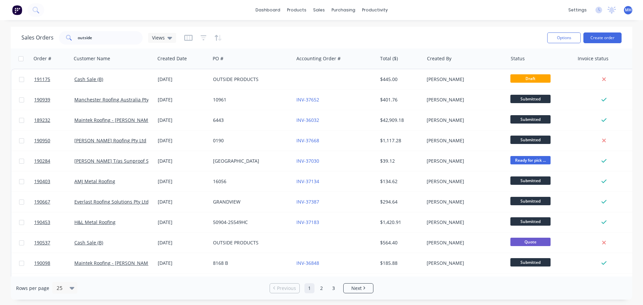
click at [249, 33] on div "Sales Orders outside Views" at bounding box center [281, 37] width 520 height 16
click at [612, 41] on button "Create order" at bounding box center [602, 37] width 38 height 11
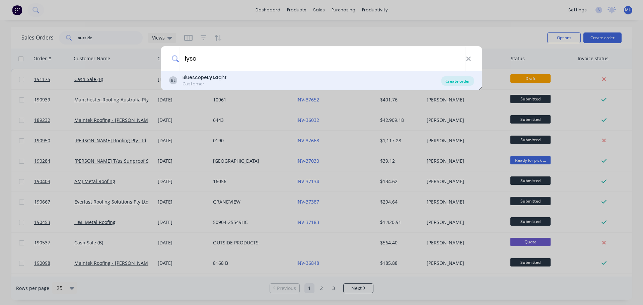
type input "lysa"
click at [456, 81] on div "Create order" at bounding box center [457, 80] width 32 height 9
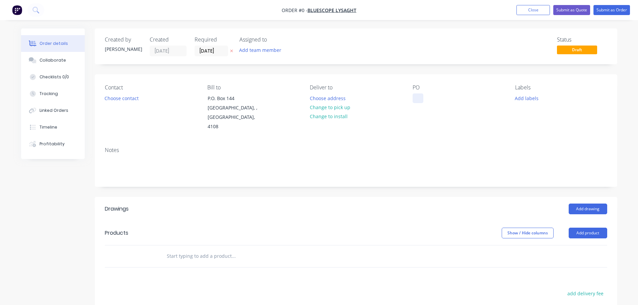
click at [417, 97] on div at bounding box center [418, 98] width 11 height 10
click at [428, 191] on div "Order details Collaborate Checklists 0/0 Tracking Linked Orders Timeline Profit…" at bounding box center [318, 233] width 609 height 410
click at [583, 228] on button "Add product" at bounding box center [588, 233] width 39 height 11
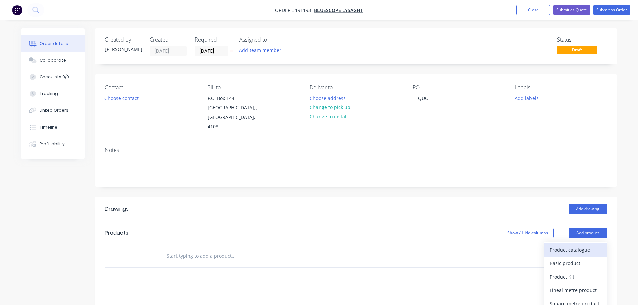
click at [575, 245] on div "Product catalogue" at bounding box center [575, 250] width 52 height 10
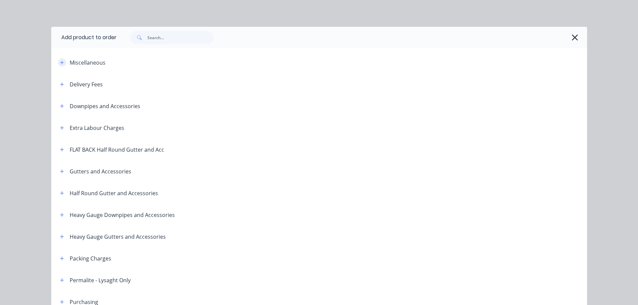
click at [60, 62] on icon "button" at bounding box center [62, 63] width 4 height 4
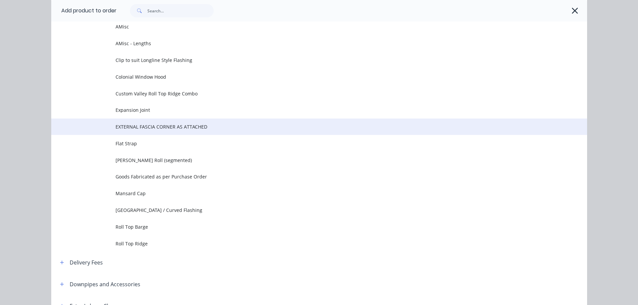
scroll to position [67, 0]
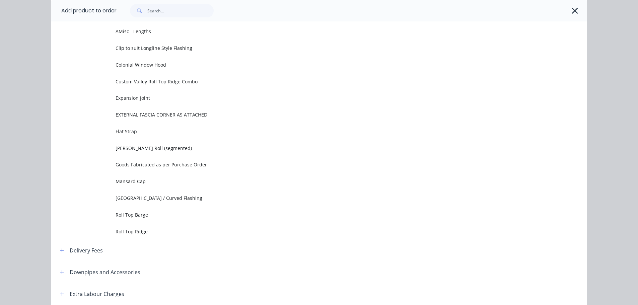
click at [155, 216] on span "Roll Top Barge" at bounding box center [304, 214] width 377 height 7
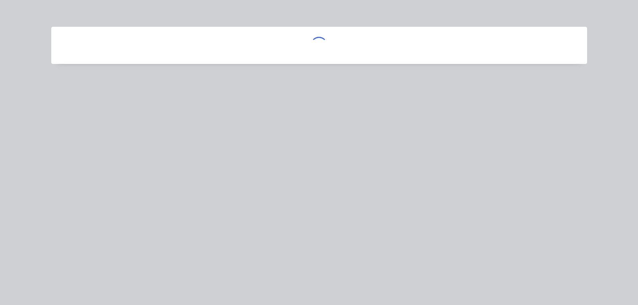
scroll to position [0, 0]
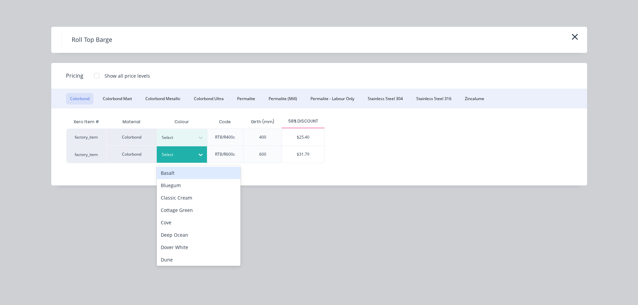
click at [171, 157] on div at bounding box center [177, 154] width 30 height 7
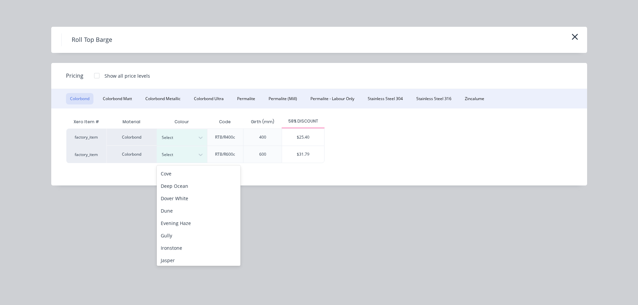
scroll to position [224, 0]
click at [181, 232] on div "Wallaby" at bounding box center [199, 233] width 84 height 12
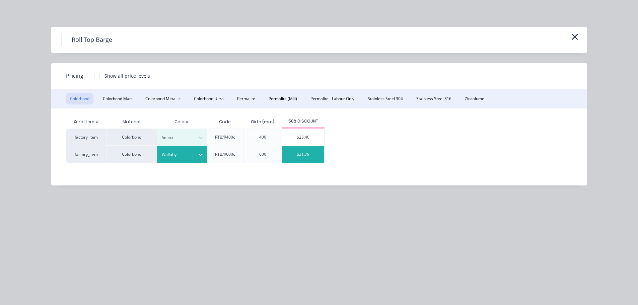
click at [291, 157] on div "$31.79" at bounding box center [303, 154] width 42 height 17
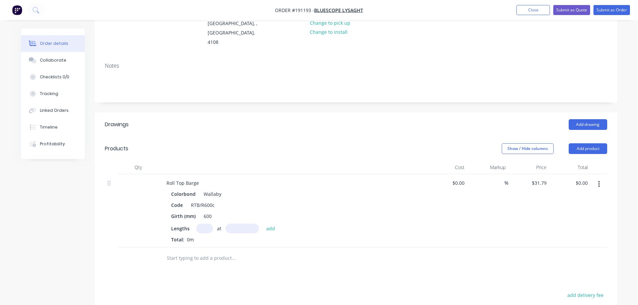
scroll to position [167, 0]
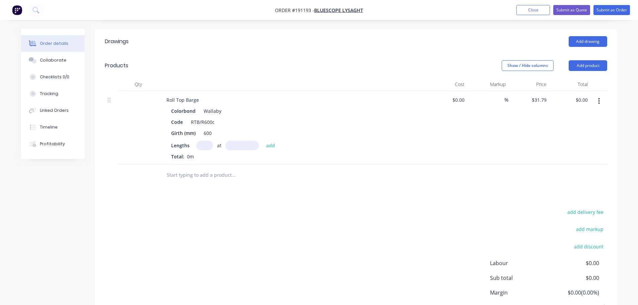
click at [203, 141] on input "text" at bounding box center [204, 146] width 17 height 10
type input "1"
type input "5000"
click at [263, 141] on button "add" at bounding box center [271, 145] width 16 height 9
type input "$158.95"
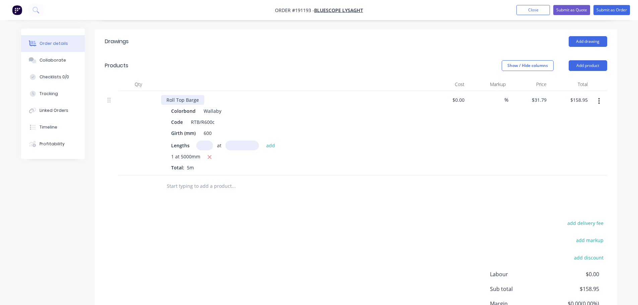
click at [201, 95] on div "Roll Top Barge" at bounding box center [182, 100] width 43 height 10
click at [226, 78] on div at bounding box center [292, 84] width 268 height 13
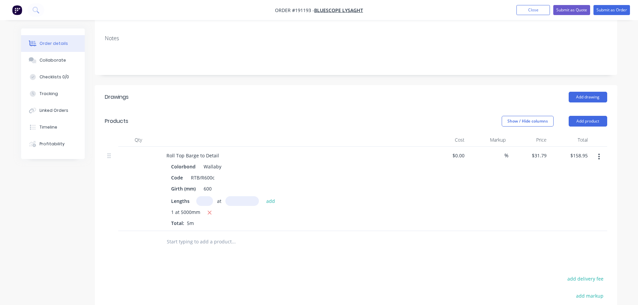
scroll to position [100, 0]
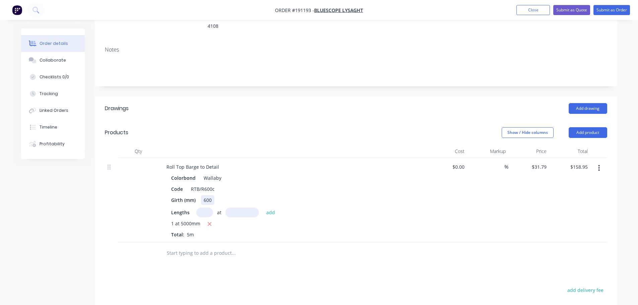
click at [204, 195] on div "600" at bounding box center [207, 200] width 13 height 10
click at [260, 103] on div "Add drawing" at bounding box center [408, 108] width 395 height 11
click at [311, 103] on div "Add drawing" at bounding box center [408, 108] width 395 height 11
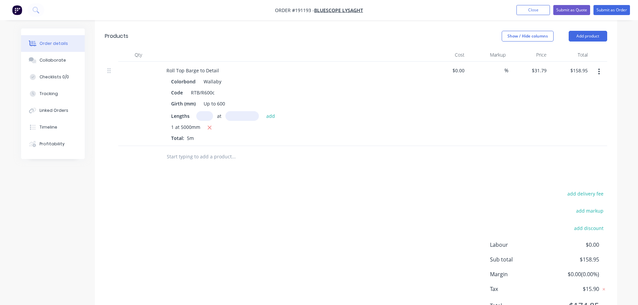
scroll to position [201, 0]
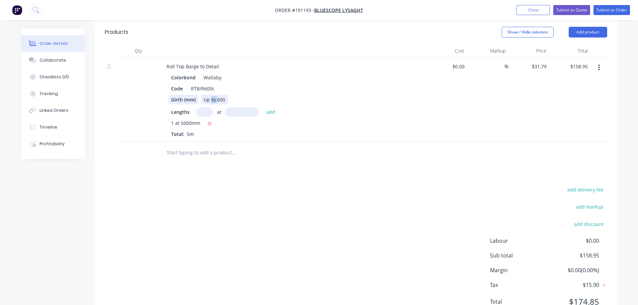
drag, startPoint x: 217, startPoint y: 92, endPoint x: 188, endPoint y: 92, distance: 29.1
click at [189, 95] on div "Girth (mm) Up to 600" at bounding box center [290, 100] width 245 height 10
click at [280, 174] on div "Drawings Add drawing Products Show / Hide columns Add product Qty Cost Markup P…" at bounding box center [356, 160] width 522 height 328
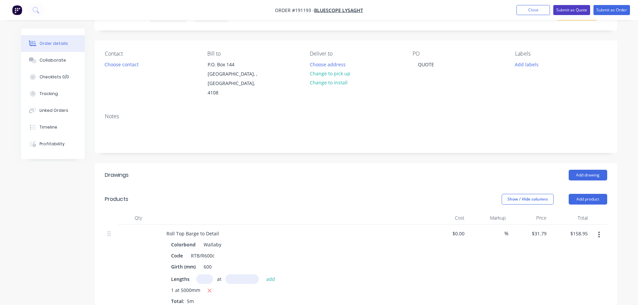
scroll to position [33, 0]
click at [568, 7] on button "Submit as Quote" at bounding box center [571, 10] width 37 height 10
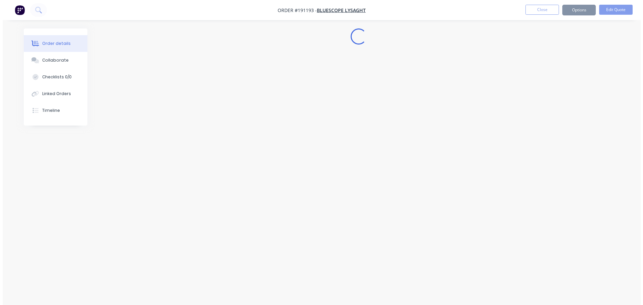
scroll to position [0, 0]
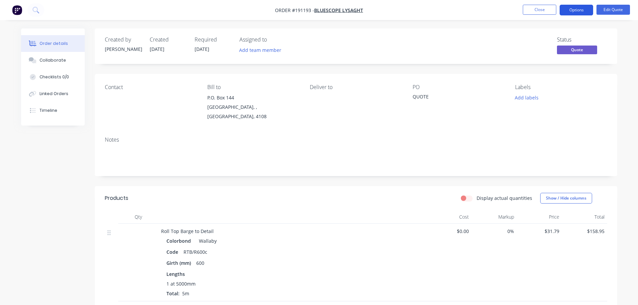
click at [574, 12] on button "Options" at bounding box center [576, 10] width 33 height 11
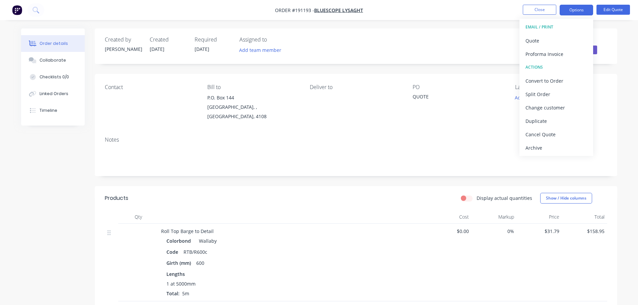
click at [552, 33] on button "EMAIL / PRINT" at bounding box center [556, 26] width 74 height 13
click at [552, 39] on div "Quote" at bounding box center [556, 41] width 62 height 10
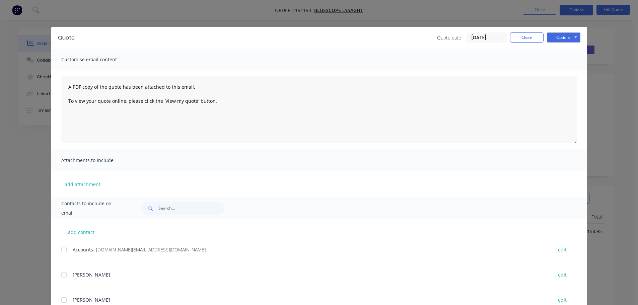
click at [552, 41] on button "Options" at bounding box center [563, 37] width 33 height 10
click at [553, 52] on button "Preview" at bounding box center [568, 49] width 43 height 11
drag, startPoint x: 21, startPoint y: 112, endPoint x: 41, endPoint y: 80, distance: 37.1
click at [22, 109] on div "Quote Quote date [DATE] Close Options Preview Print Email Customise email conte…" at bounding box center [319, 152] width 638 height 305
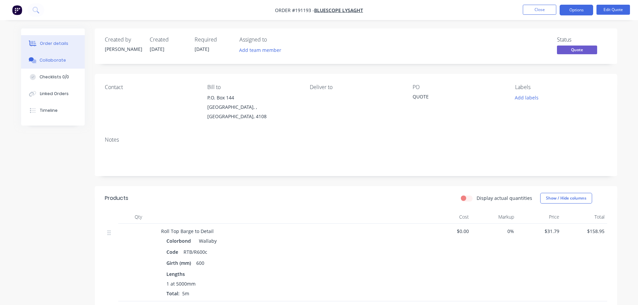
click at [49, 66] on button "Collaborate" at bounding box center [53, 60] width 64 height 17
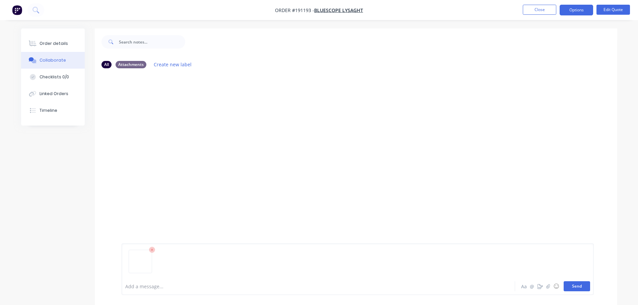
click at [568, 288] on button "Send" at bounding box center [577, 286] width 26 height 10
click at [537, 10] on button "Close" at bounding box center [539, 10] width 33 height 10
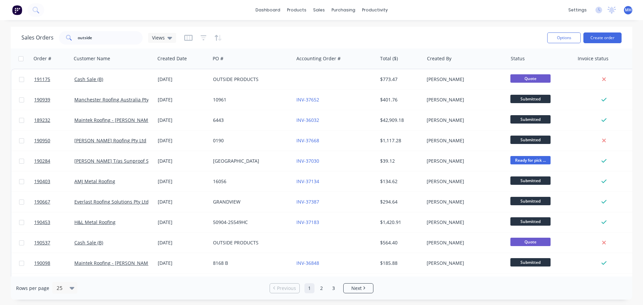
click at [422, 12] on div "dashboard products sales purchasing productivity dashboard products Product Cat…" at bounding box center [321, 10] width 643 height 20
